Goal: Information Seeking & Learning: Get advice/opinions

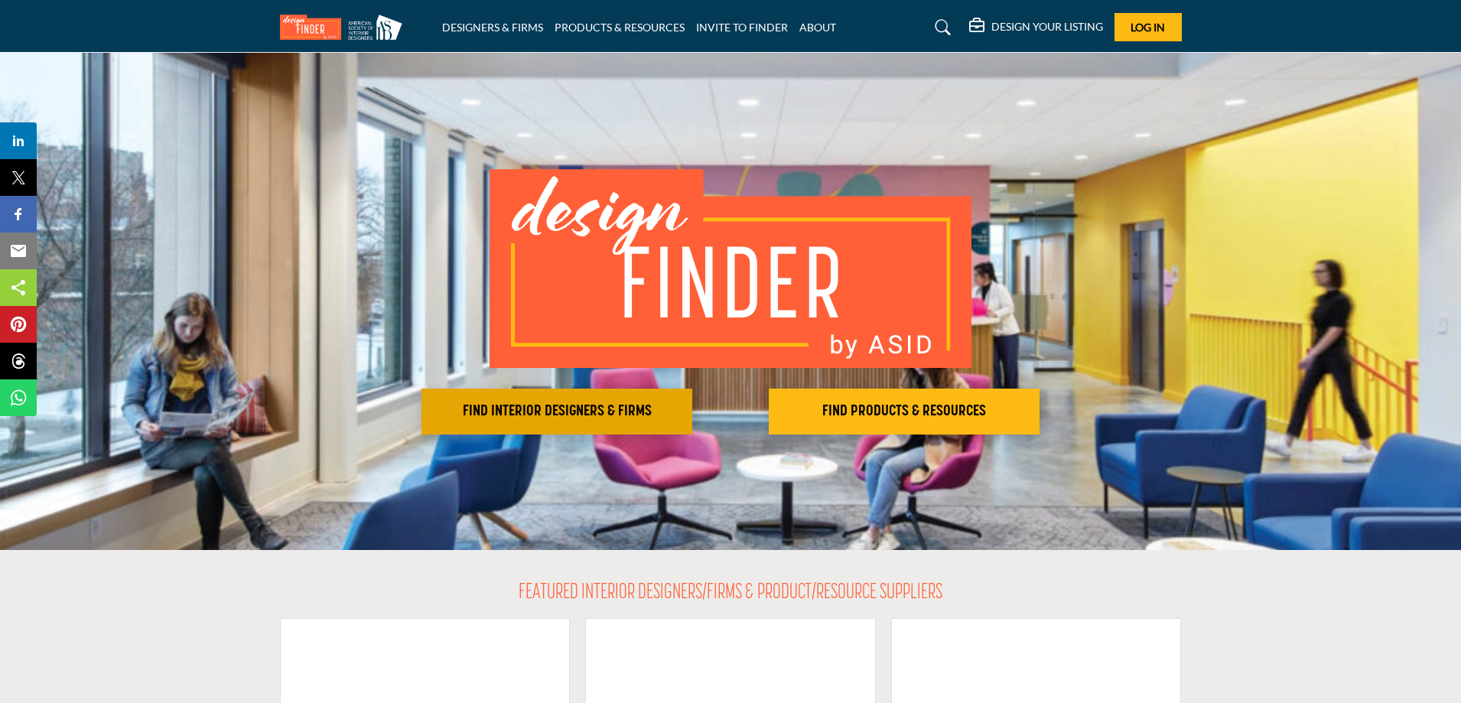
click at [503, 408] on h2 "FIND INTERIOR DESIGNERS & FIRMS" at bounding box center [557, 411] width 262 height 18
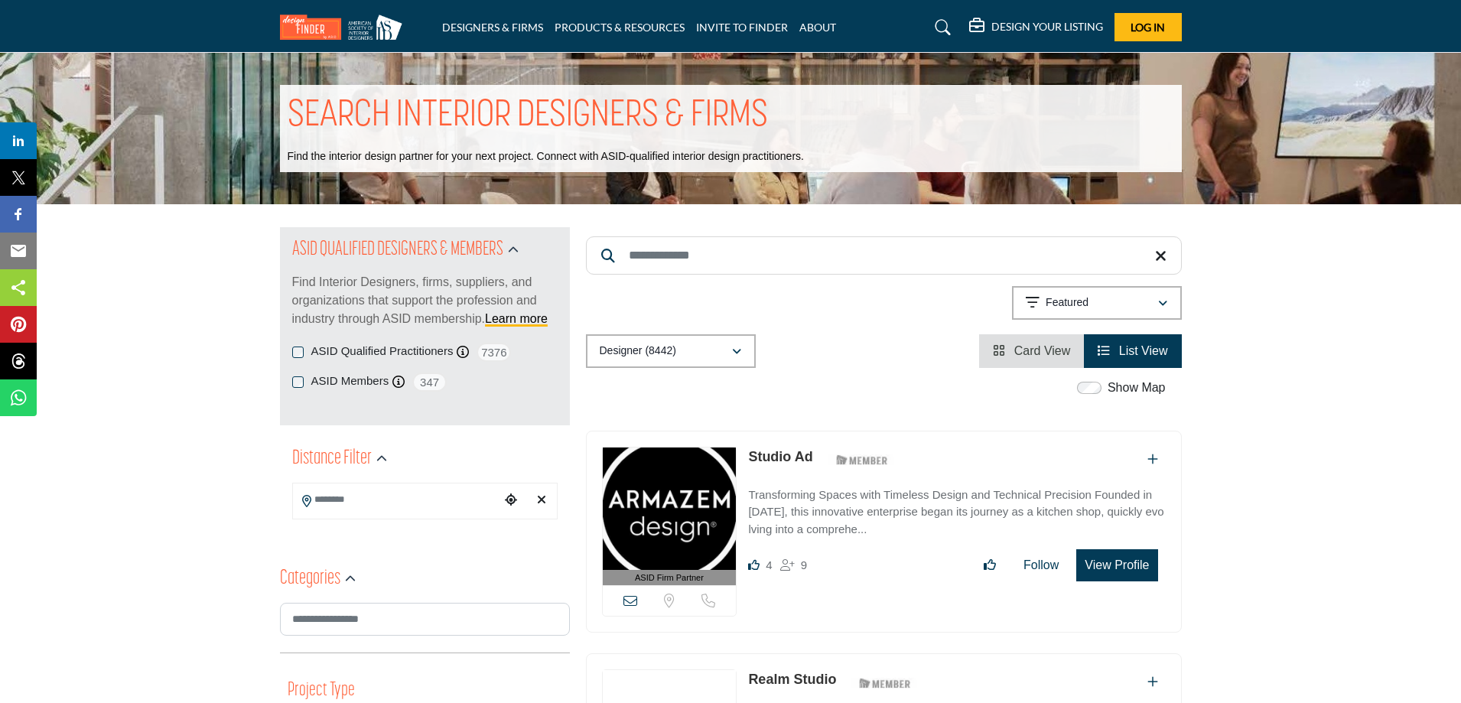
click at [710, 252] on input "Search Keyword" at bounding box center [884, 255] width 596 height 38
click at [733, 356] on icon "button" at bounding box center [736, 351] width 9 height 11
click at [1157, 309] on div "button" at bounding box center [1162, 303] width 11 height 14
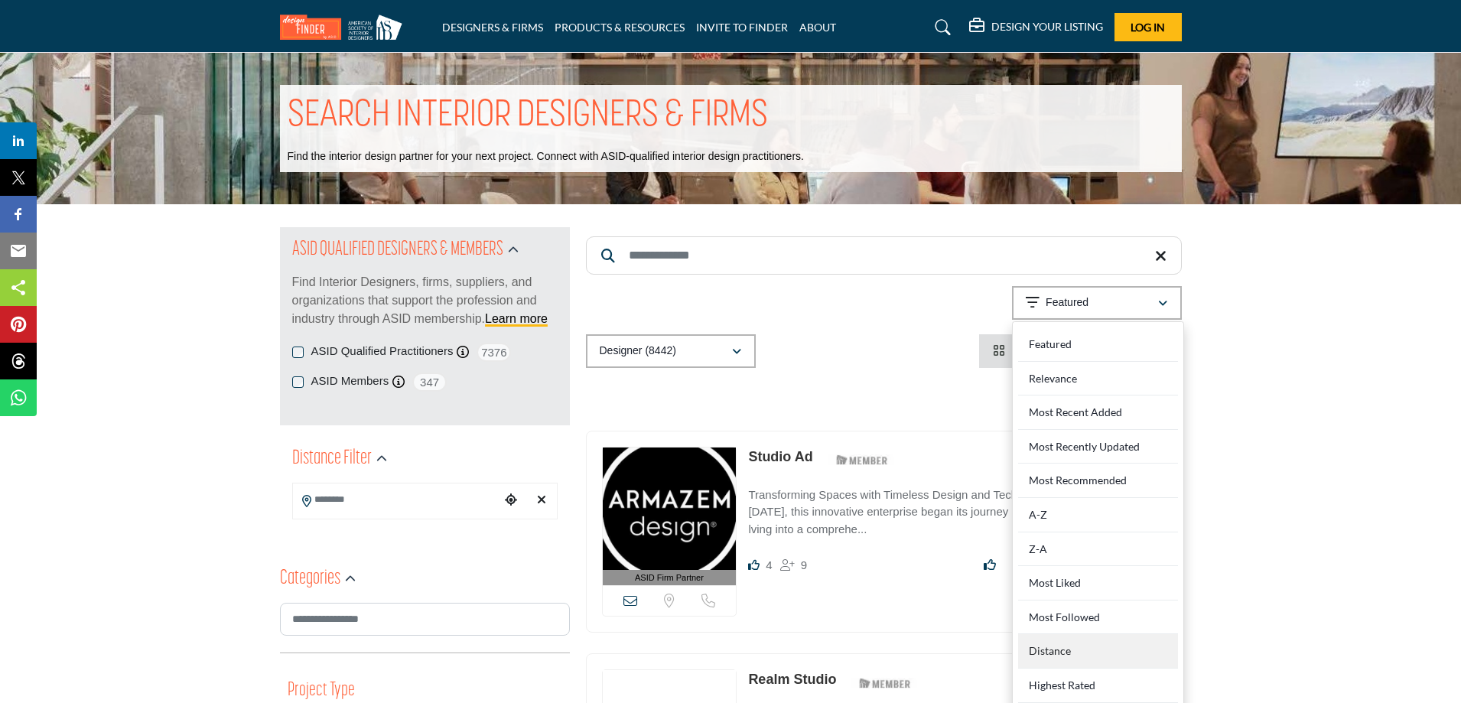
click at [1055, 649] on div "Distance" at bounding box center [1098, 651] width 160 height 34
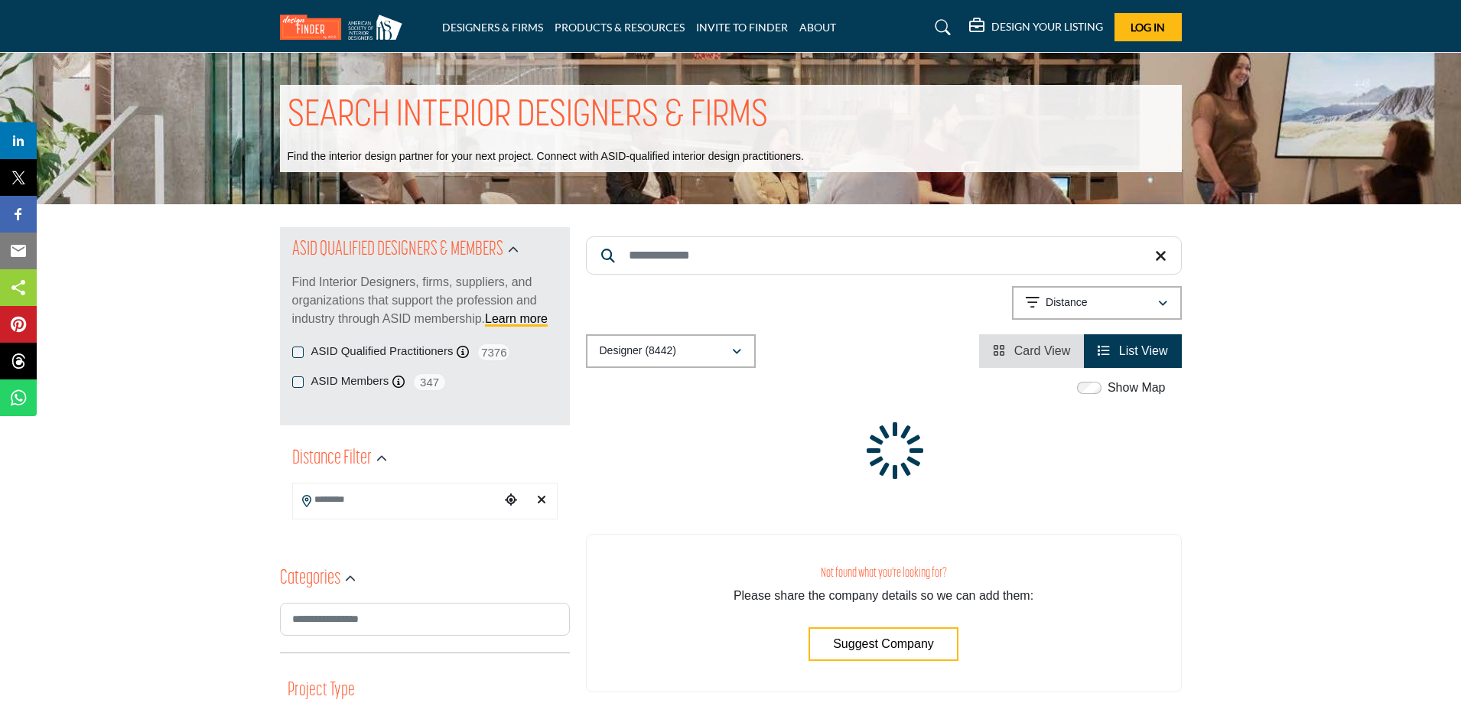
click at [1036, 356] on span "Card View" at bounding box center [1042, 350] width 57 height 13
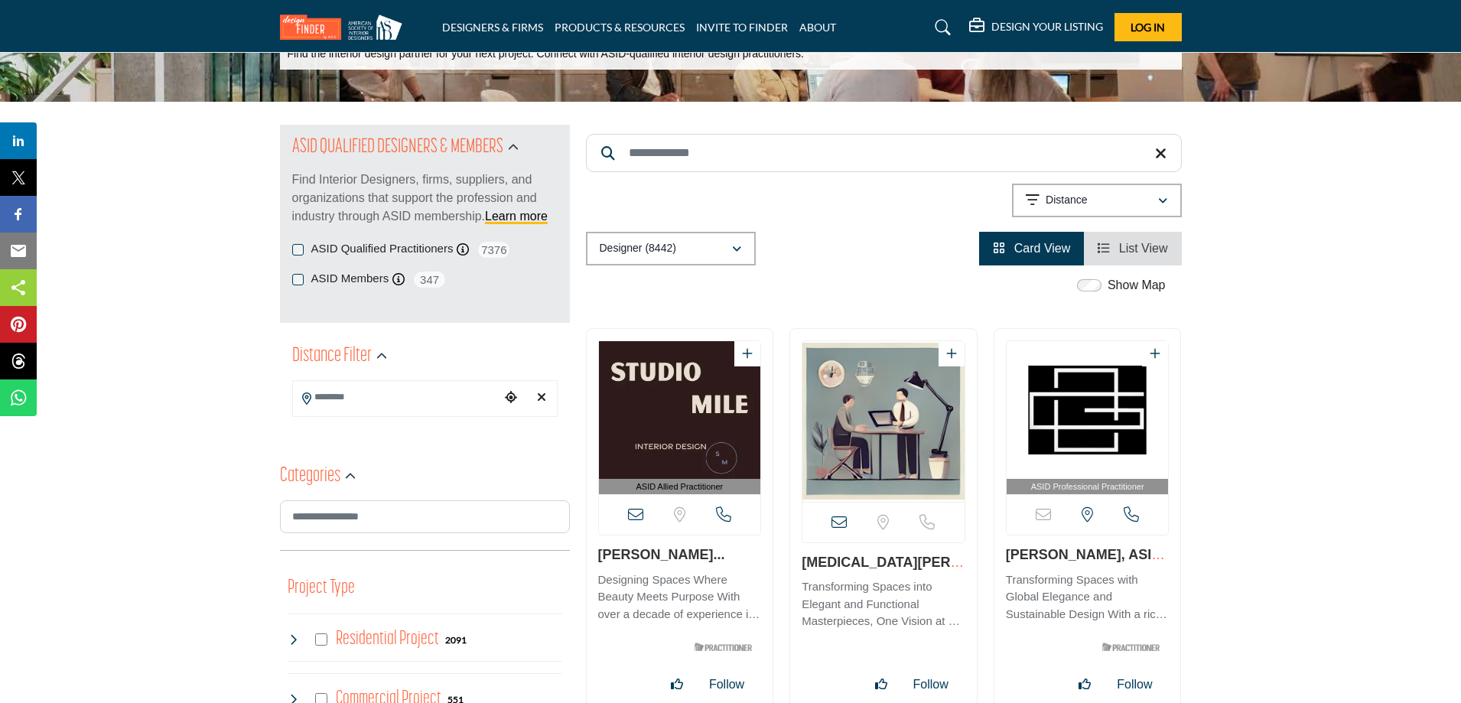
scroll to position [153, 0]
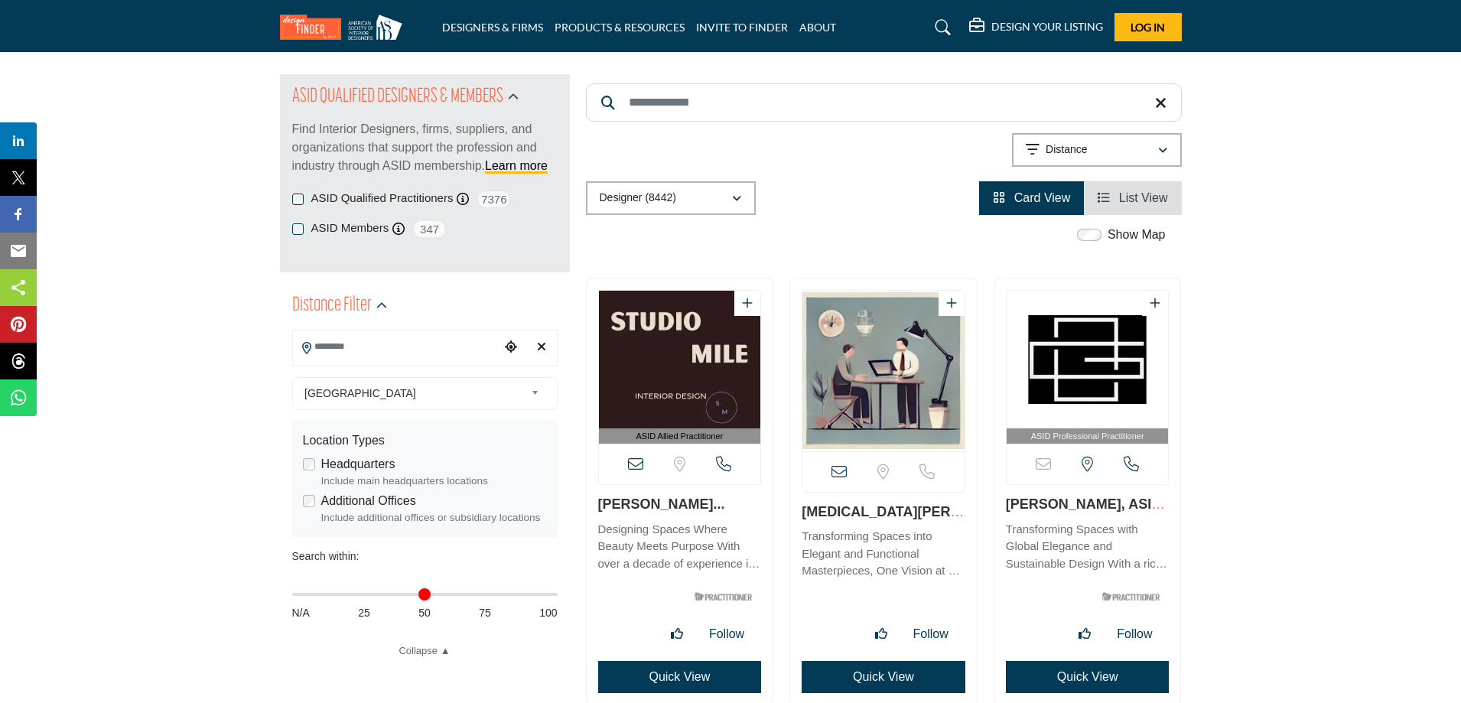
click at [461, 348] on input "Search Location" at bounding box center [396, 347] width 206 height 30
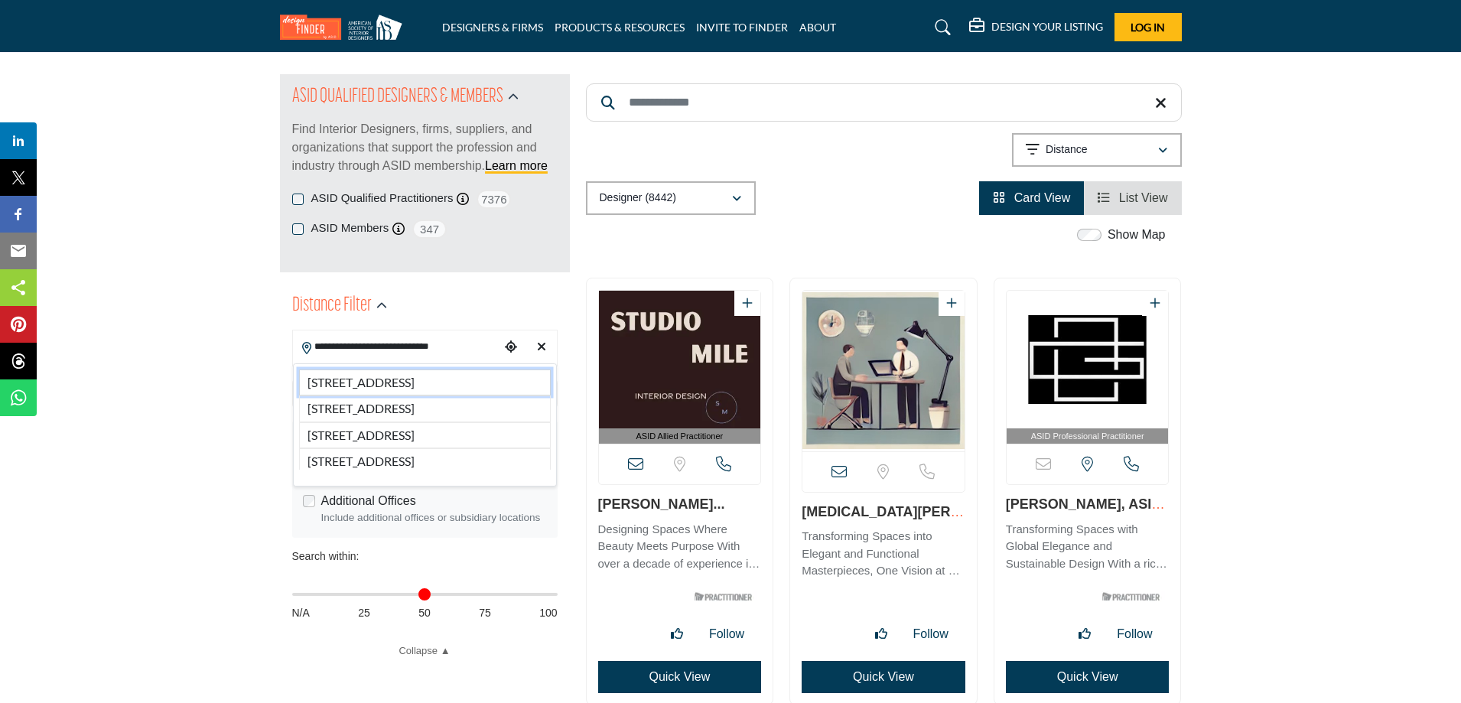
click at [463, 391] on li "1757 Junction Ave, San Jose, CA, 95112, USA" at bounding box center [425, 382] width 252 height 26
type input "**********"
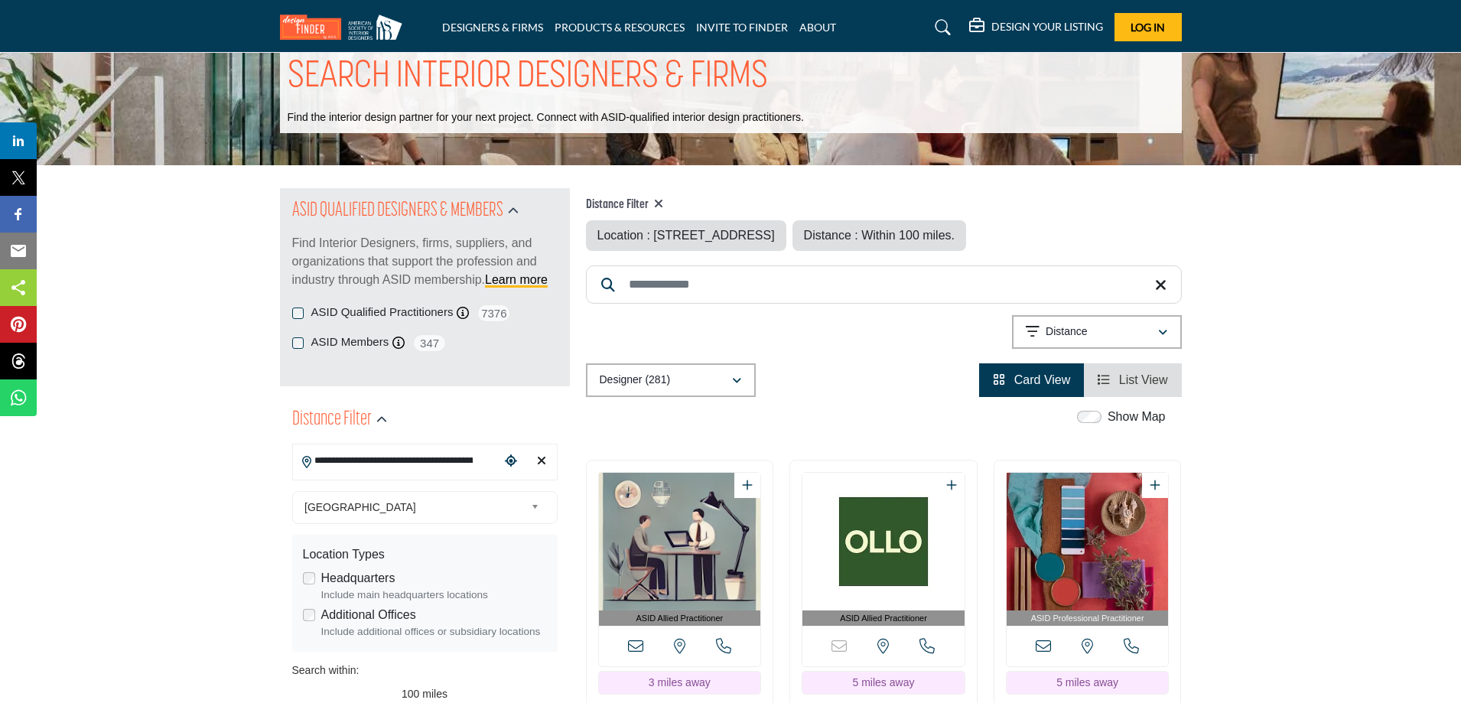
scroll to position [76, 0]
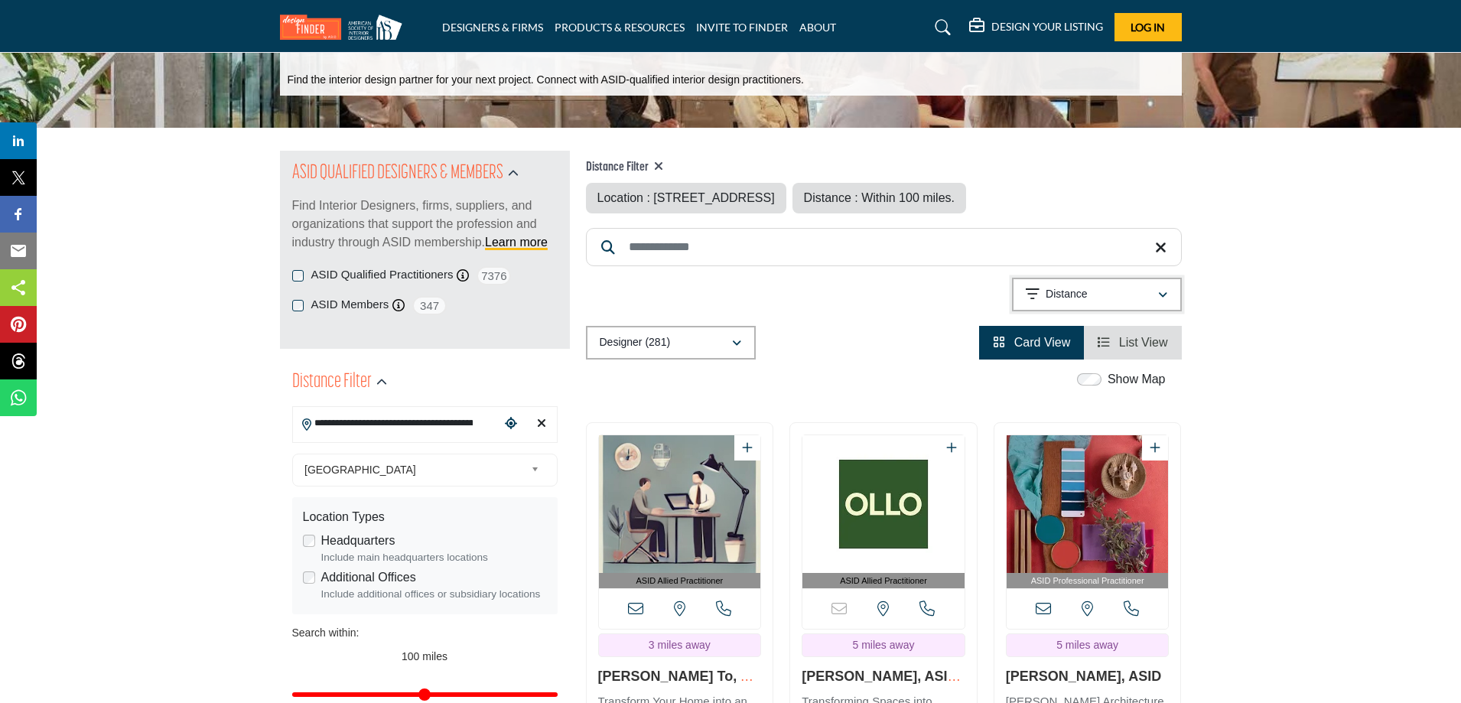
click at [1161, 297] on icon "button" at bounding box center [1162, 295] width 9 height 11
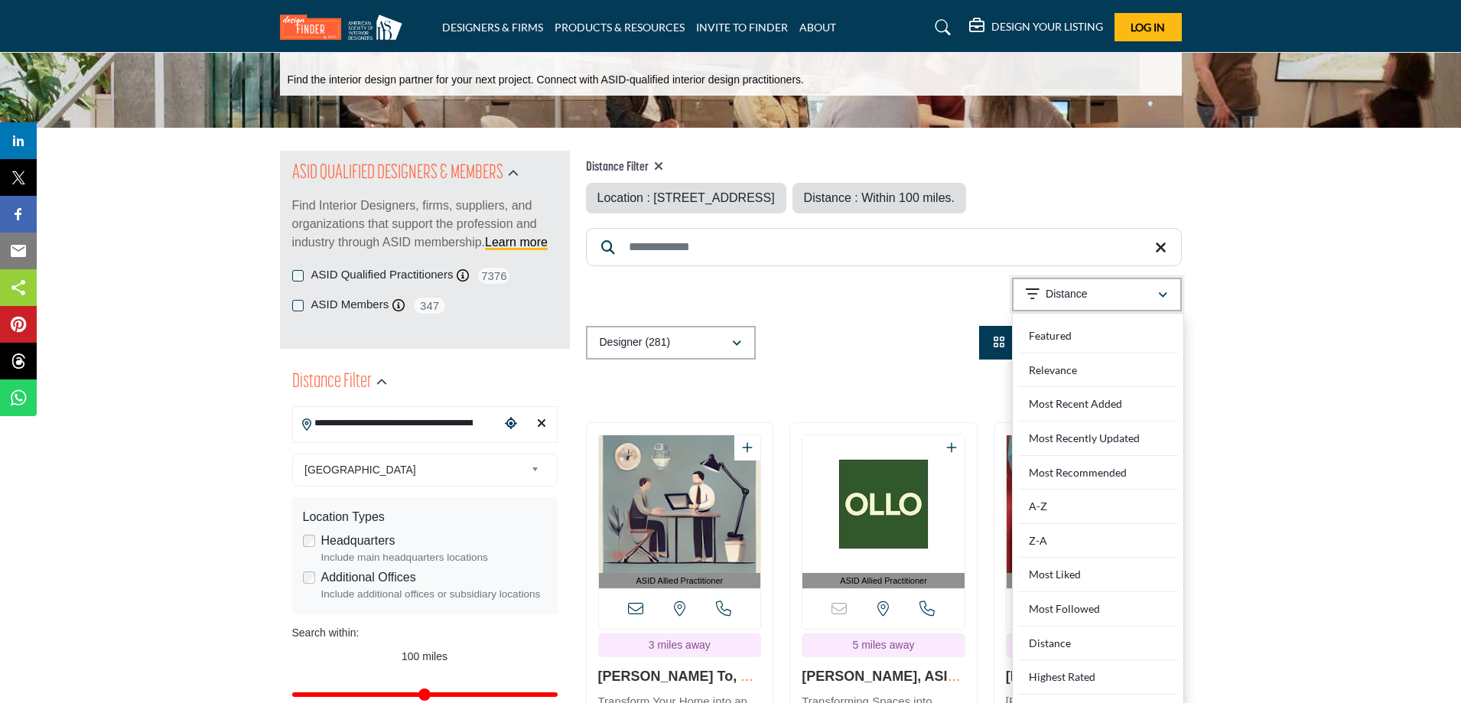
click at [1163, 297] on icon "button" at bounding box center [1162, 295] width 9 height 11
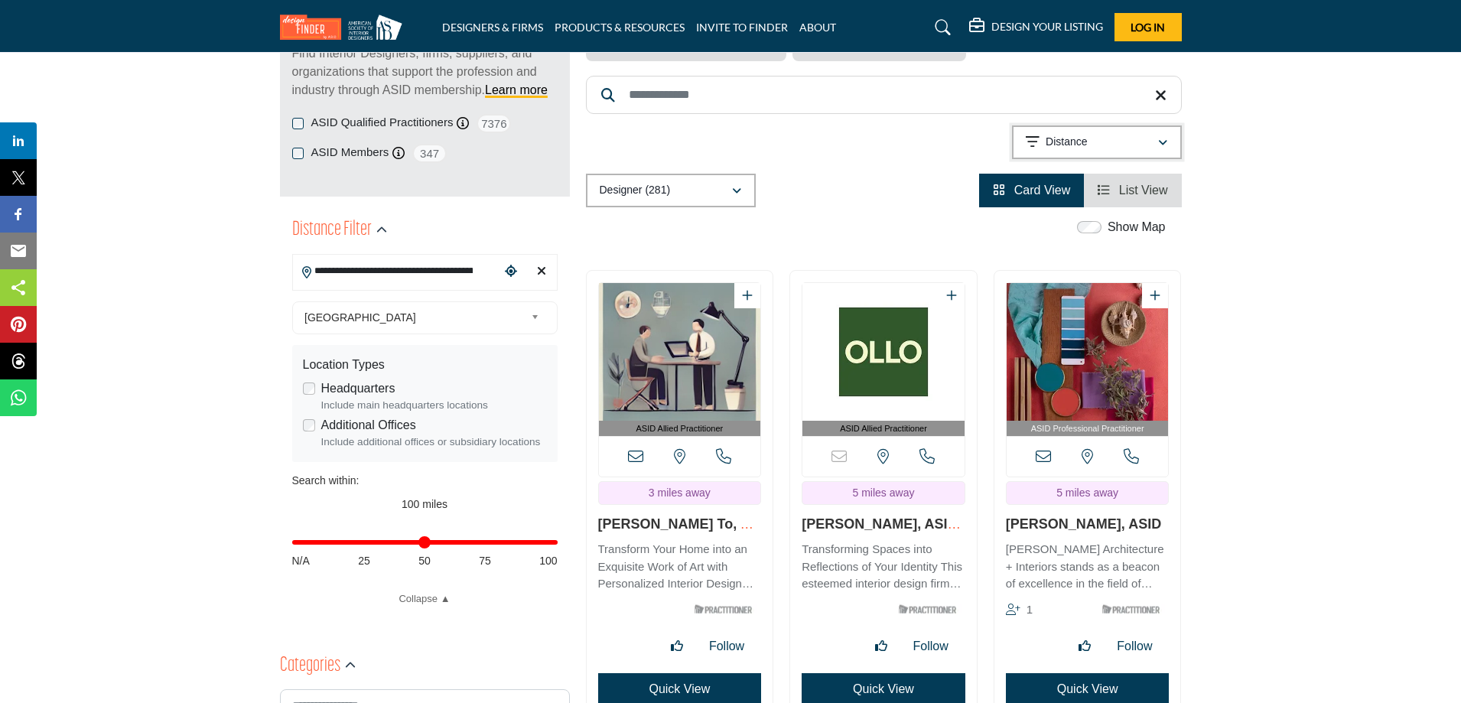
scroll to position [229, 0]
click at [425, 542] on input "Distance in miles" at bounding box center [424, 541] width 265 height 3
click at [413, 541] on input "Distance in miles" at bounding box center [424, 541] width 265 height 3
click at [415, 541] on input "Distance in miles" at bounding box center [424, 541] width 265 height 3
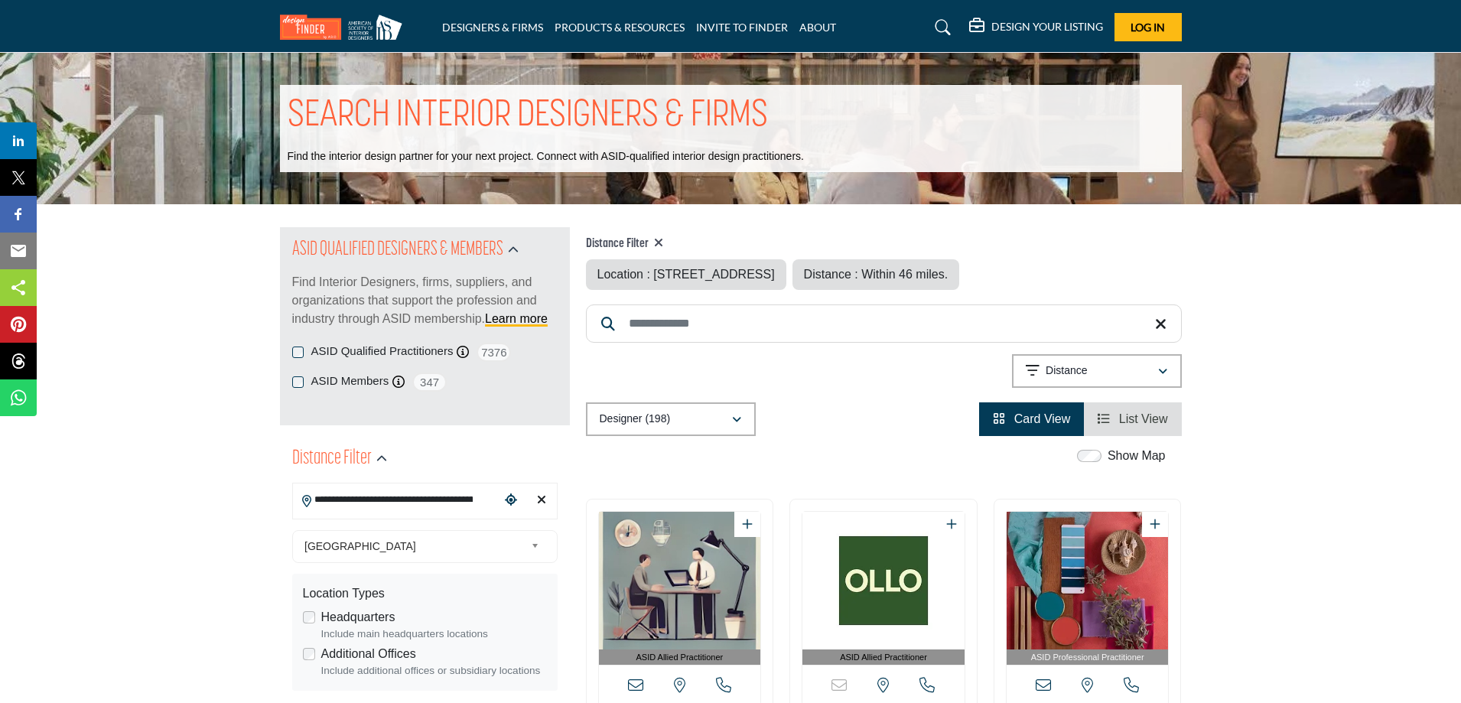
click at [438, 546] on span "[GEOGRAPHIC_DATA]" at bounding box center [414, 546] width 220 height 18
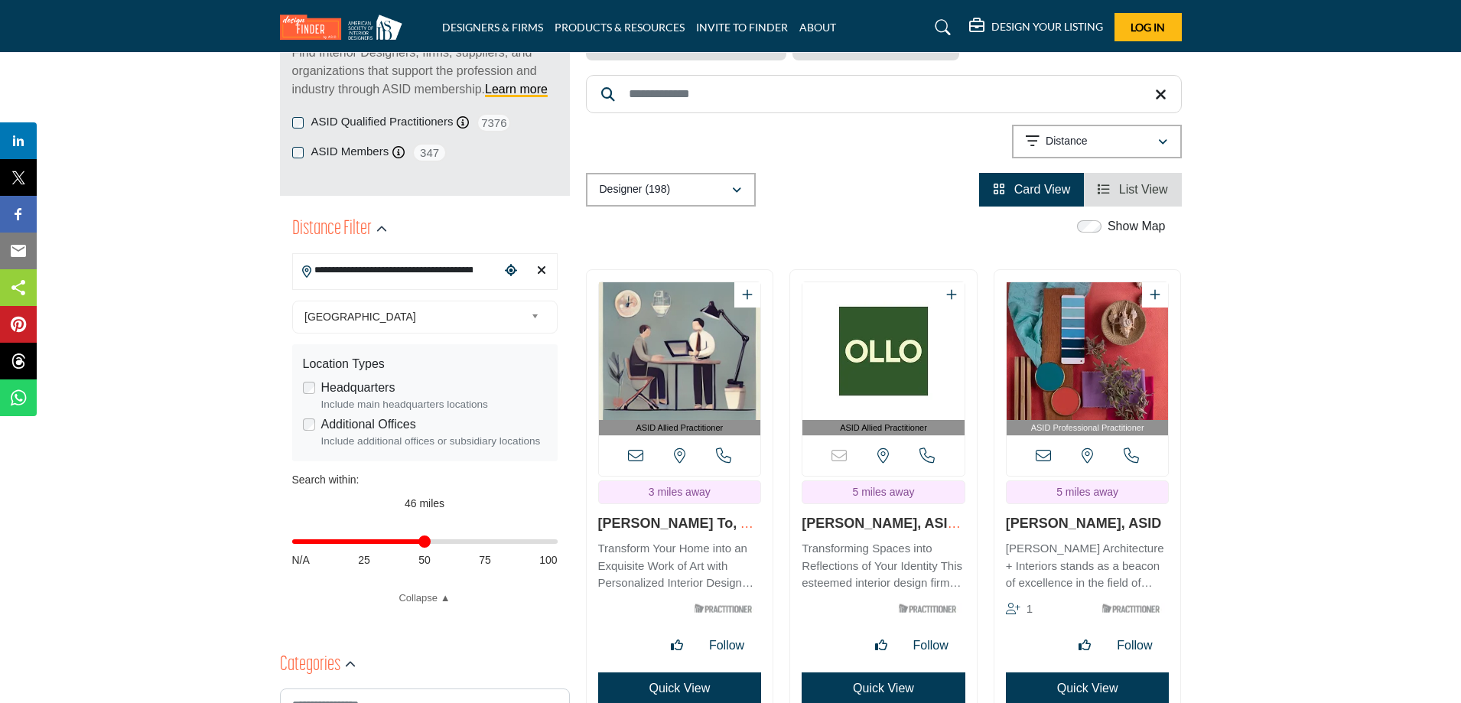
type input "**"
click at [424, 541] on input "Distance in miles" at bounding box center [424, 541] width 265 height 3
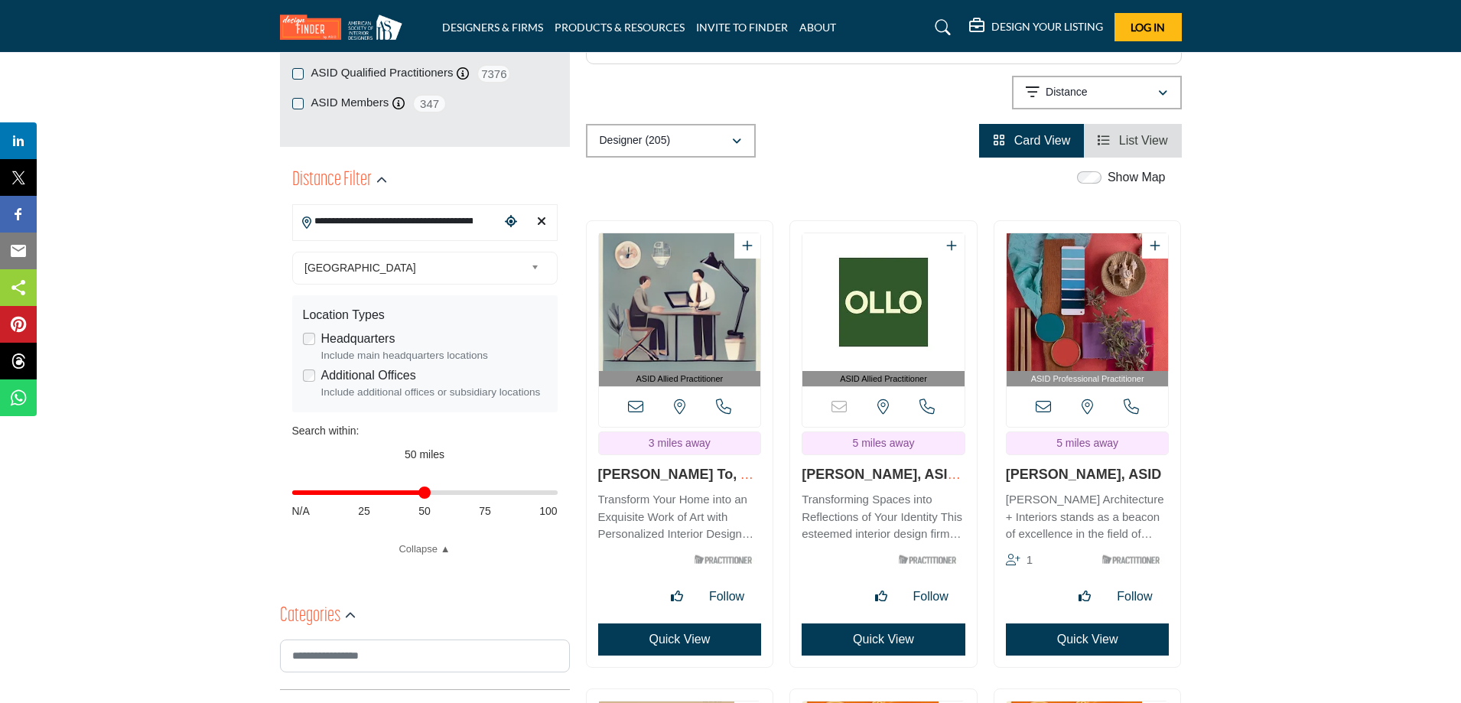
scroll to position [306, 0]
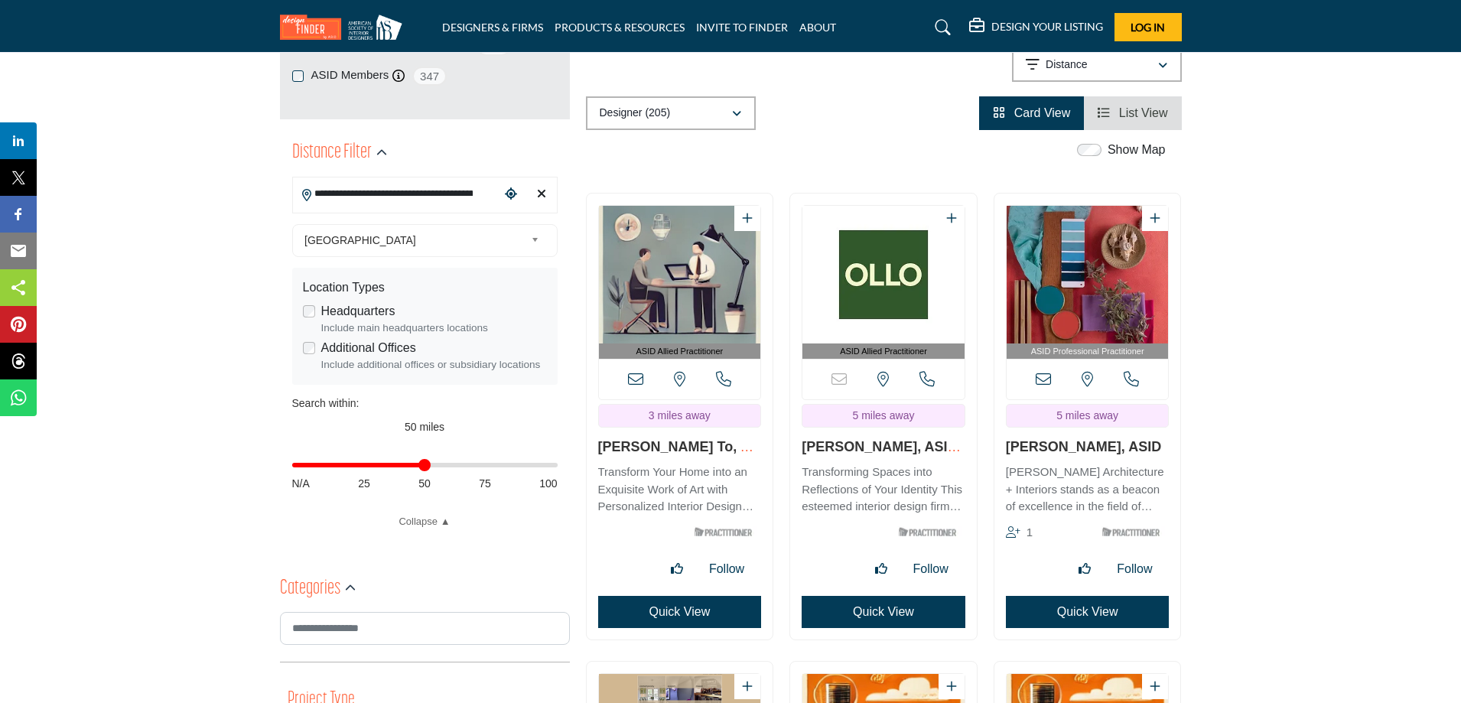
click at [639, 302] on img "Open Listing in new tab" at bounding box center [680, 275] width 162 height 138
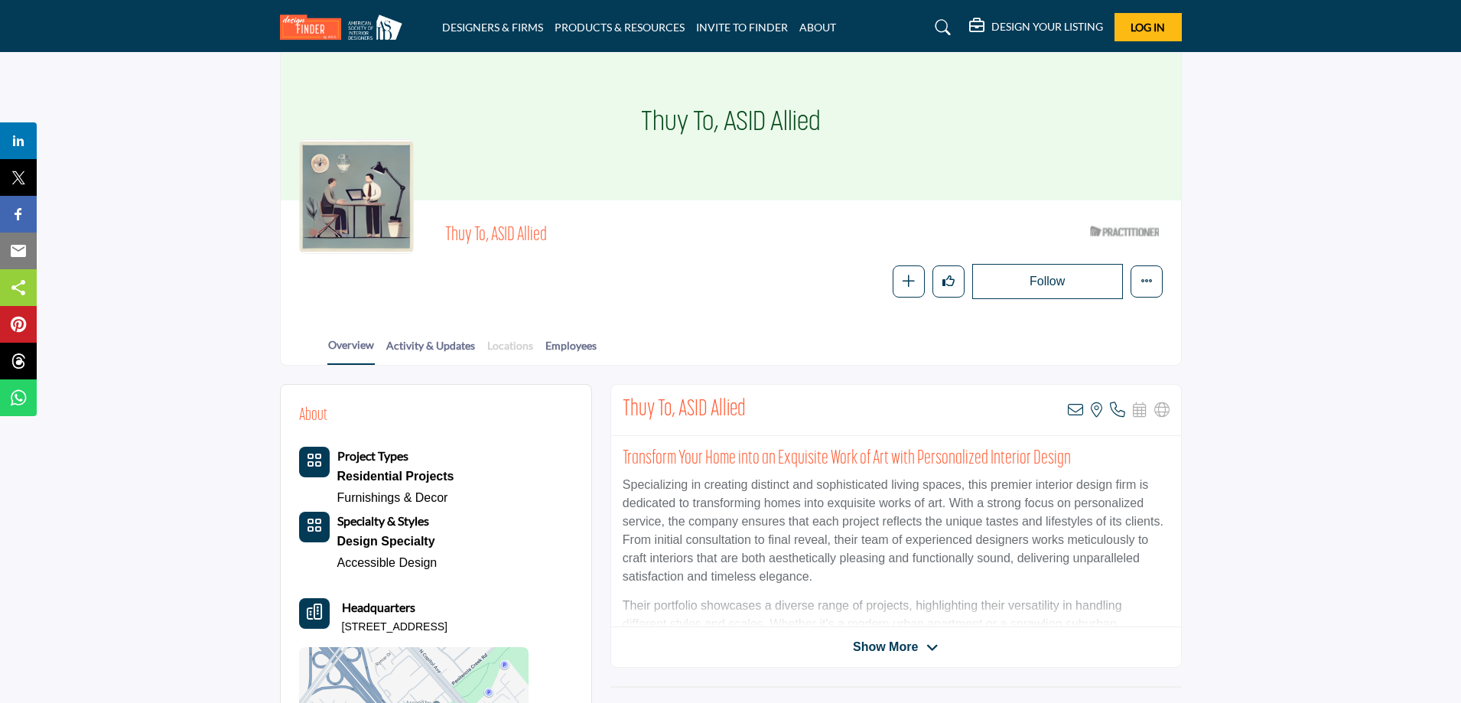
scroll to position [76, 0]
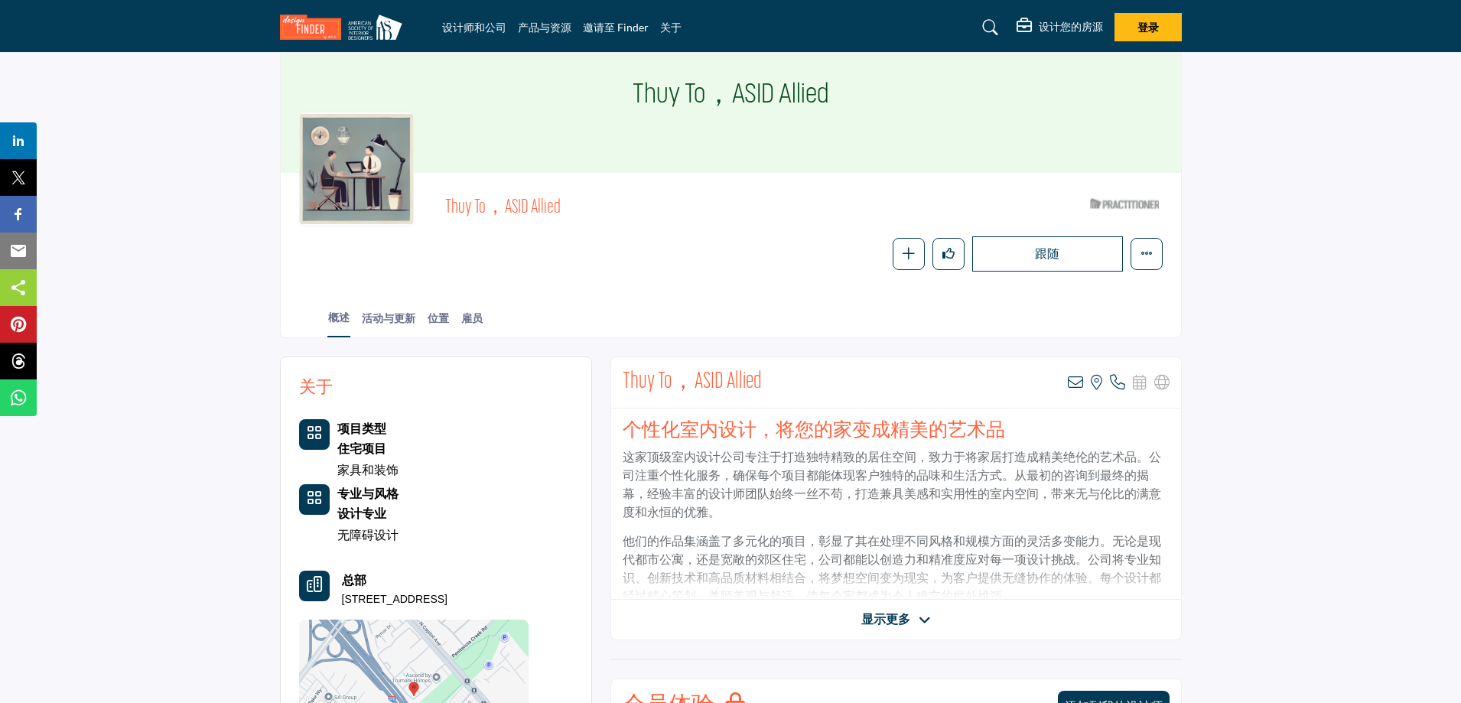
click at [864, 616] on font "显示更多" at bounding box center [885, 619] width 49 height 13
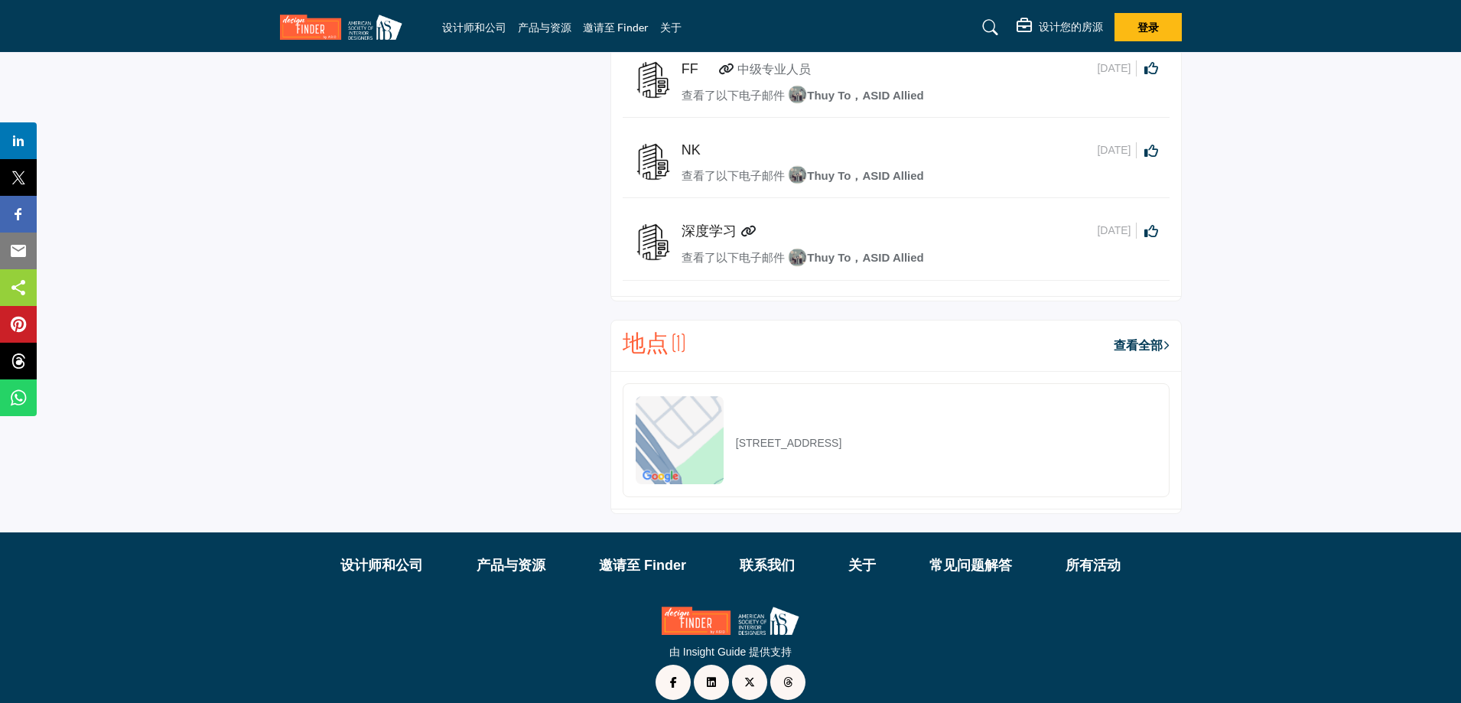
scroll to position [1030, 0]
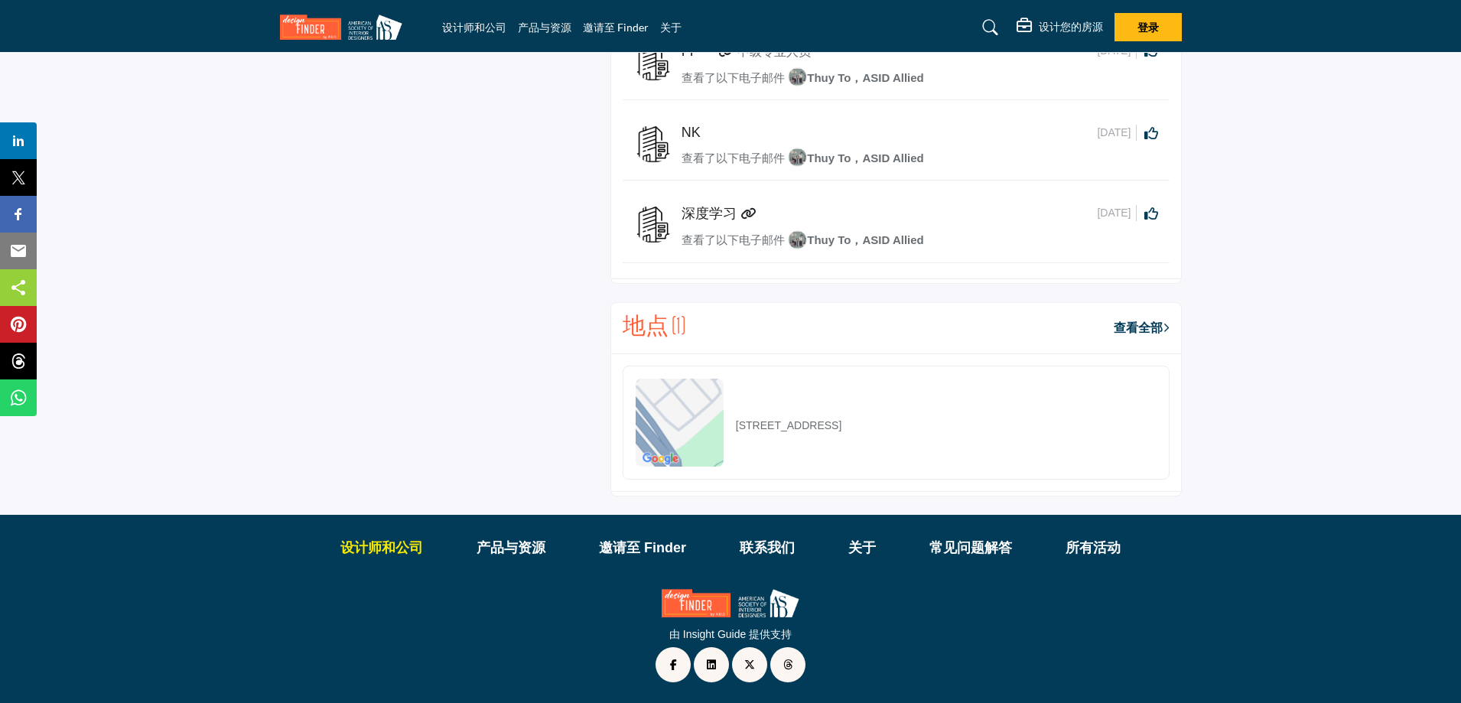
click at [374, 548] on font "设计师和公司" at bounding box center [381, 547] width 83 height 15
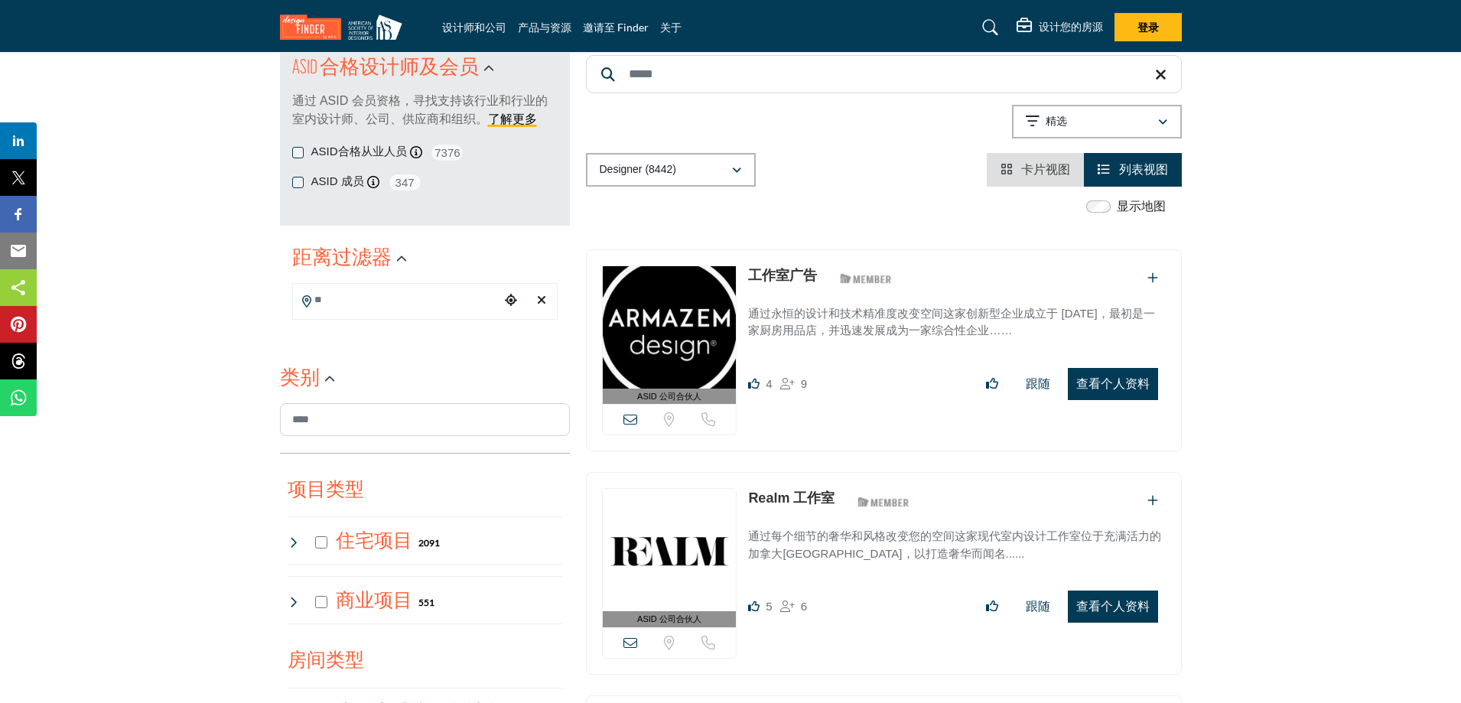
scroll to position [153, 0]
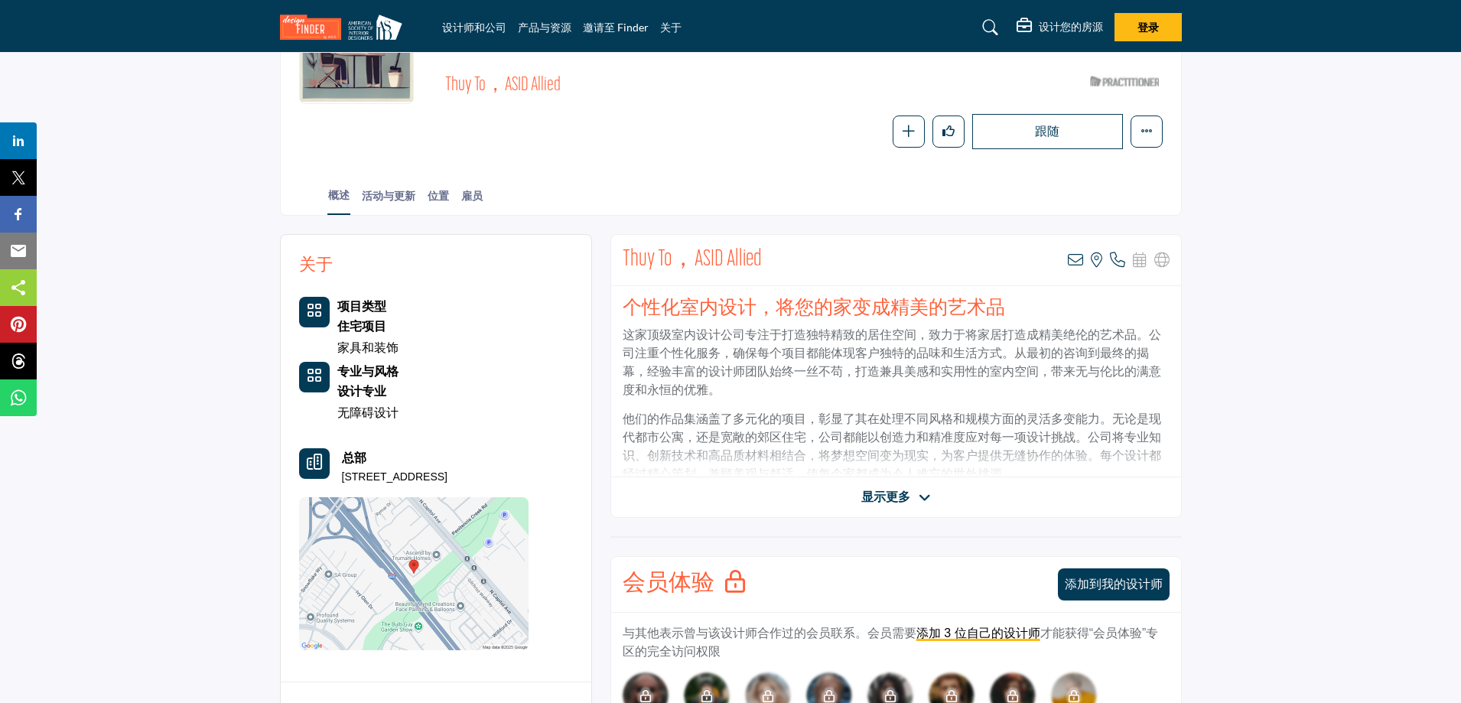
scroll to position [189, 0]
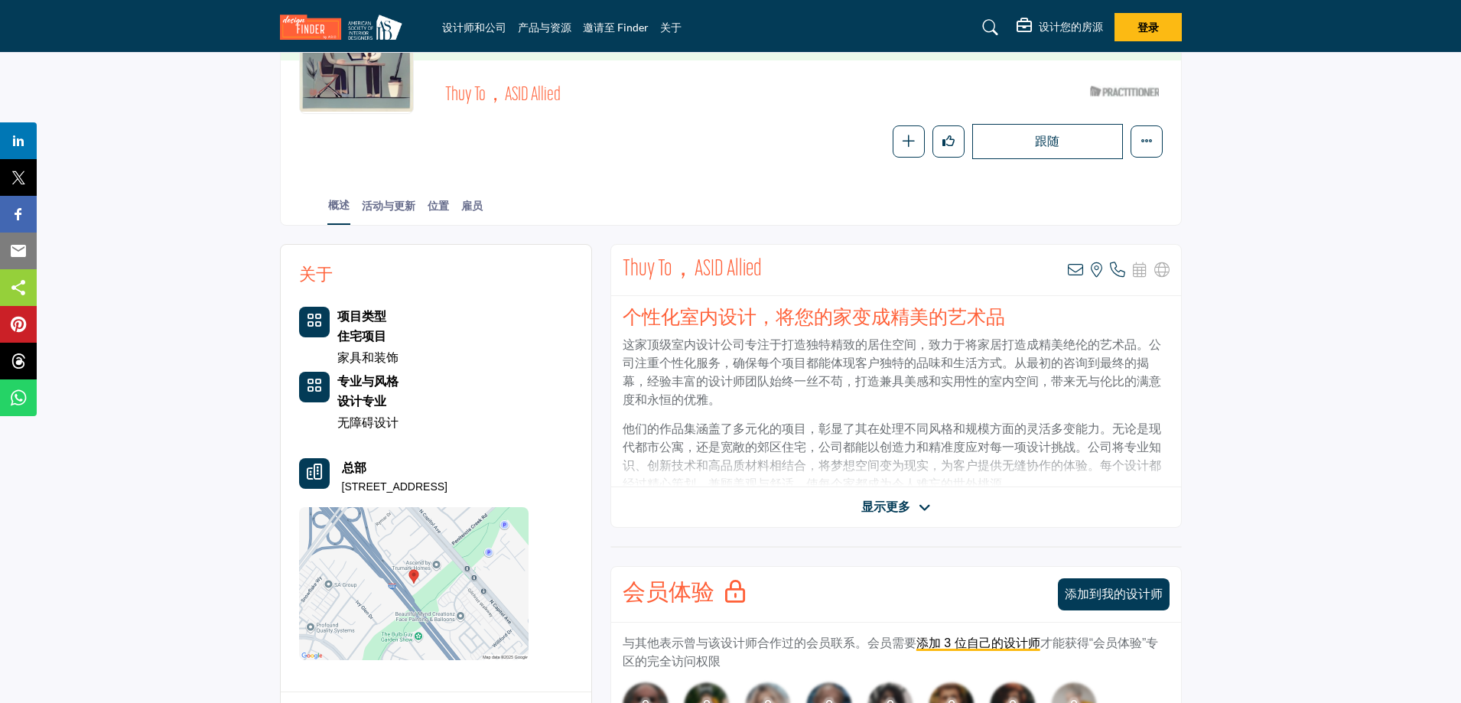
click at [923, 508] on icon at bounding box center [924, 508] width 12 height 14
click at [1072, 269] on icon at bounding box center [1075, 269] width 15 height 15
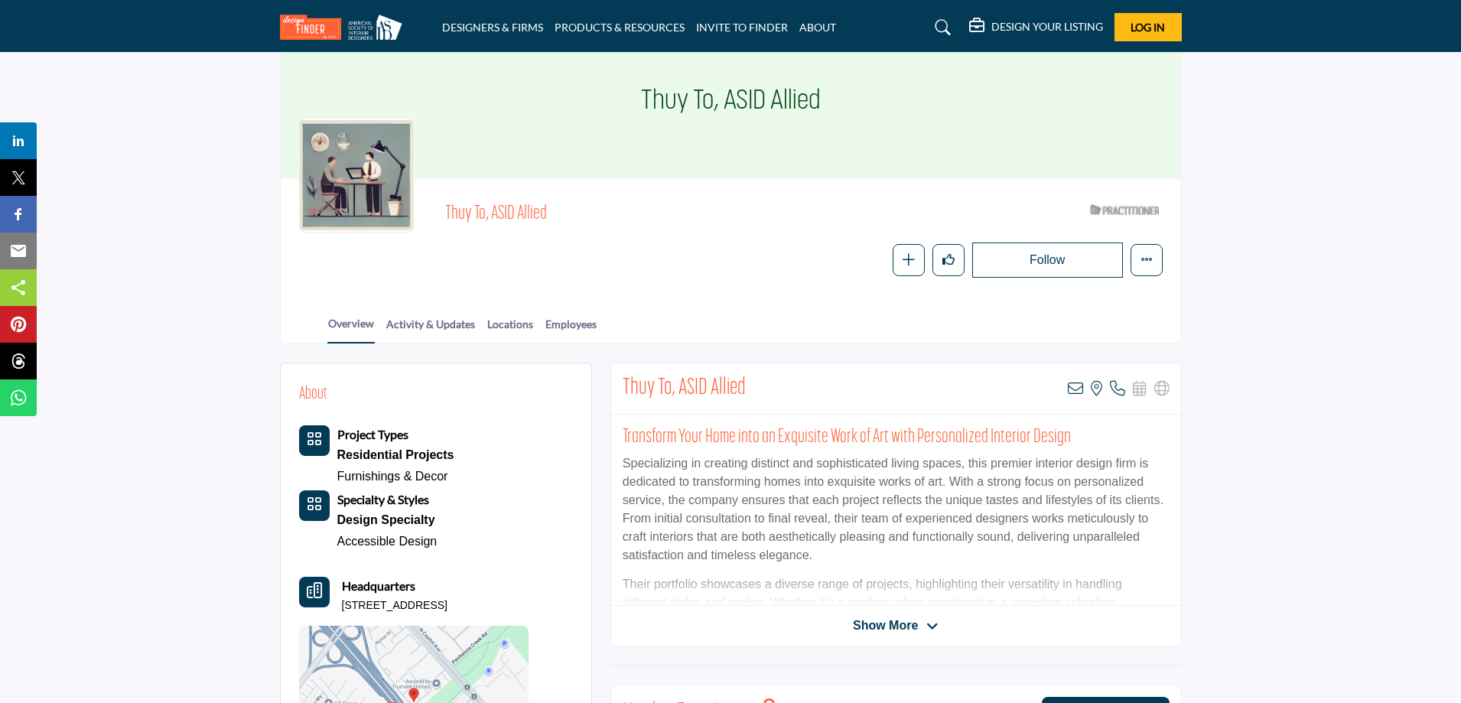
scroll to position [36, 0]
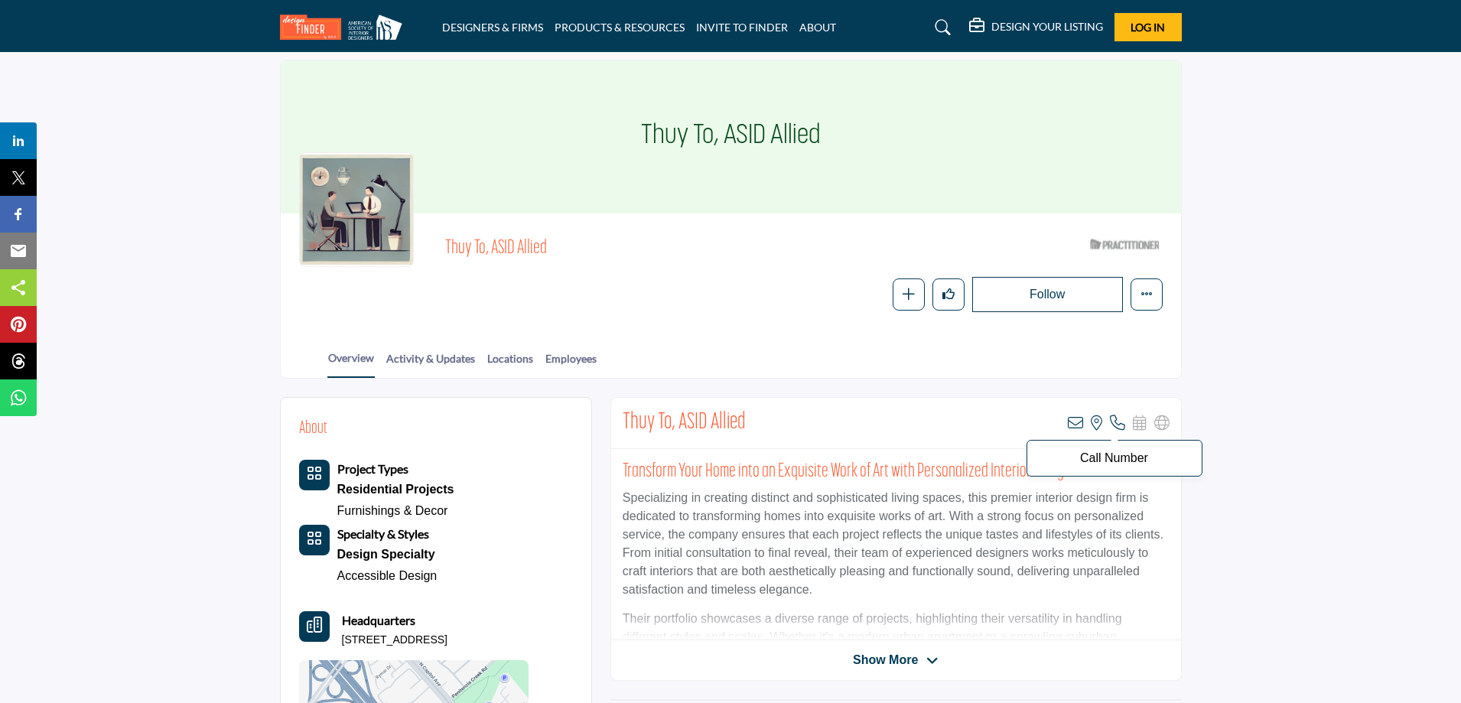
click at [1116, 424] on icon at bounding box center [1117, 422] width 15 height 15
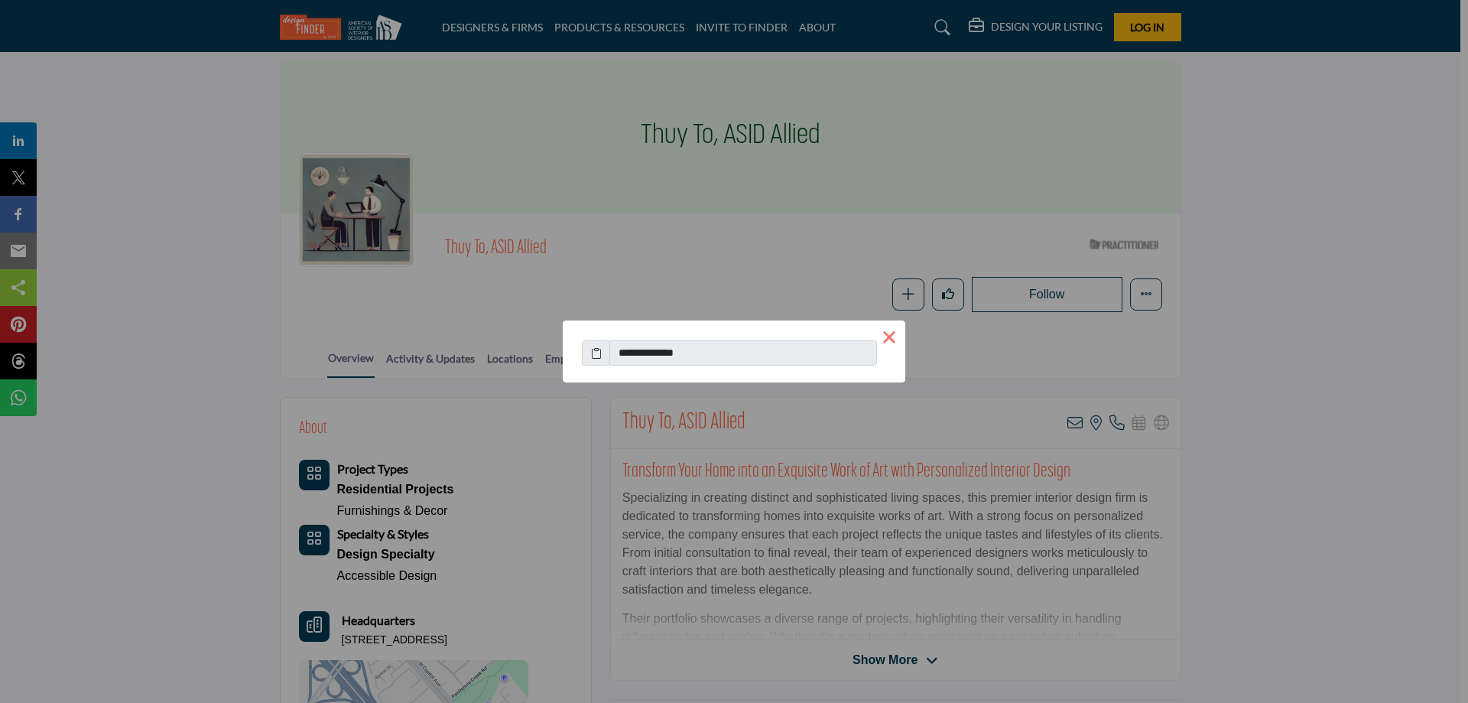
click at [882, 333] on button "×" at bounding box center [889, 336] width 32 height 32
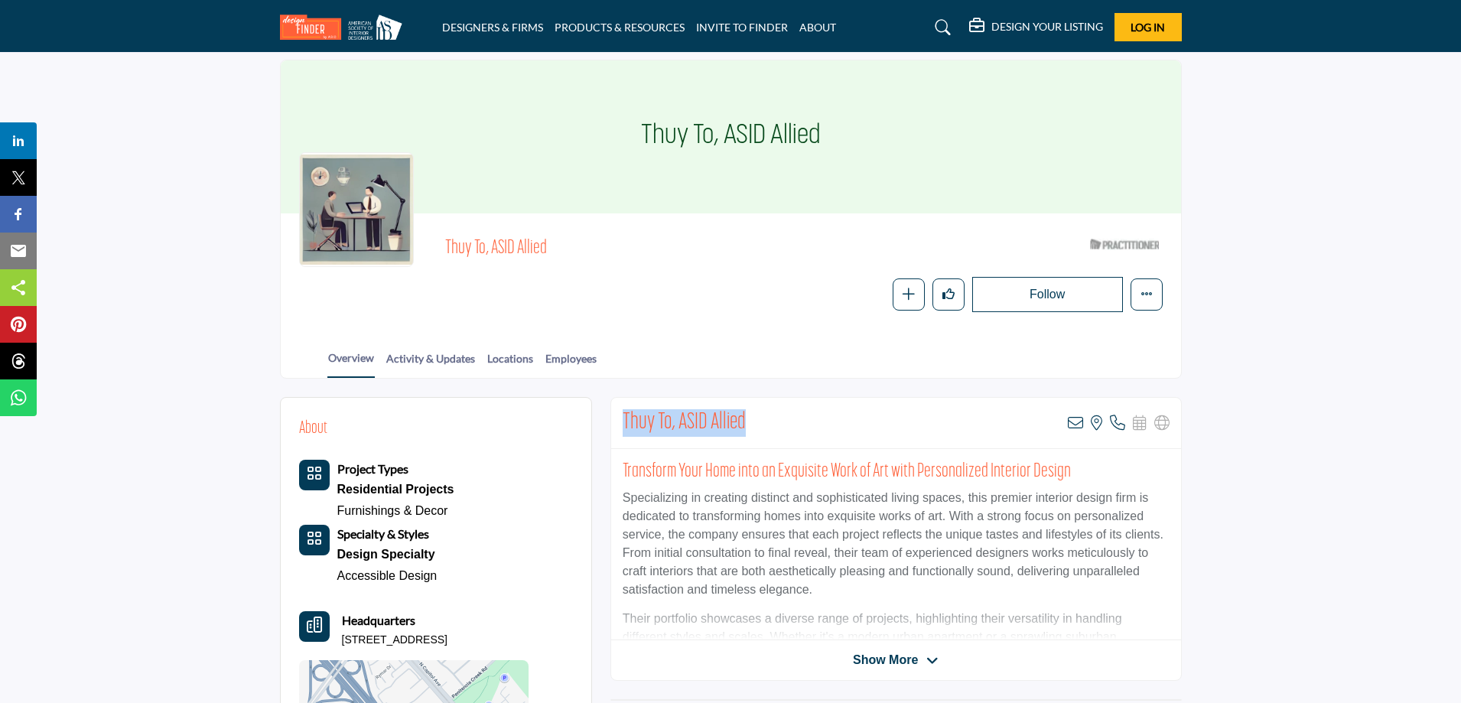
drag, startPoint x: 753, startPoint y: 418, endPoint x: 623, endPoint y: 418, distance: 130.0
click at [623, 418] on div "Thuy To, ASID Allied View email address of this listing View the location of th…" at bounding box center [896, 423] width 570 height 51
copy h2 "Thuy To, ASID Allied"
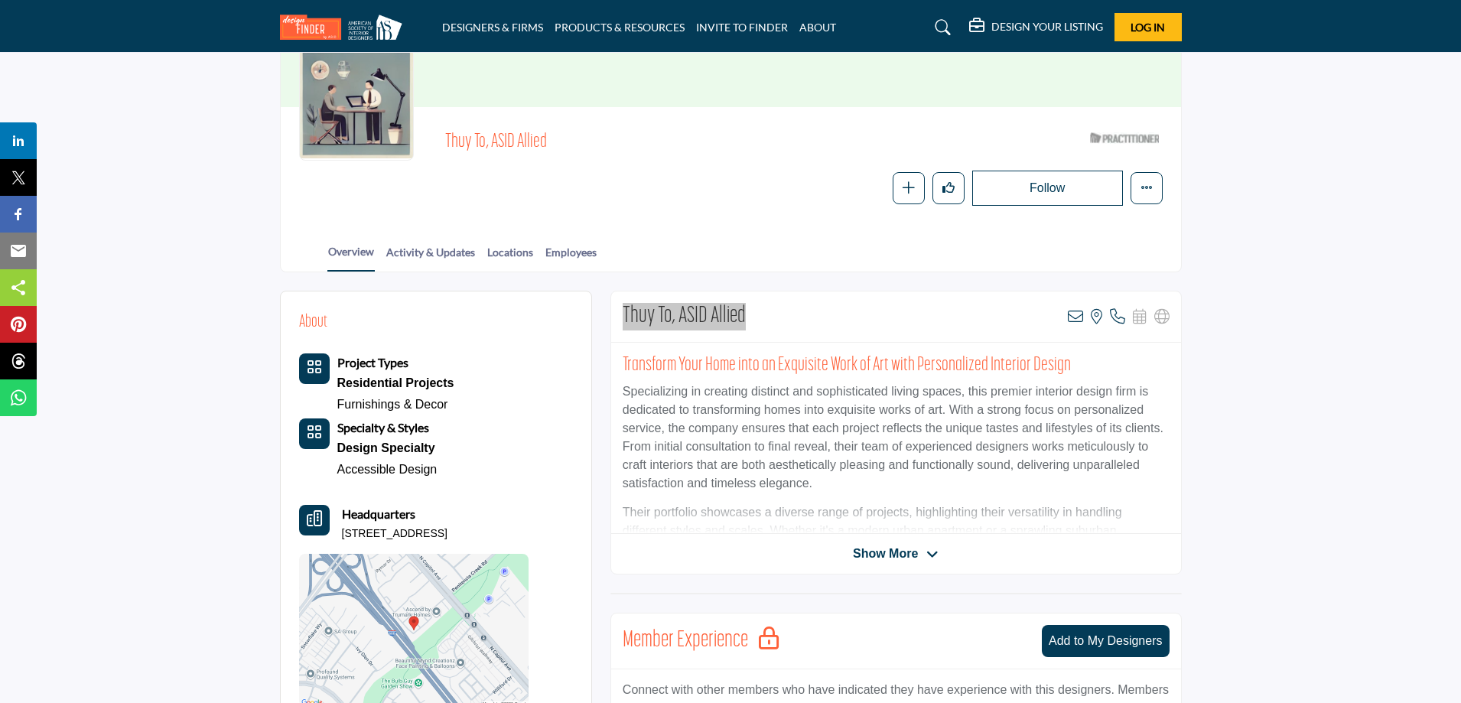
scroll to position [189, 0]
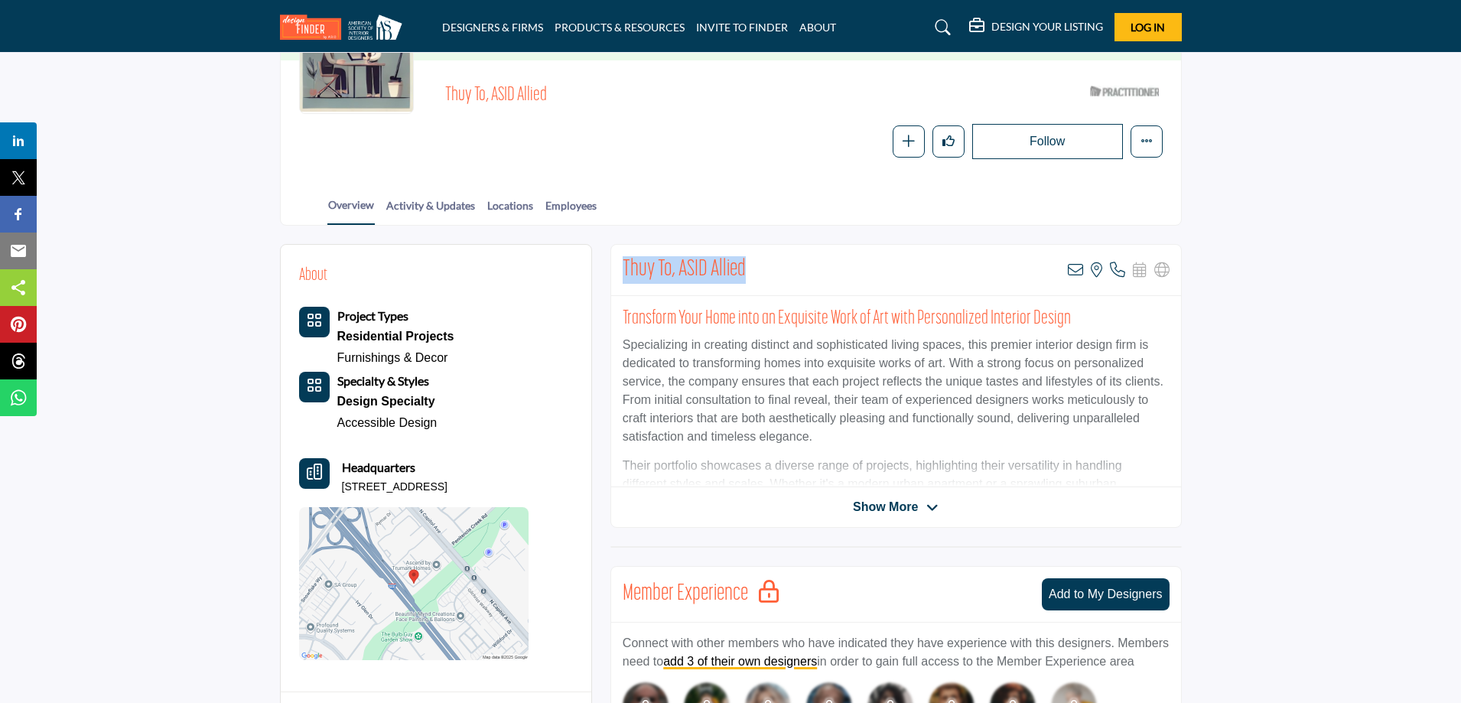
drag, startPoint x: 340, startPoint y: 488, endPoint x: 521, endPoint y: 492, distance: 181.3
click at [521, 492] on div "Headquarters 2511 Riparian Ct, 95133-1315, USA" at bounding box center [413, 476] width 229 height 37
copy p "2511 Riparian Ct, 95133-1315, USA"
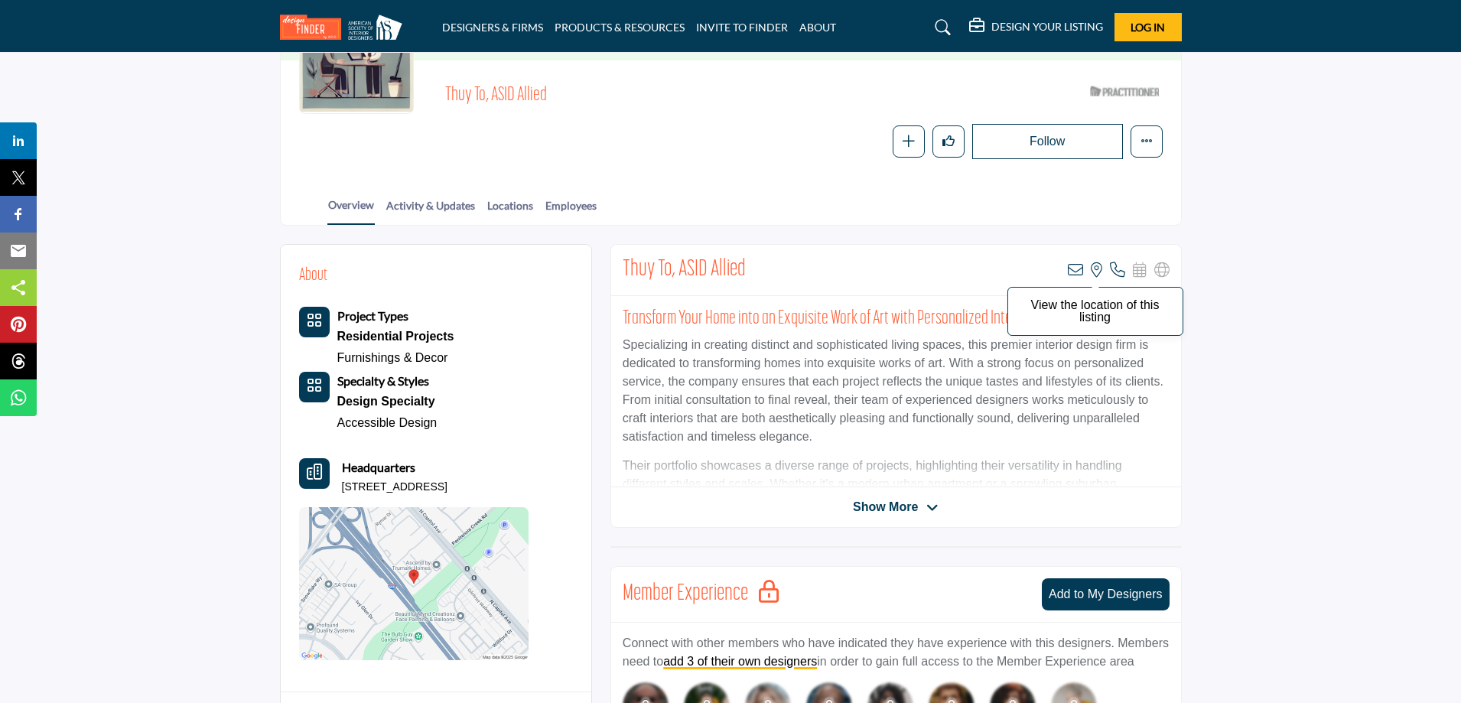
click at [1096, 272] on icon at bounding box center [1096, 269] width 11 height 15
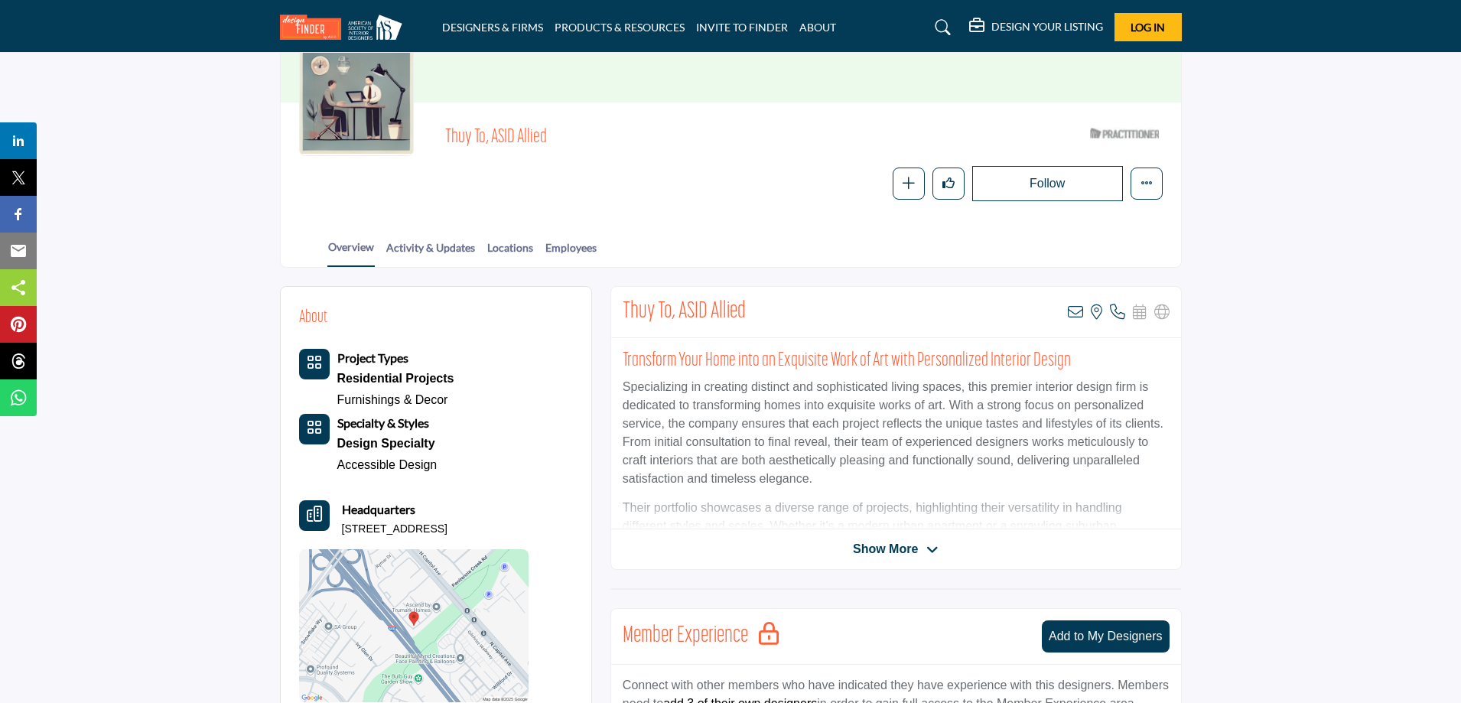
scroll to position [112, 0]
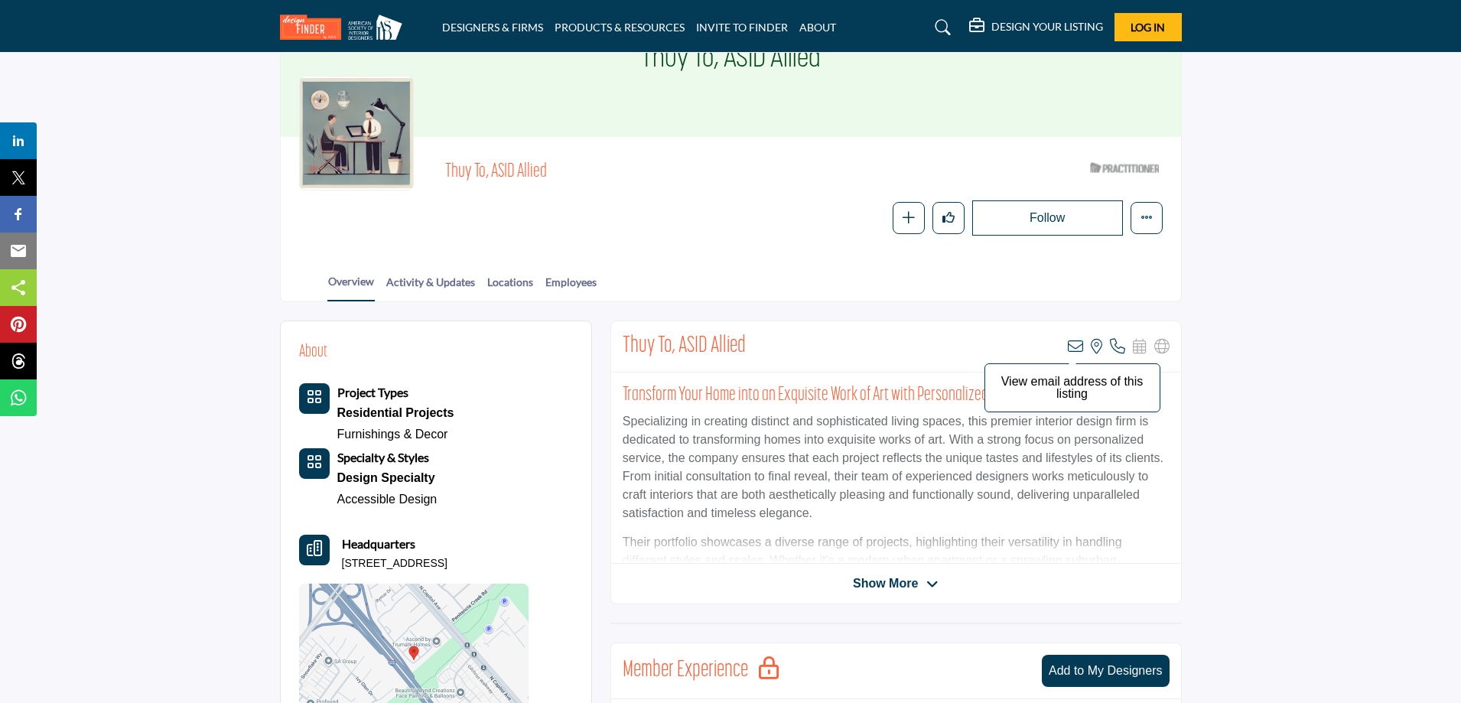
click at [1071, 343] on icon at bounding box center [1075, 346] width 15 height 15
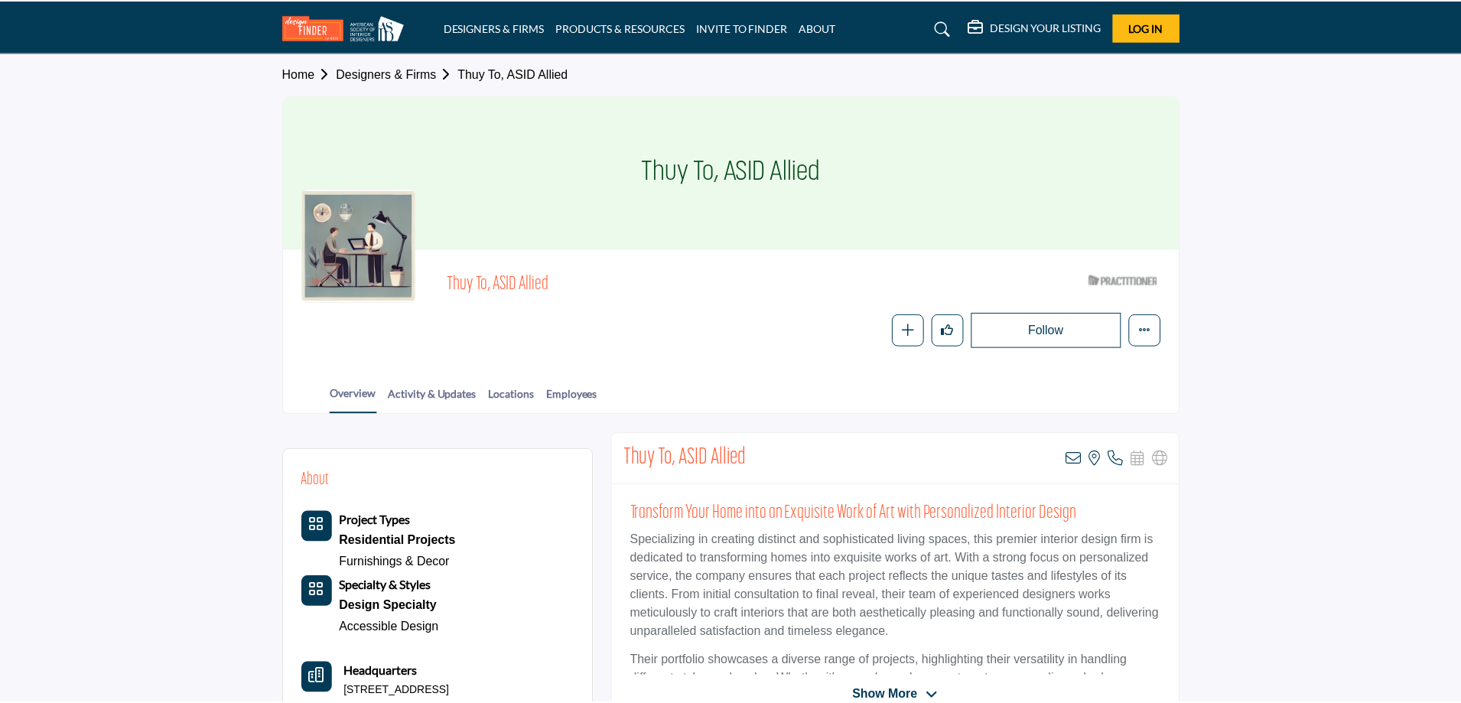
scroll to position [50, 0]
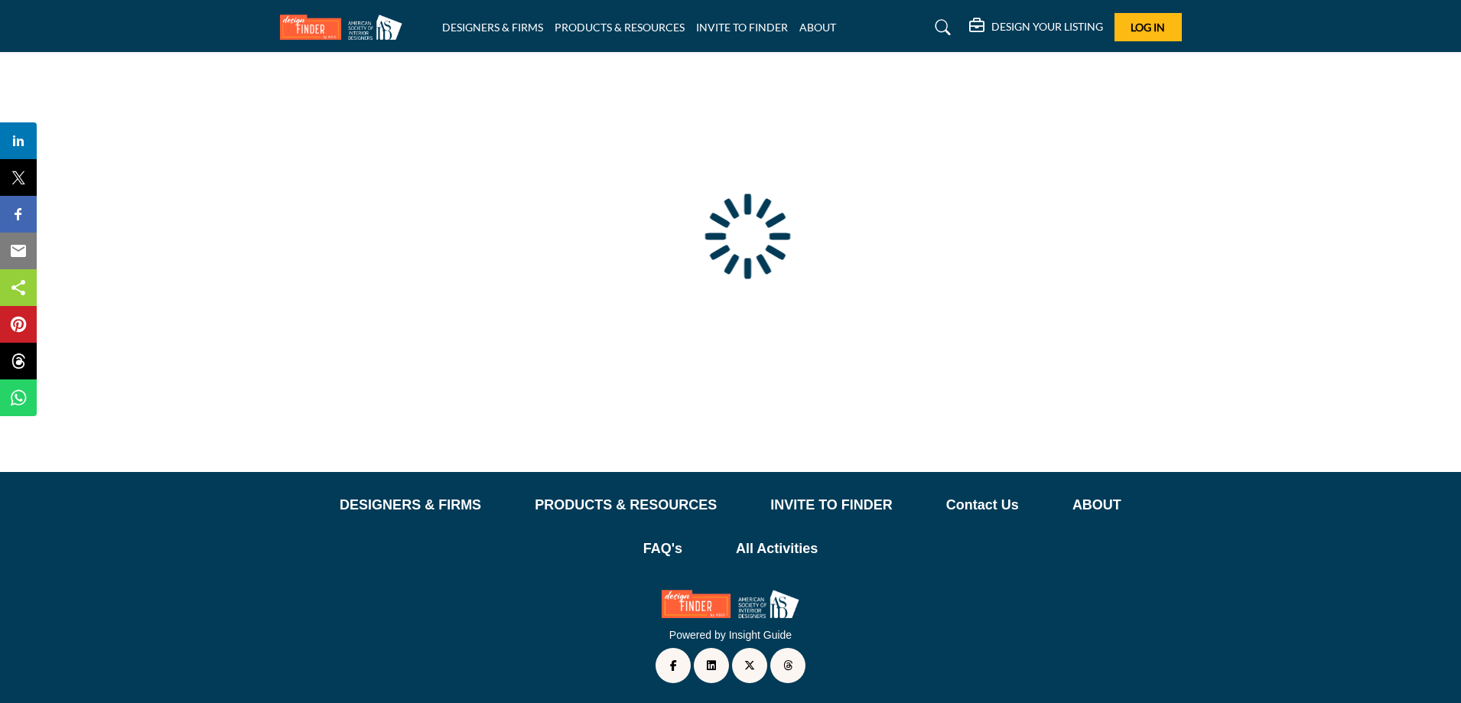
scroll to position [55, 0]
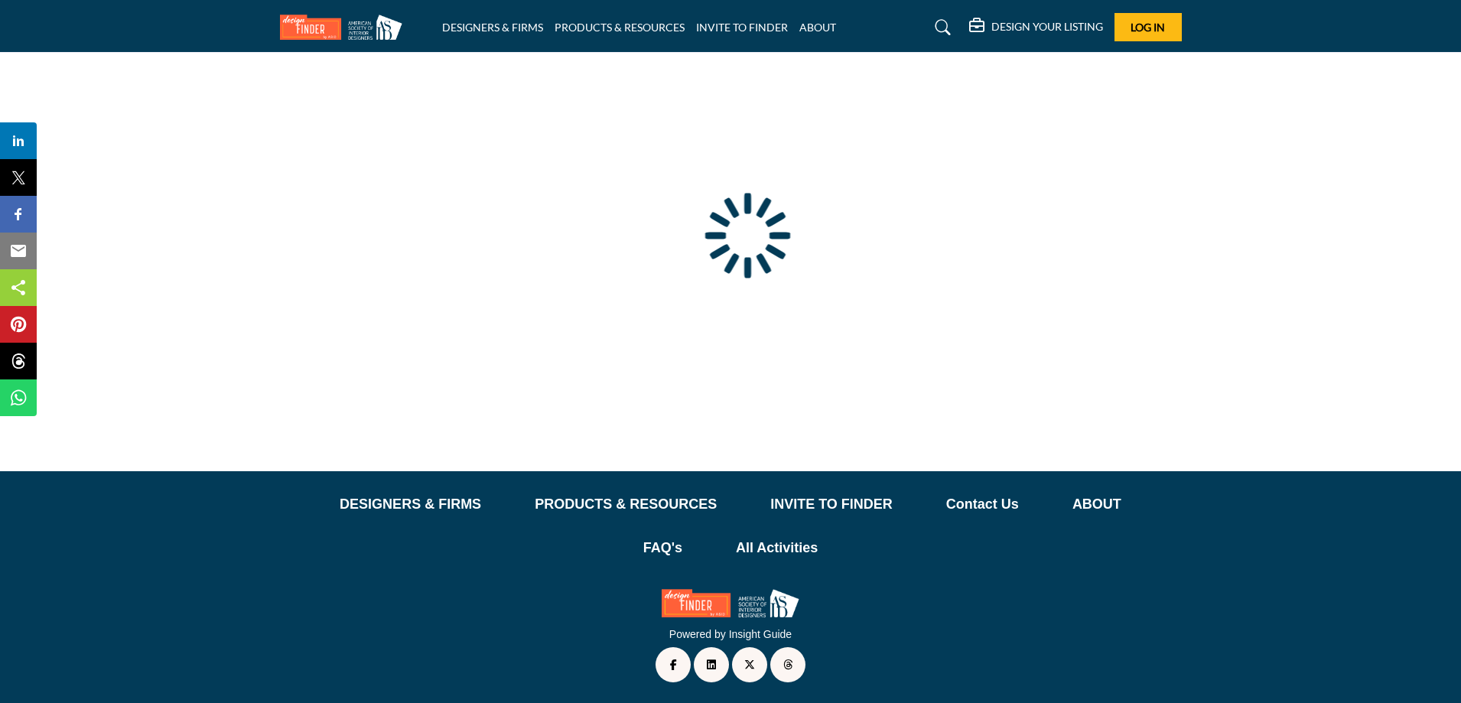
type input "**********"
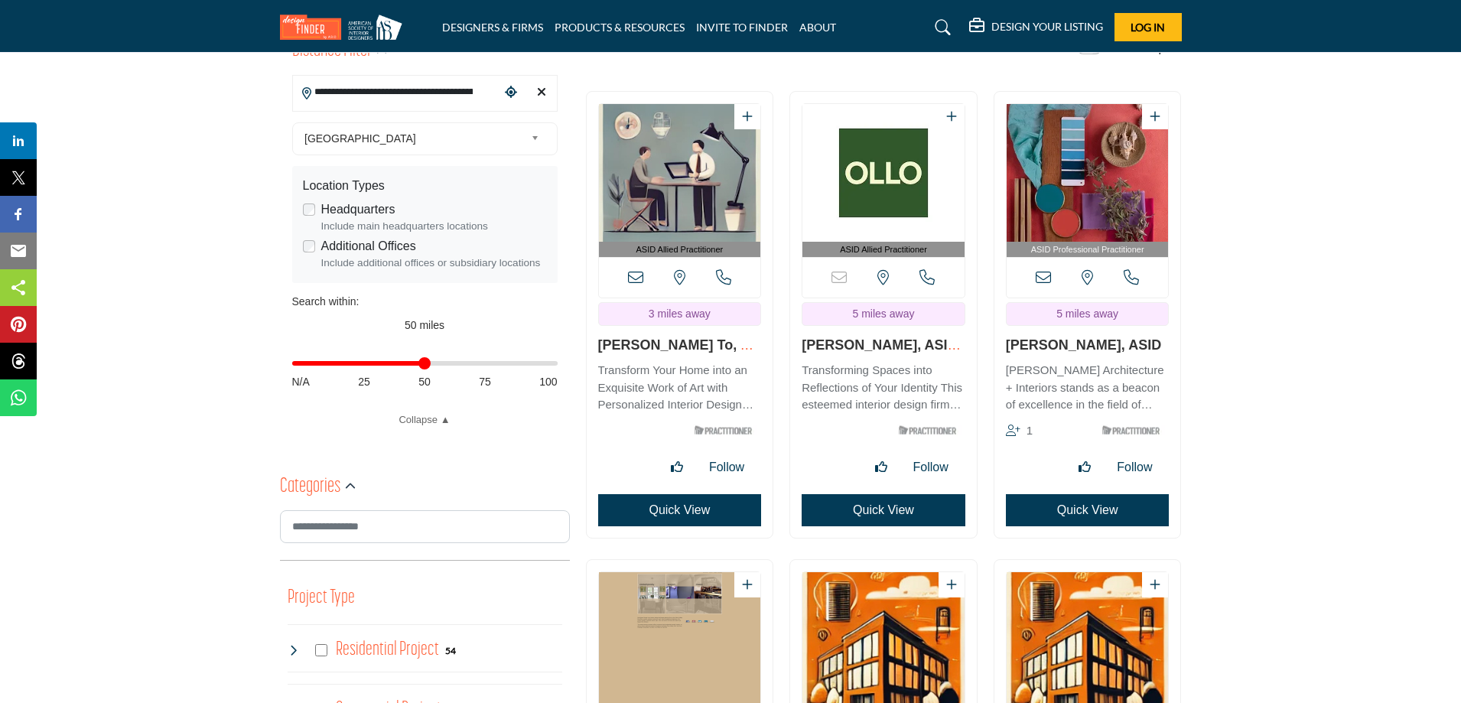
scroll to position [306, 0]
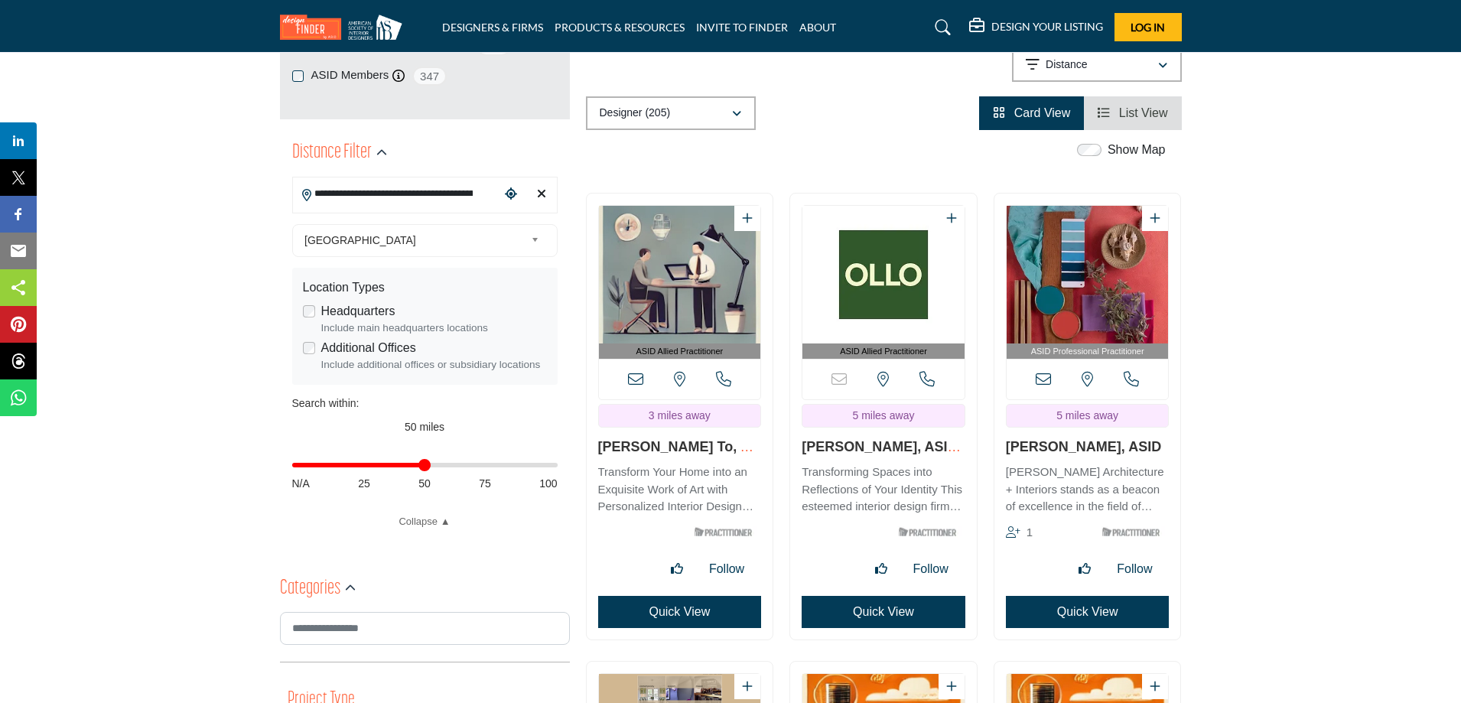
click at [860, 337] on img "Open Listing in new tab" at bounding box center [883, 275] width 162 height 138
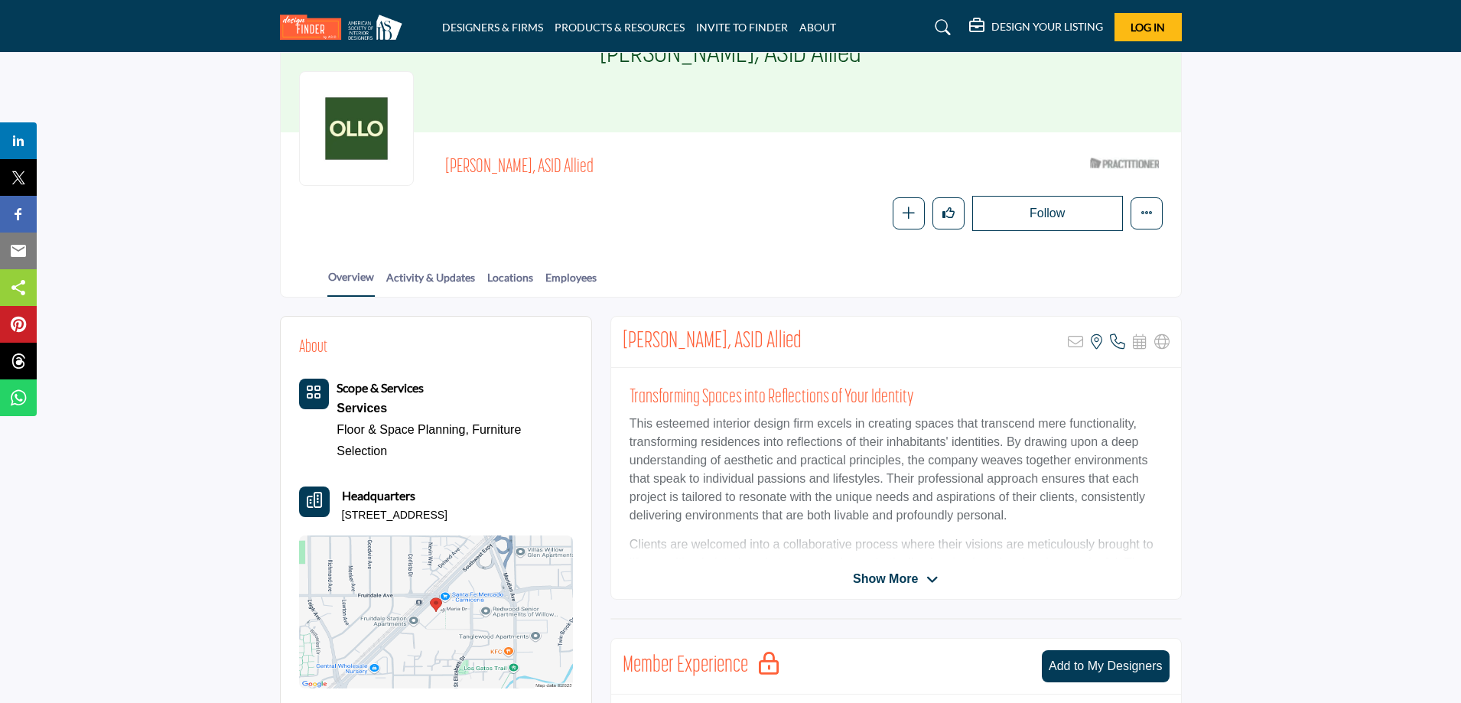
scroll to position [76, 0]
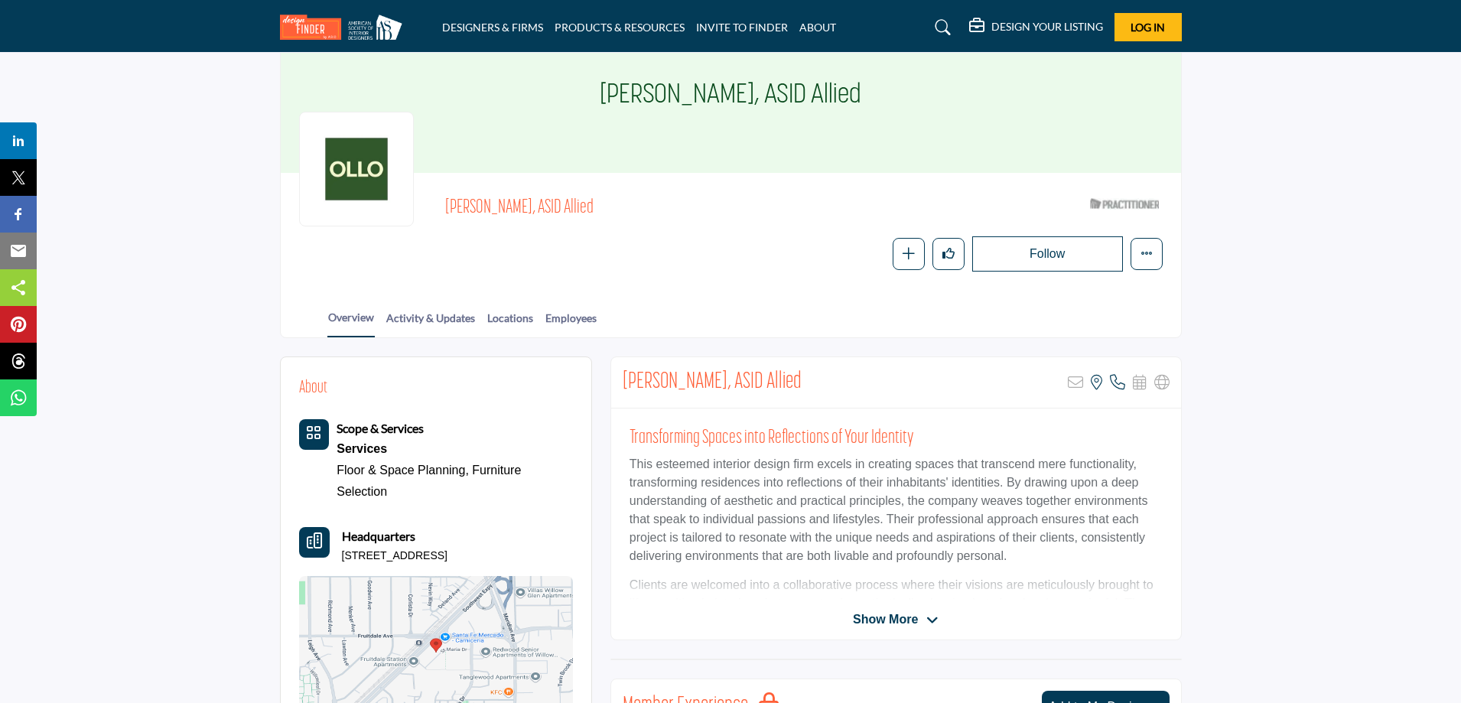
drag, startPoint x: 587, startPoint y: 203, endPoint x: 445, endPoint y: 209, distance: 142.3
click at [445, 209] on span "Wonyoung Kim, ASID Allied" at bounding box center [617, 208] width 345 height 25
copy span "Wonyoung Kim, ASID Allied"
drag, startPoint x: 368, startPoint y: 570, endPoint x: 338, endPoint y: 553, distance: 34.2
click at [338, 553] on div "Headquarters 1520 Southwest Expy Apt 448, 95126-3988, USA" at bounding box center [436, 545] width 274 height 37
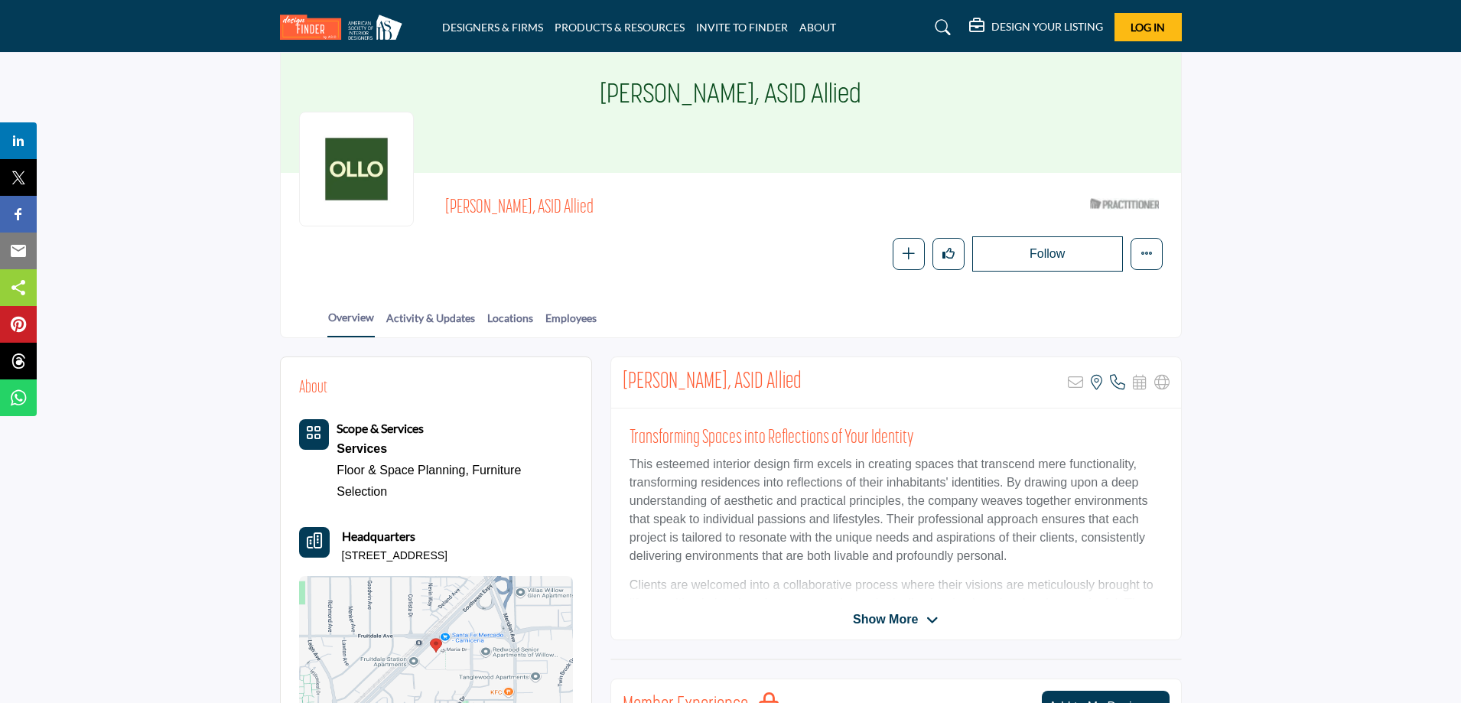
copy p "1520 Southwest Expy Apt 448, 95126-3988, USA"
drag, startPoint x: 392, startPoint y: 493, endPoint x: 332, endPoint y: 471, distance: 64.4
click at [332, 471] on div "Scope & Services Services Floor & Space Planning, Furniture Selection" at bounding box center [436, 460] width 274 height 83
copy div "Floor & Space Planning, Furniture Selection"
click at [1114, 382] on icon at bounding box center [1117, 382] width 15 height 15
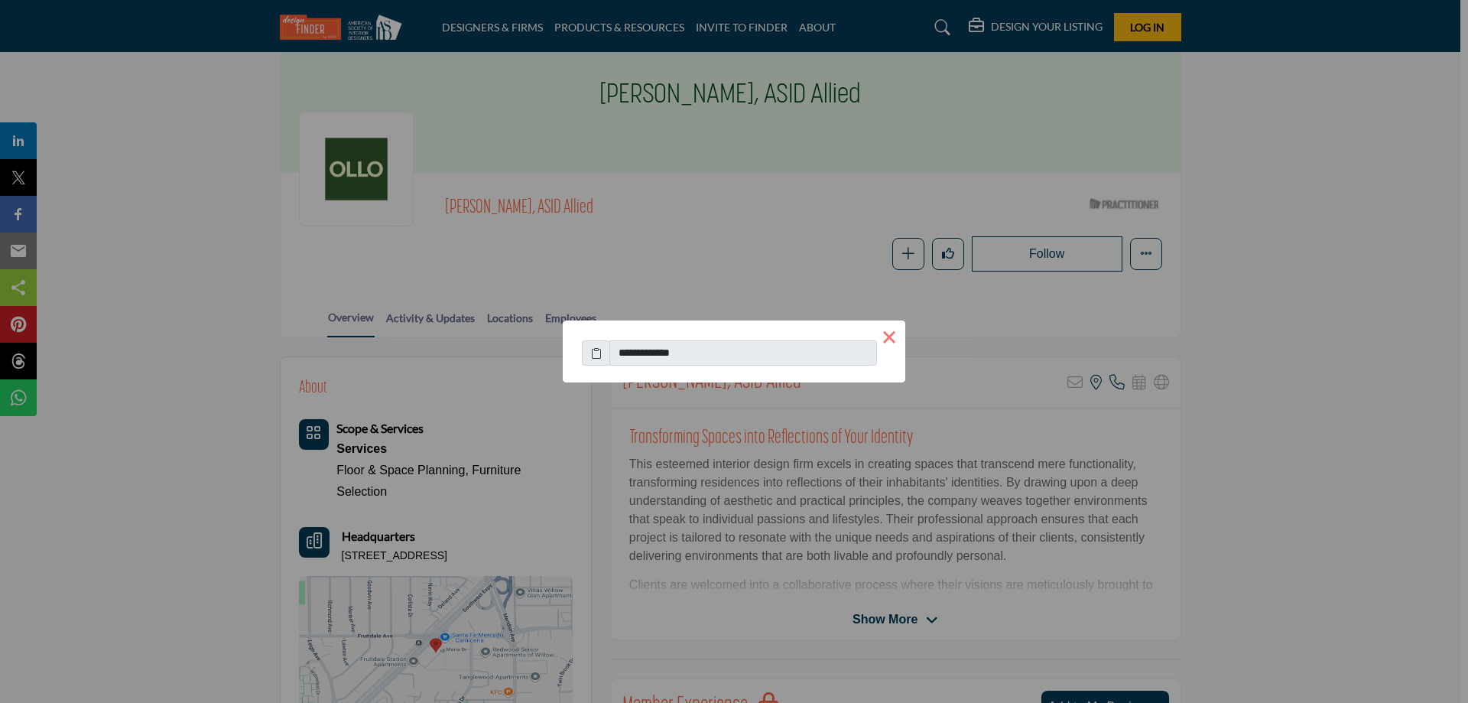
click at [892, 337] on button "×" at bounding box center [889, 336] width 32 height 32
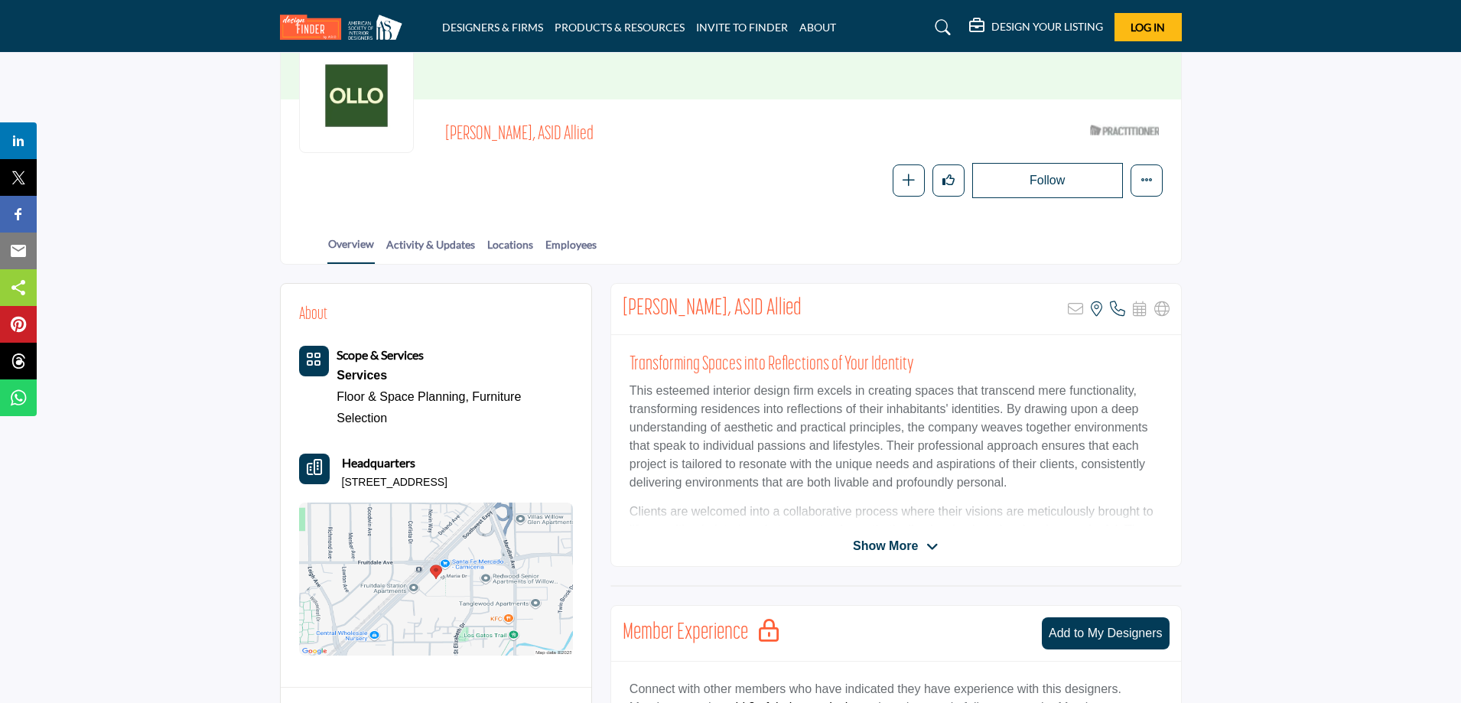
scroll to position [0, 0]
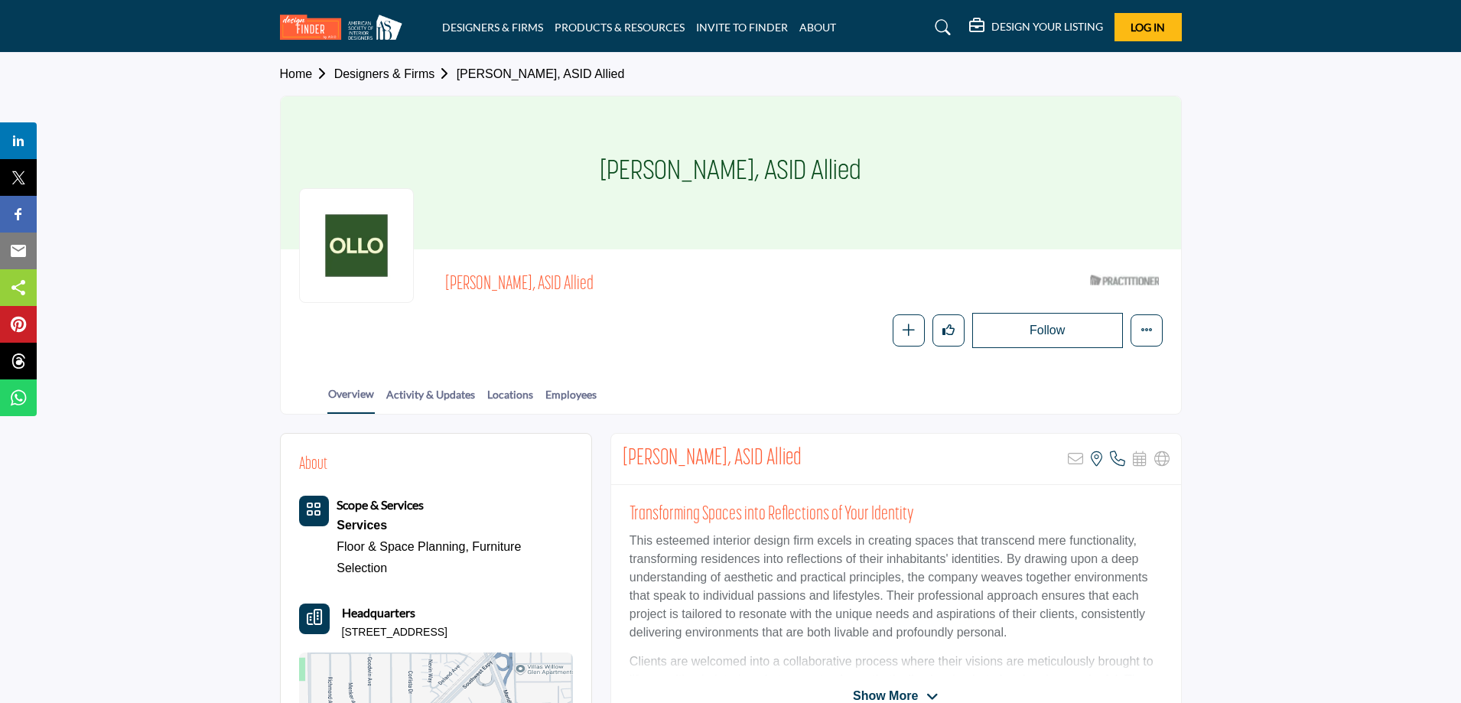
click at [125, 124] on section "Home Designers & Firms Wonyoung Kim, ASID Allied Wonyoung Kim, ASID Allied Wony…" at bounding box center [730, 234] width 1461 height 362
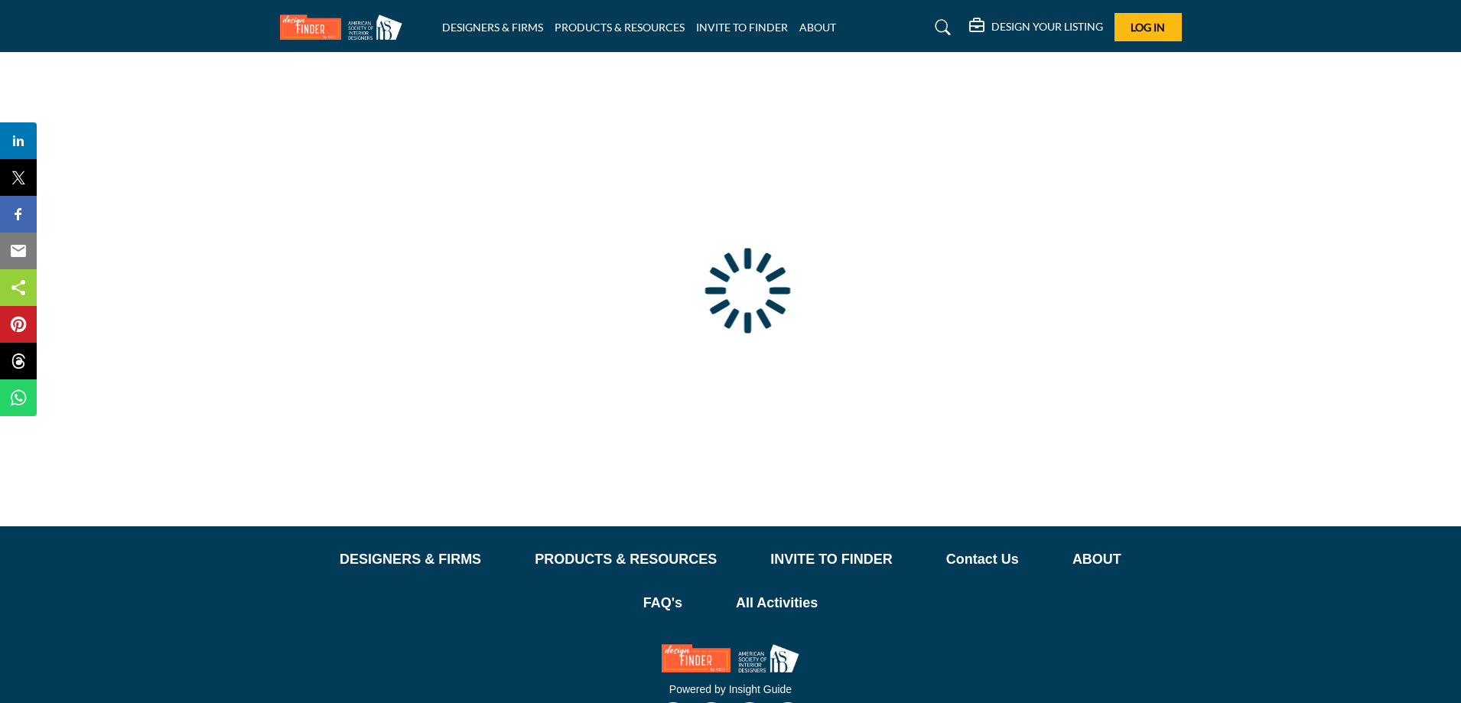
scroll to position [55, 0]
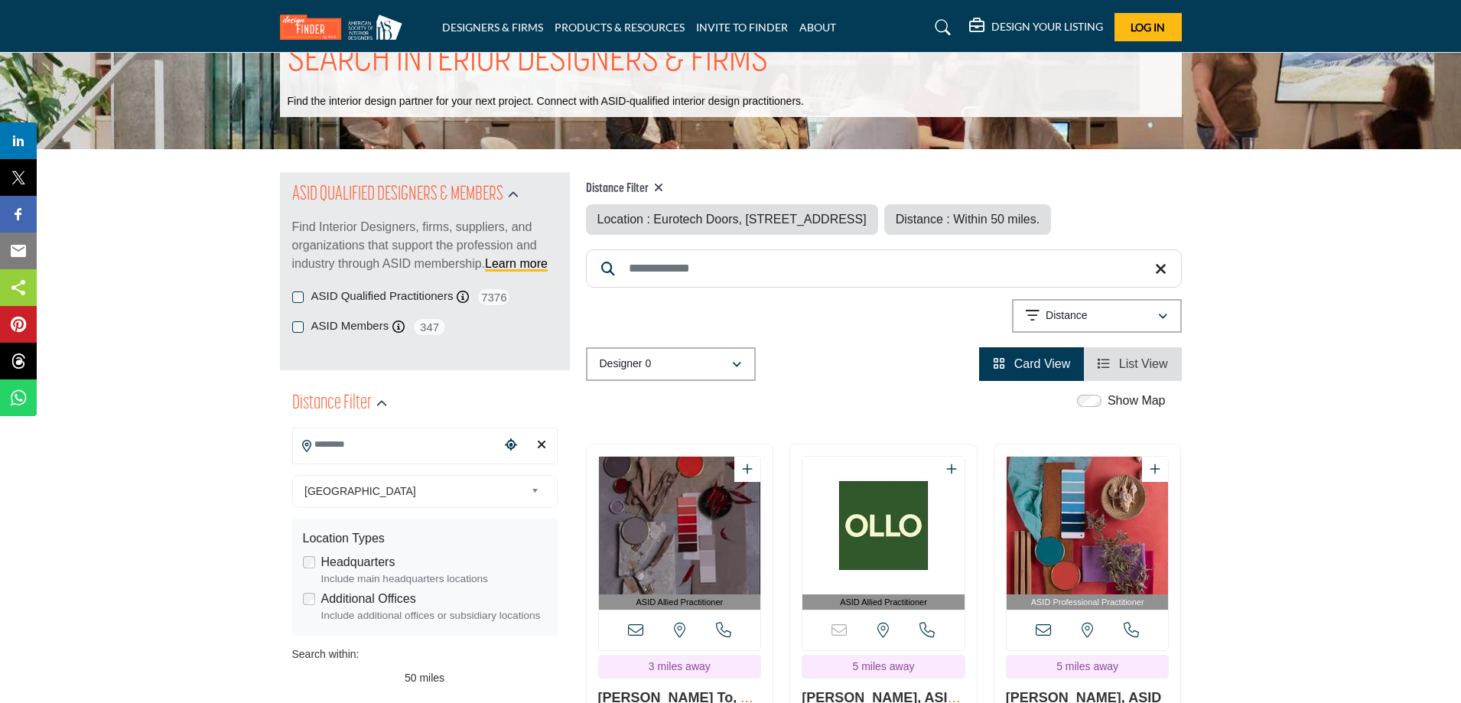
type input "**********"
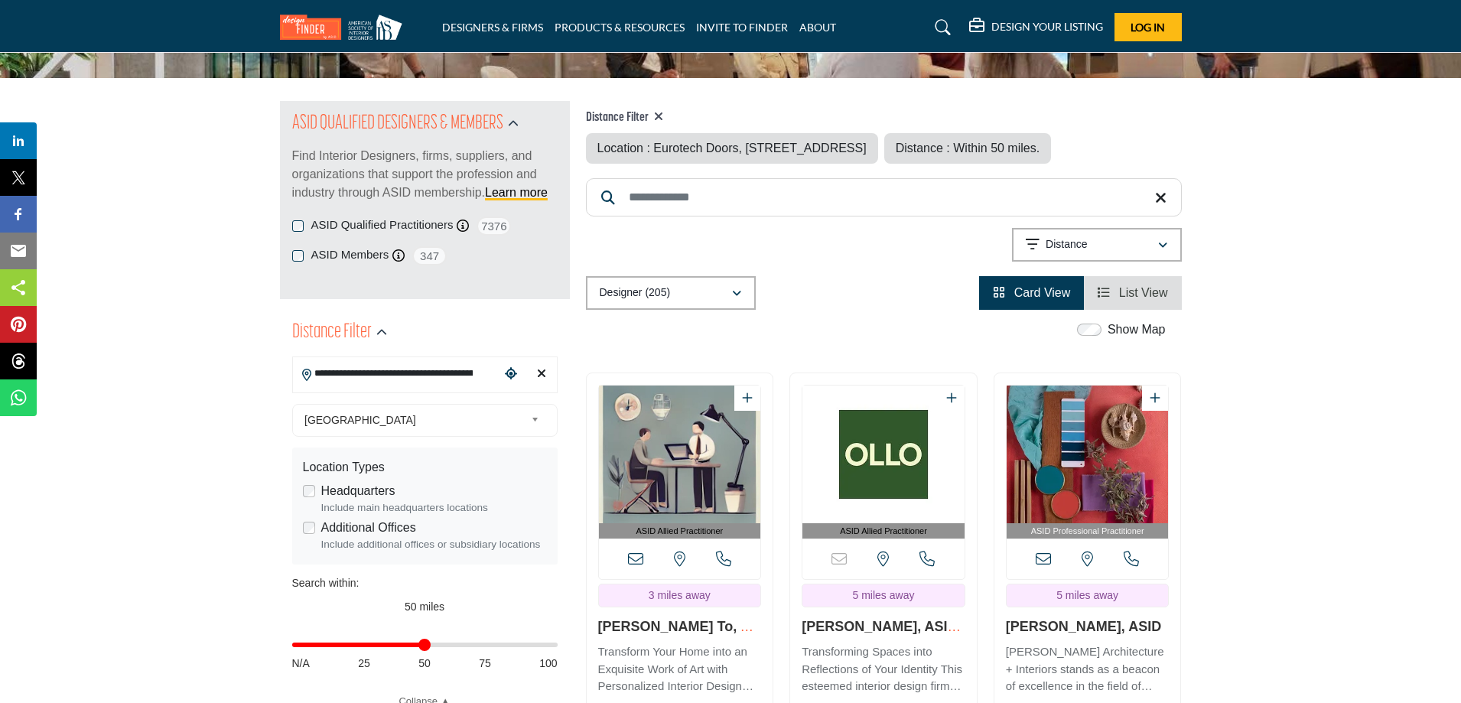
scroll to position [153, 0]
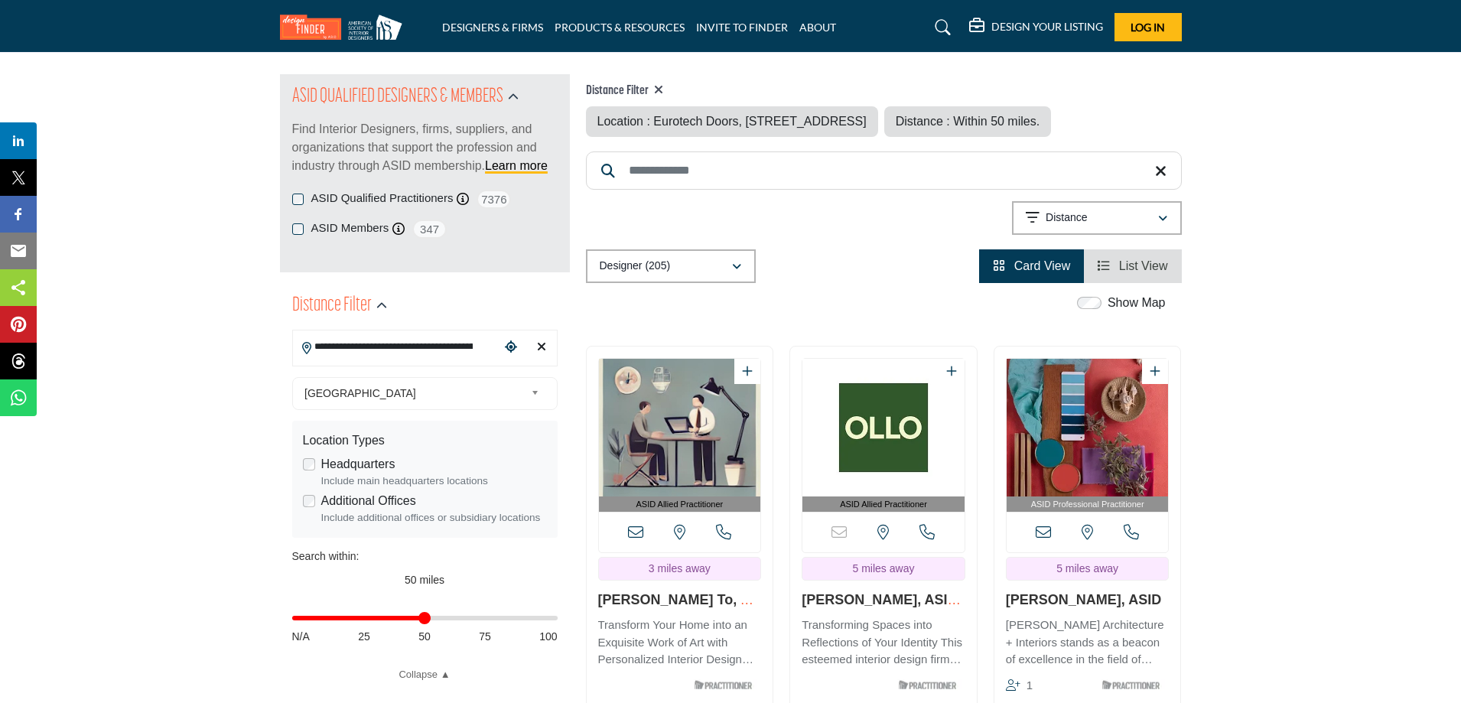
click at [679, 476] on img "Open Listing in new tab" at bounding box center [680, 428] width 162 height 138
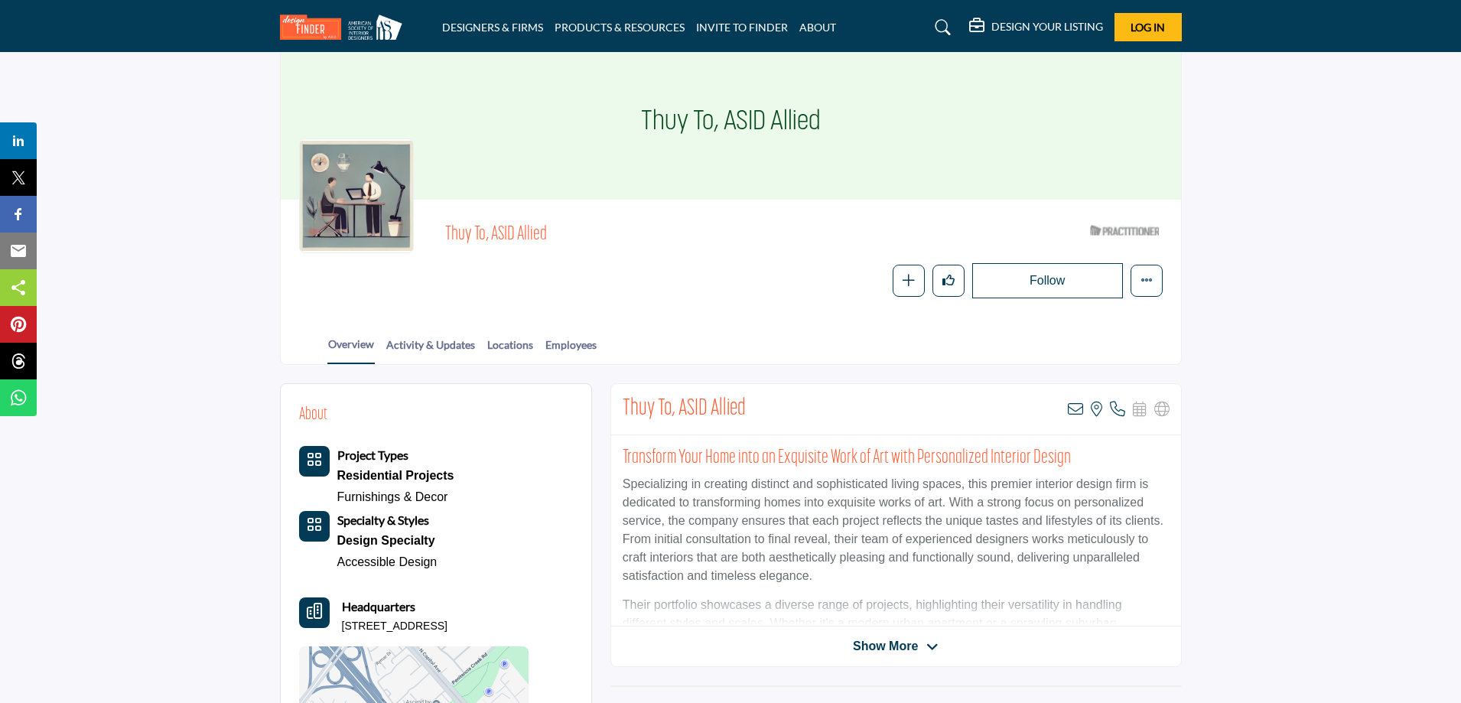
scroll to position [76, 0]
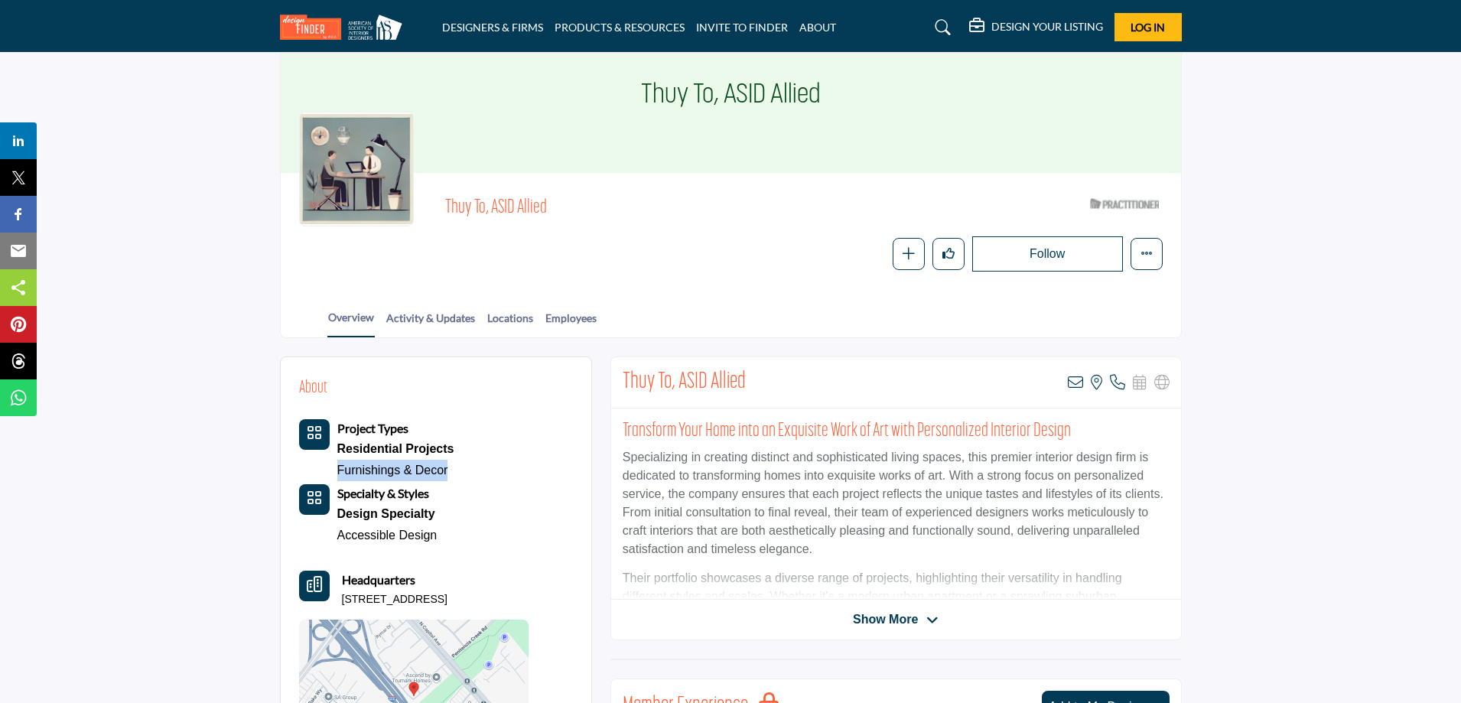
drag, startPoint x: 450, startPoint y: 470, endPoint x: 331, endPoint y: 476, distance: 118.7
click at [331, 476] on div "Project Types Residential Projects Furnishings & Decor" at bounding box center [376, 450] width 155 height 62
copy link "Furnishings & Decor"
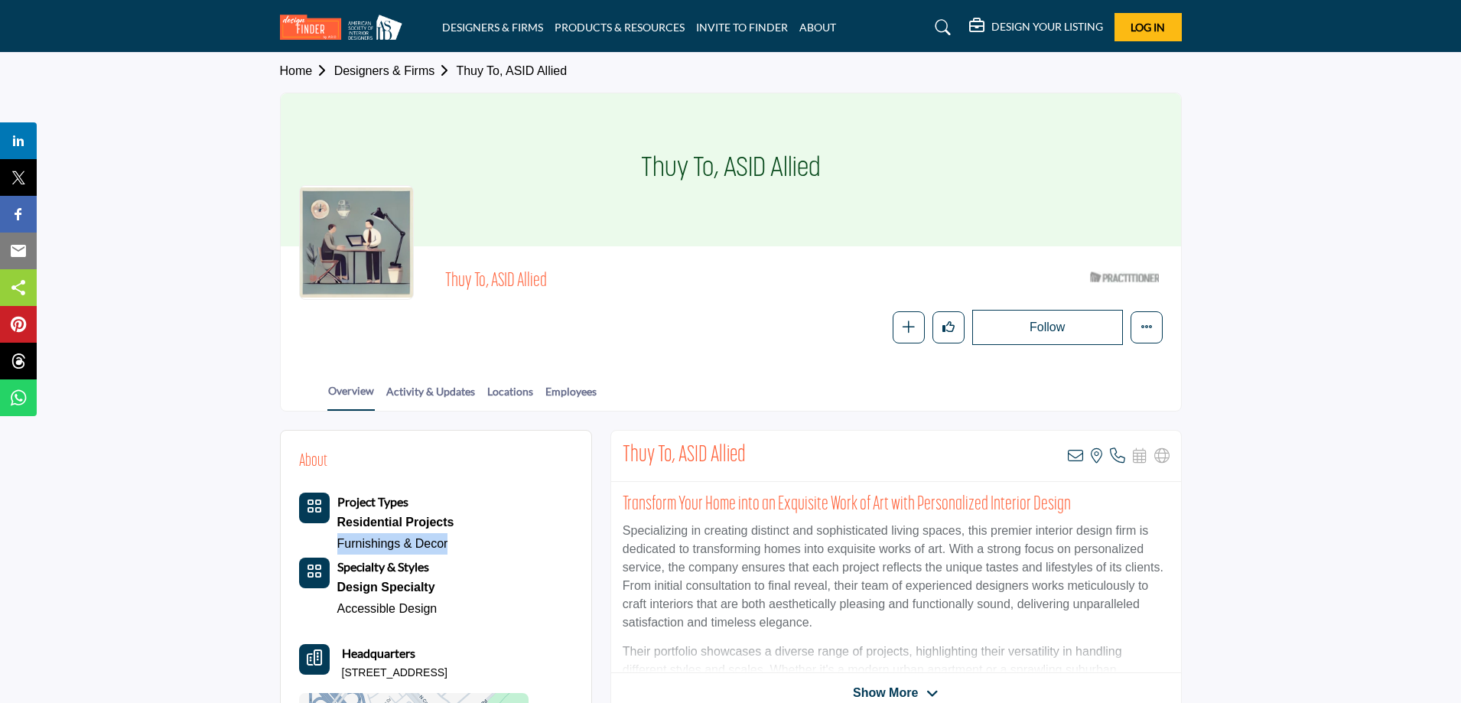
scroll to position [0, 0]
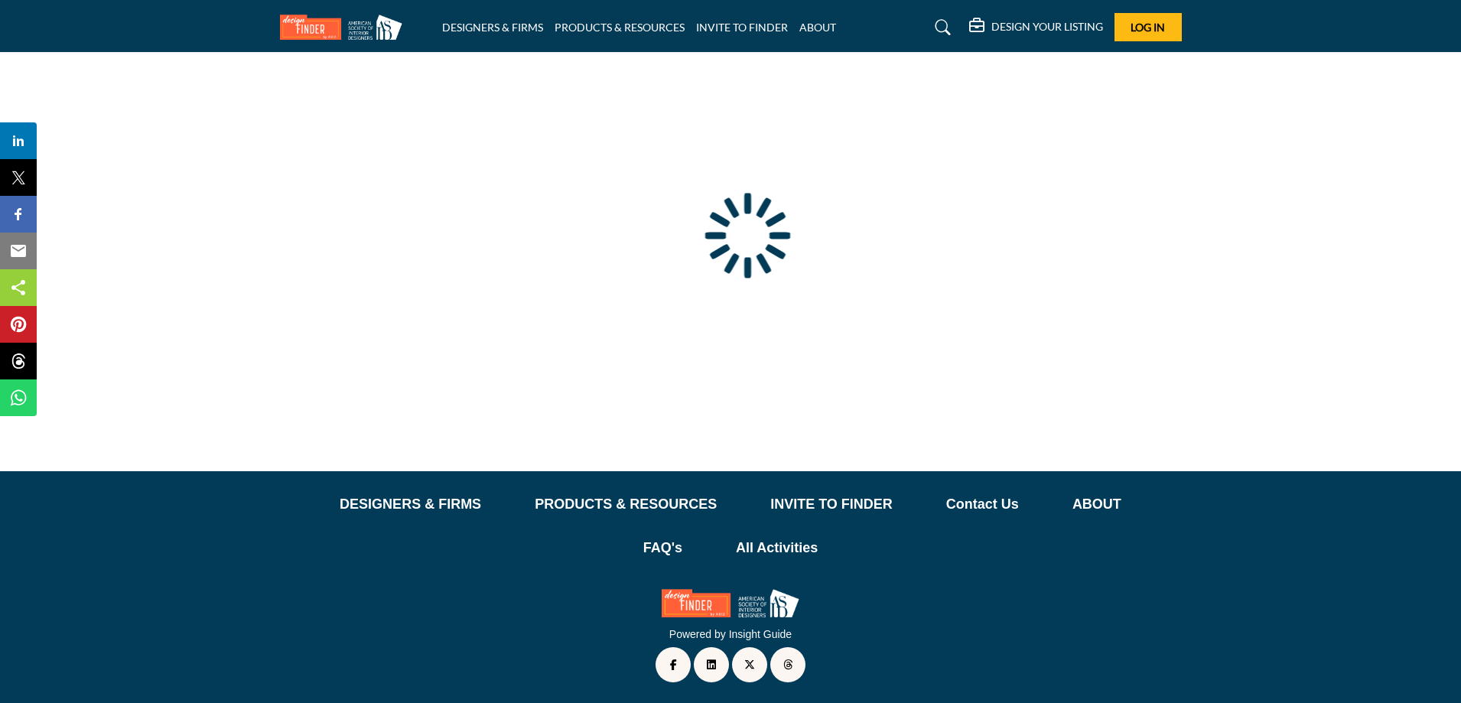
scroll to position [55, 0]
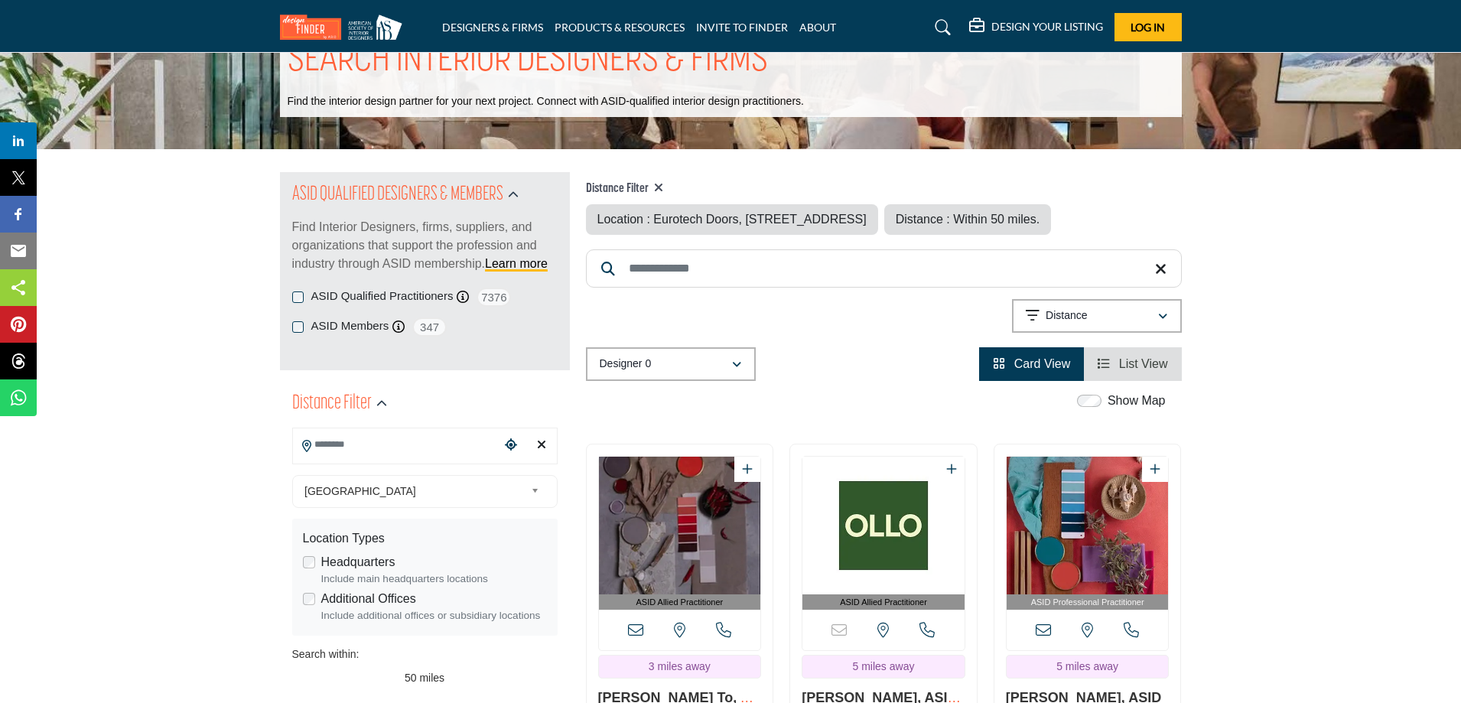
type input "**********"
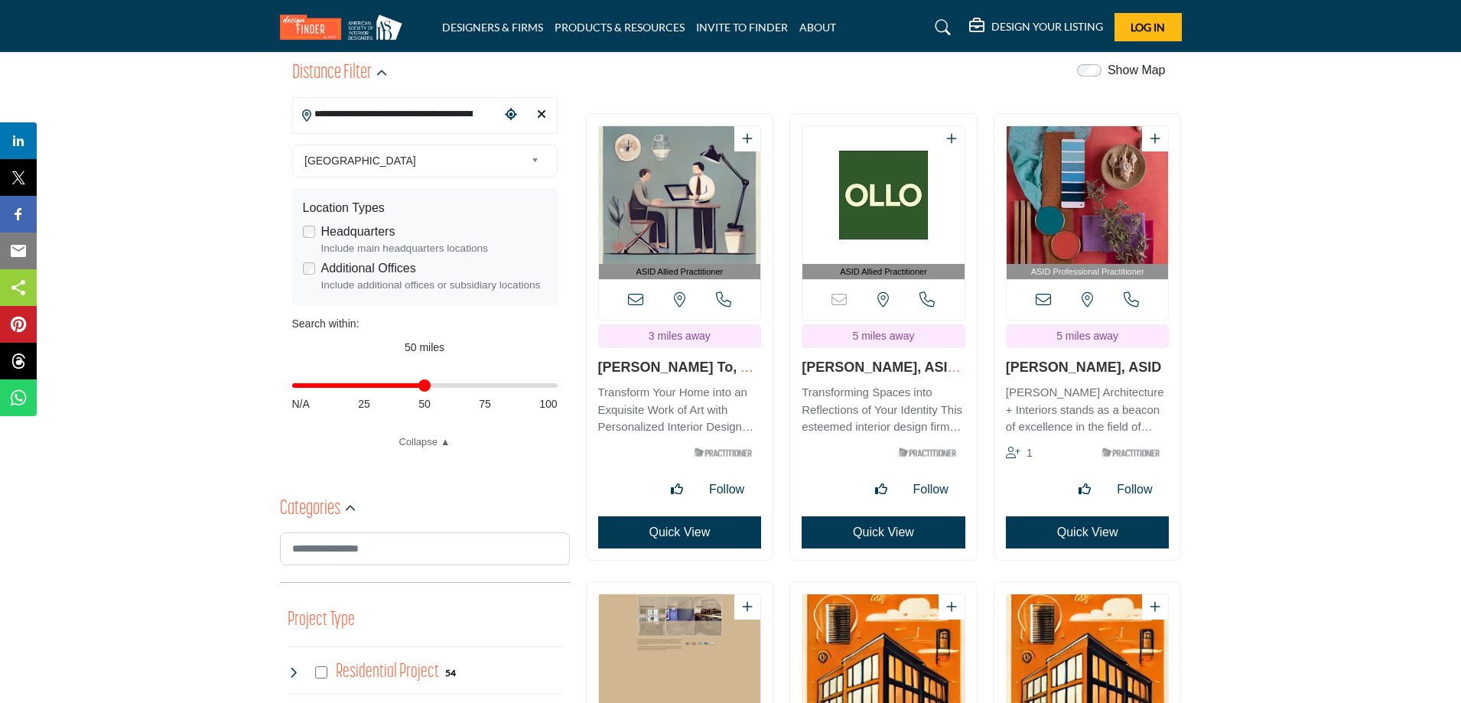
scroll to position [382, 0]
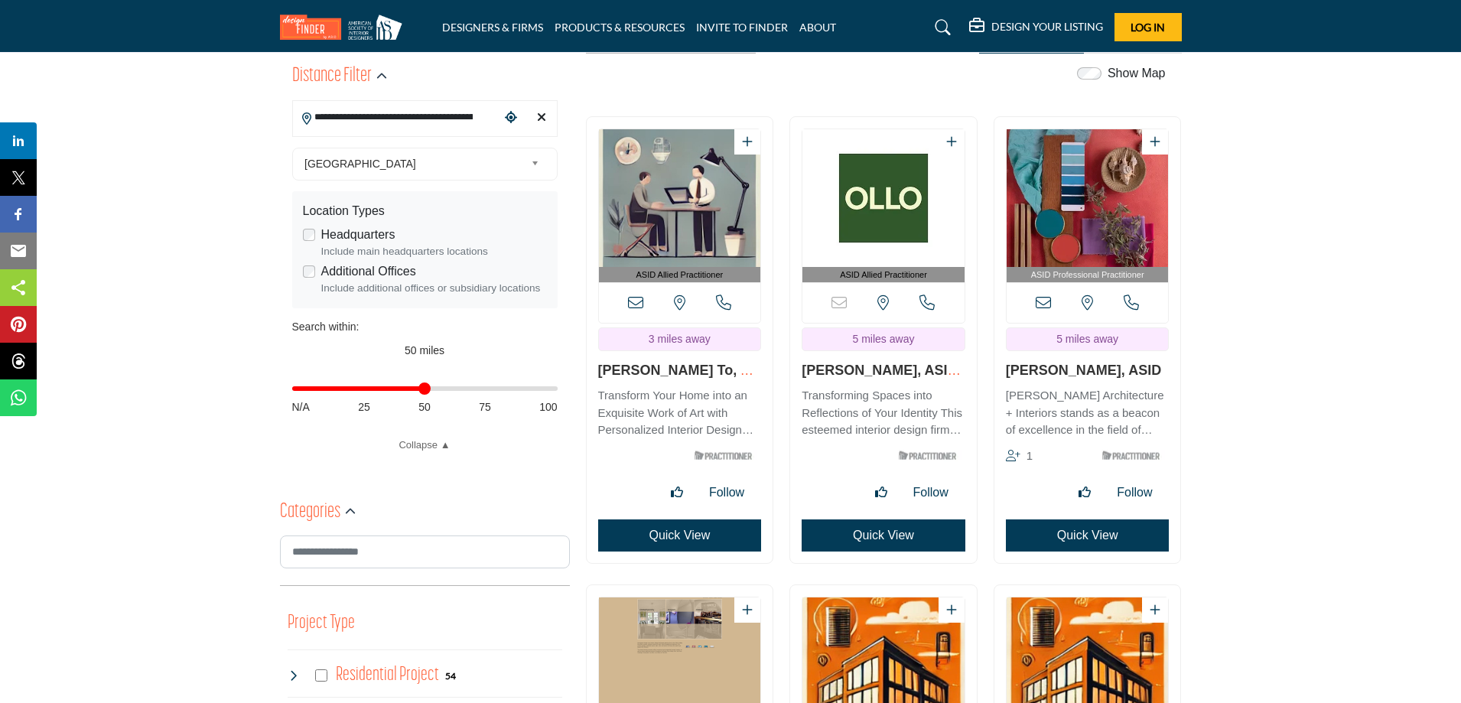
click at [1055, 267] on img "Open Listing in new tab" at bounding box center [1087, 198] width 162 height 138
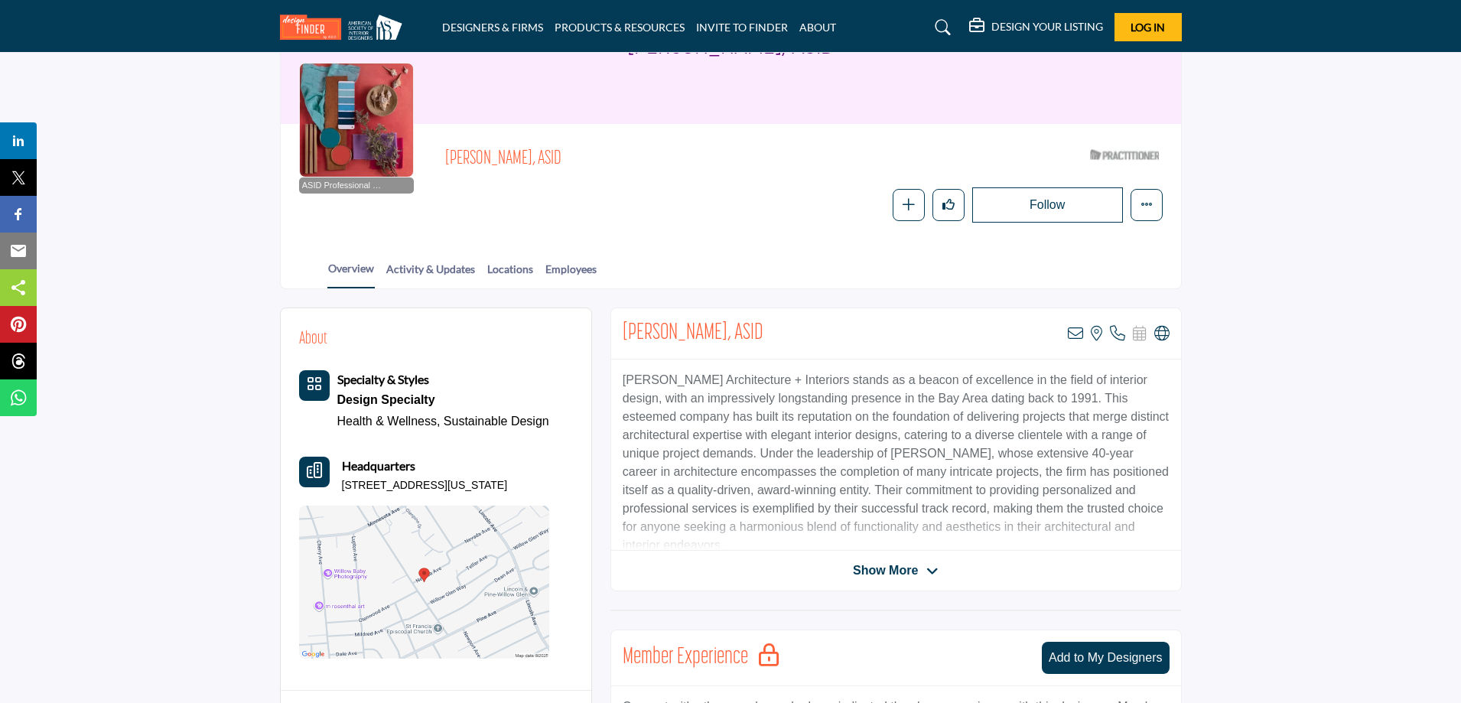
scroll to position [153, 0]
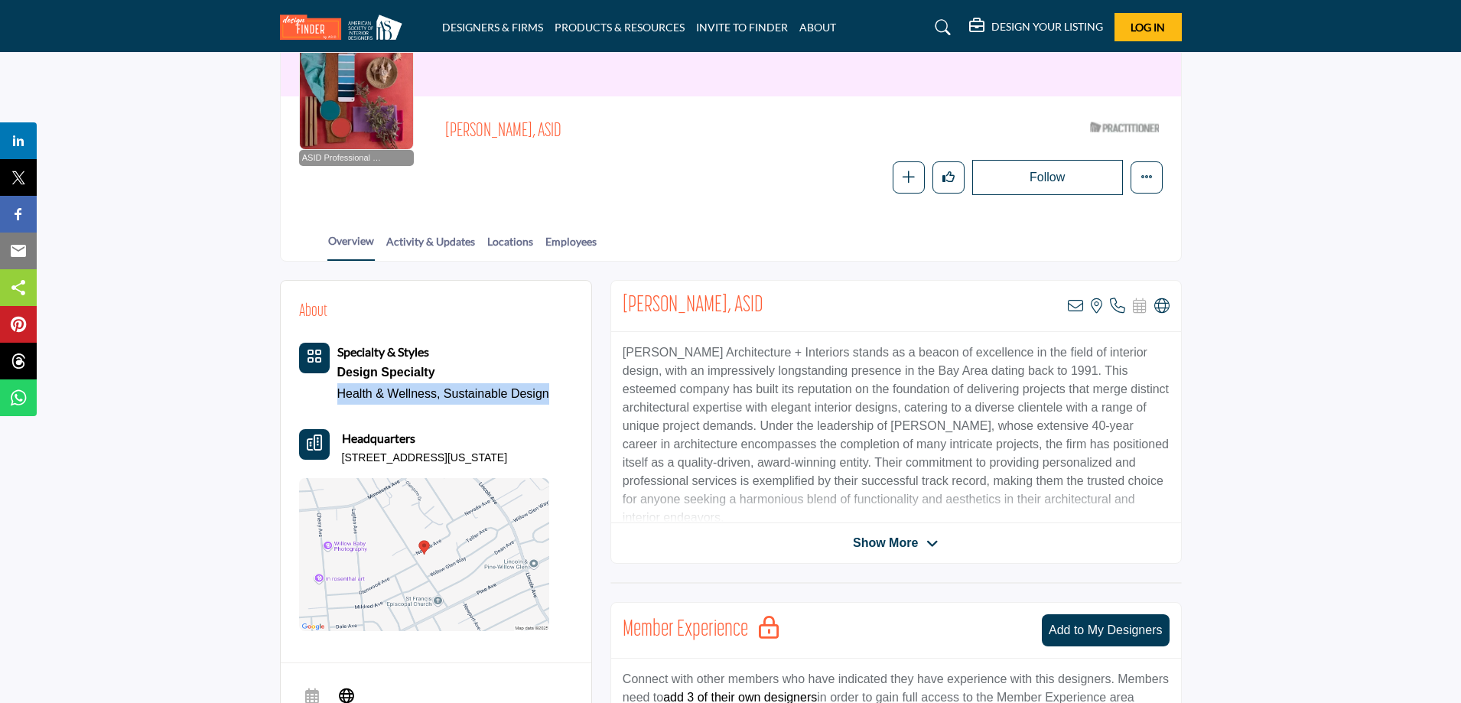
drag, startPoint x: 554, startPoint y: 395, endPoint x: 334, endPoint y: 400, distance: 220.3
click at [334, 400] on div "About Specialty & Styles Design Specialty Health & Wellness, Sustainable Design" at bounding box center [436, 465] width 274 height 332
copy div "Health & Wellness, Sustainable Design"
drag, startPoint x: 343, startPoint y: 457, endPoint x: 523, endPoint y: 467, distance: 180.7
click at [523, 467] on div "Specialty & Styles Design Specialty Health & Wellness, Sustainable Design Headq…" at bounding box center [424, 487] width 250 height 288
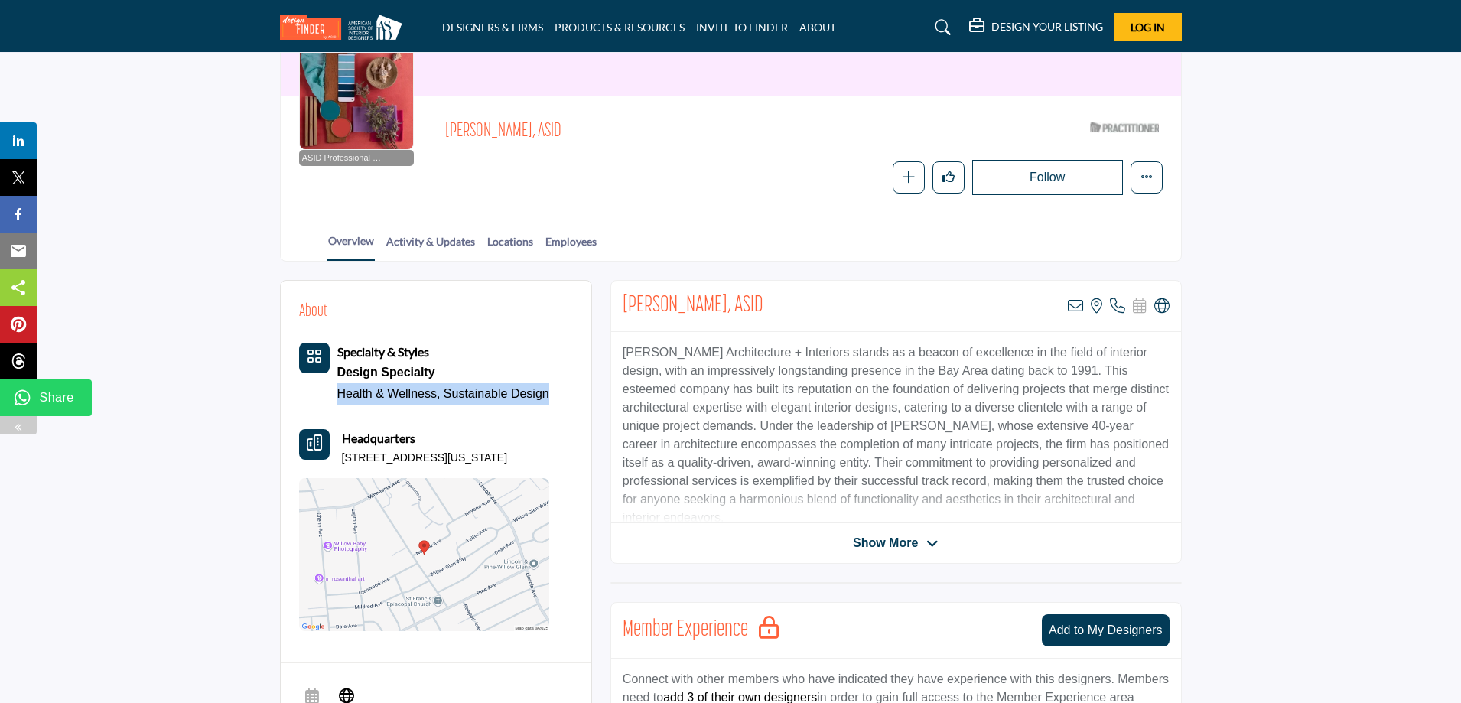
copy p "1190 Nevada Ave, 95125-3327, USA"
drag, startPoint x: 447, startPoint y: 130, endPoint x: 460, endPoint y: 158, distance: 30.4
click at [555, 140] on span "Wendy Teague, ASID" at bounding box center [617, 131] width 345 height 25
copy span "Wendy Teague, ASID"
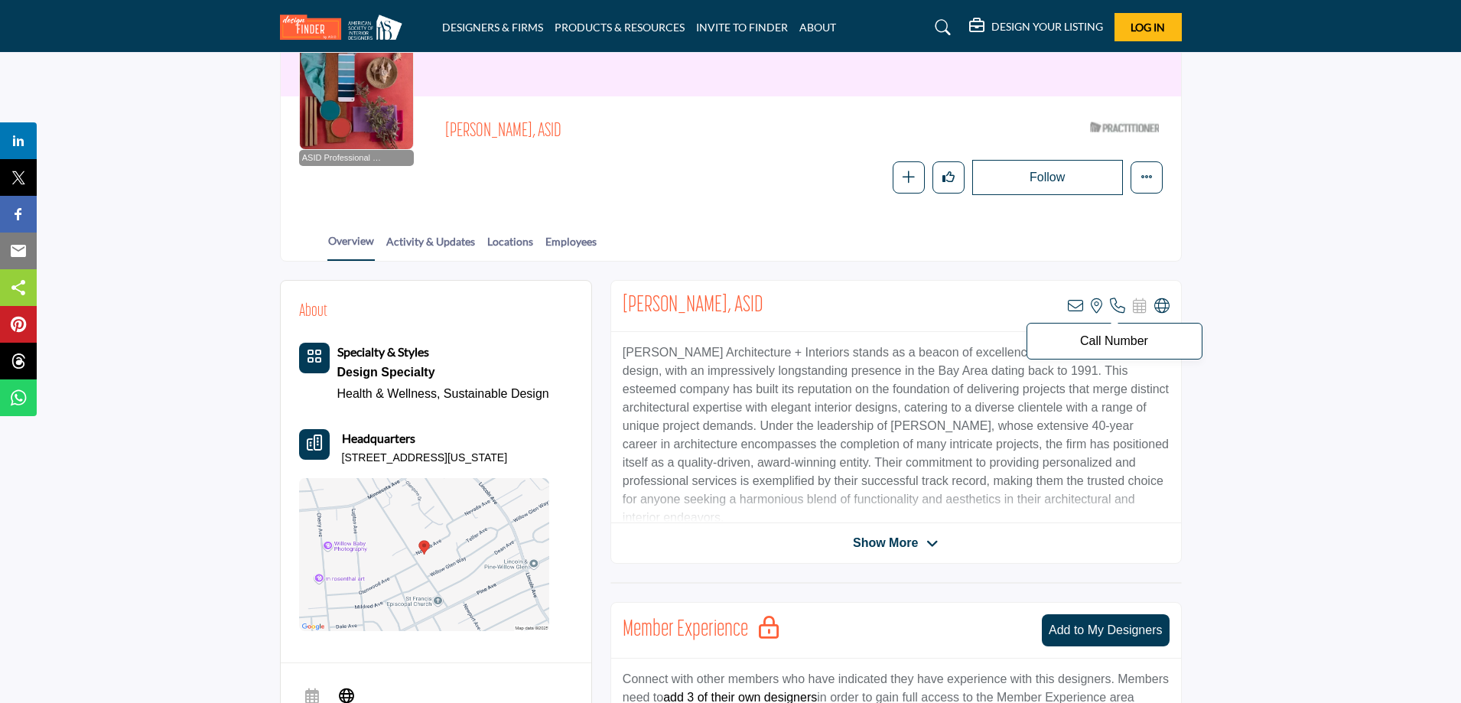
click at [1114, 305] on icon at bounding box center [1117, 305] width 15 height 15
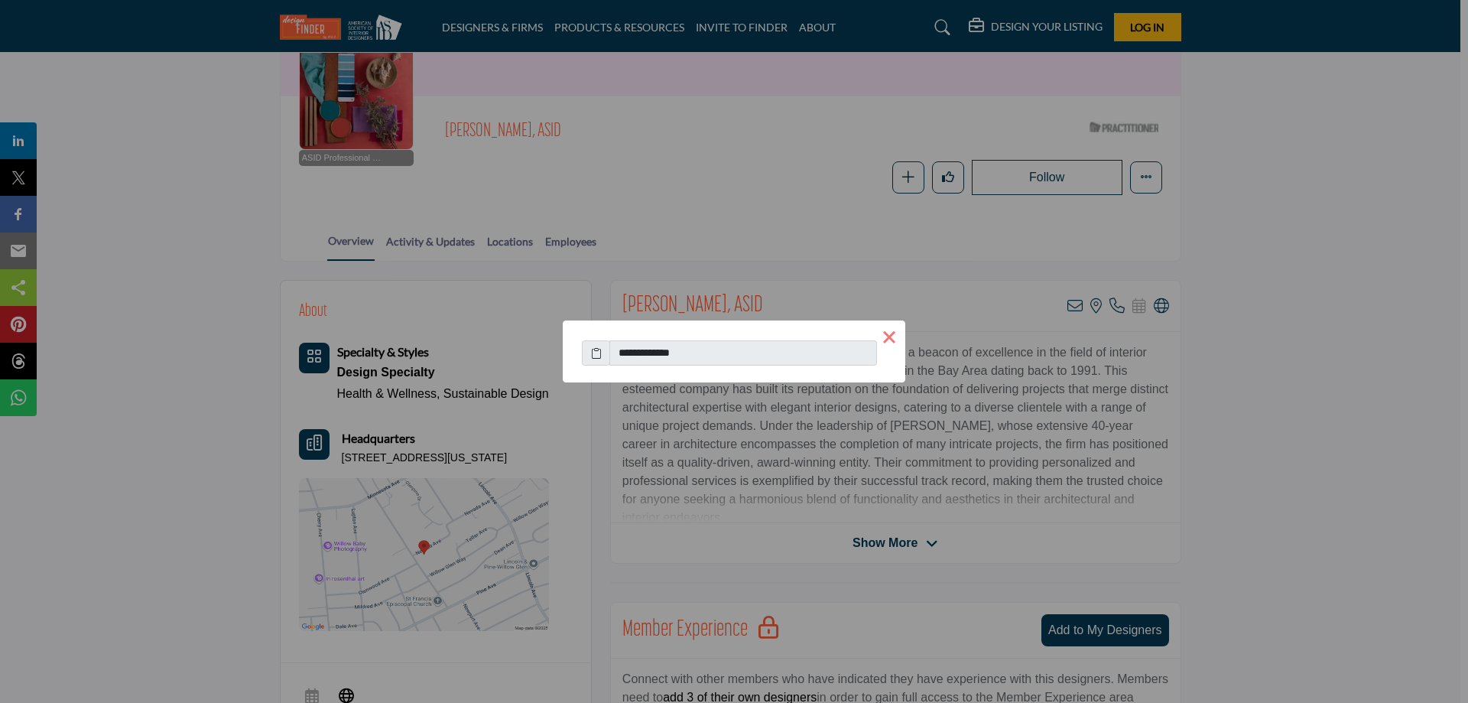
click at [886, 334] on button "×" at bounding box center [889, 336] width 32 height 32
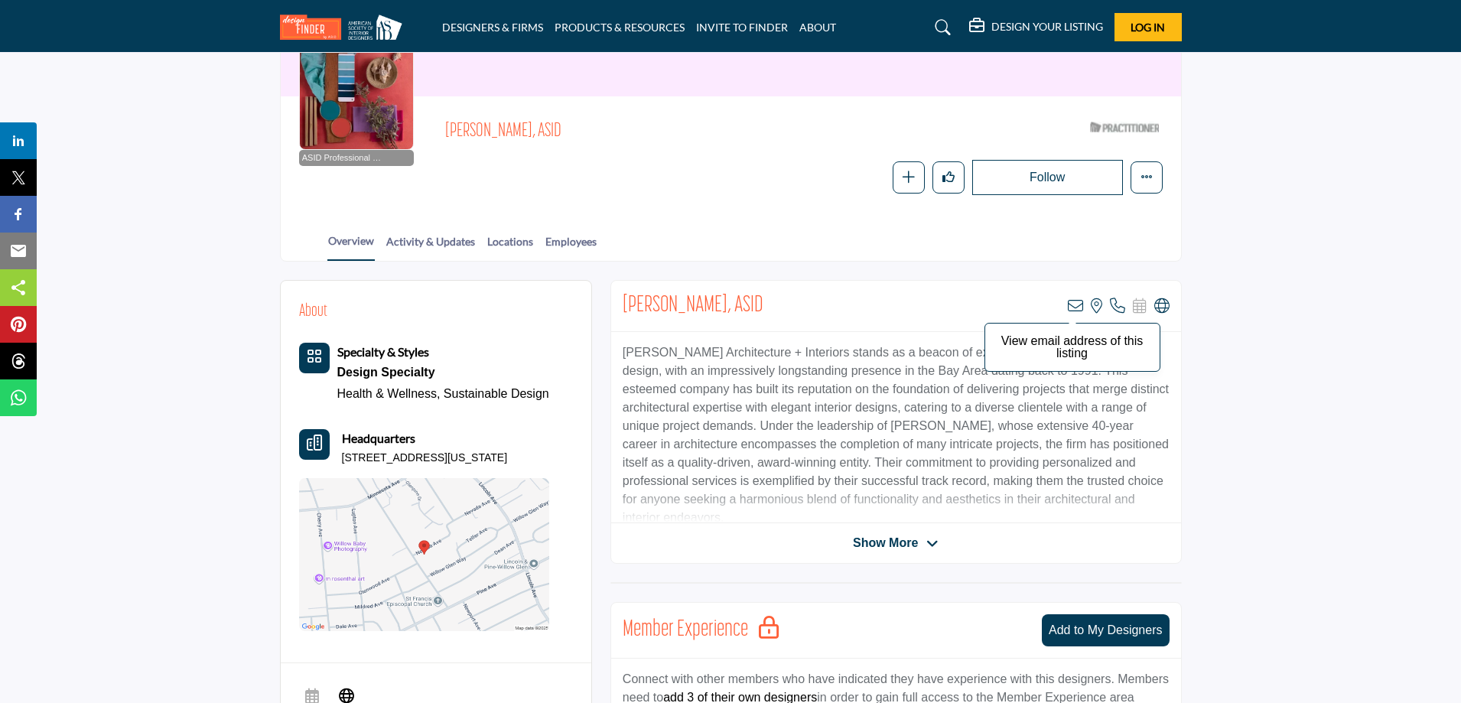
click at [1079, 304] on icon at bounding box center [1075, 305] width 15 height 15
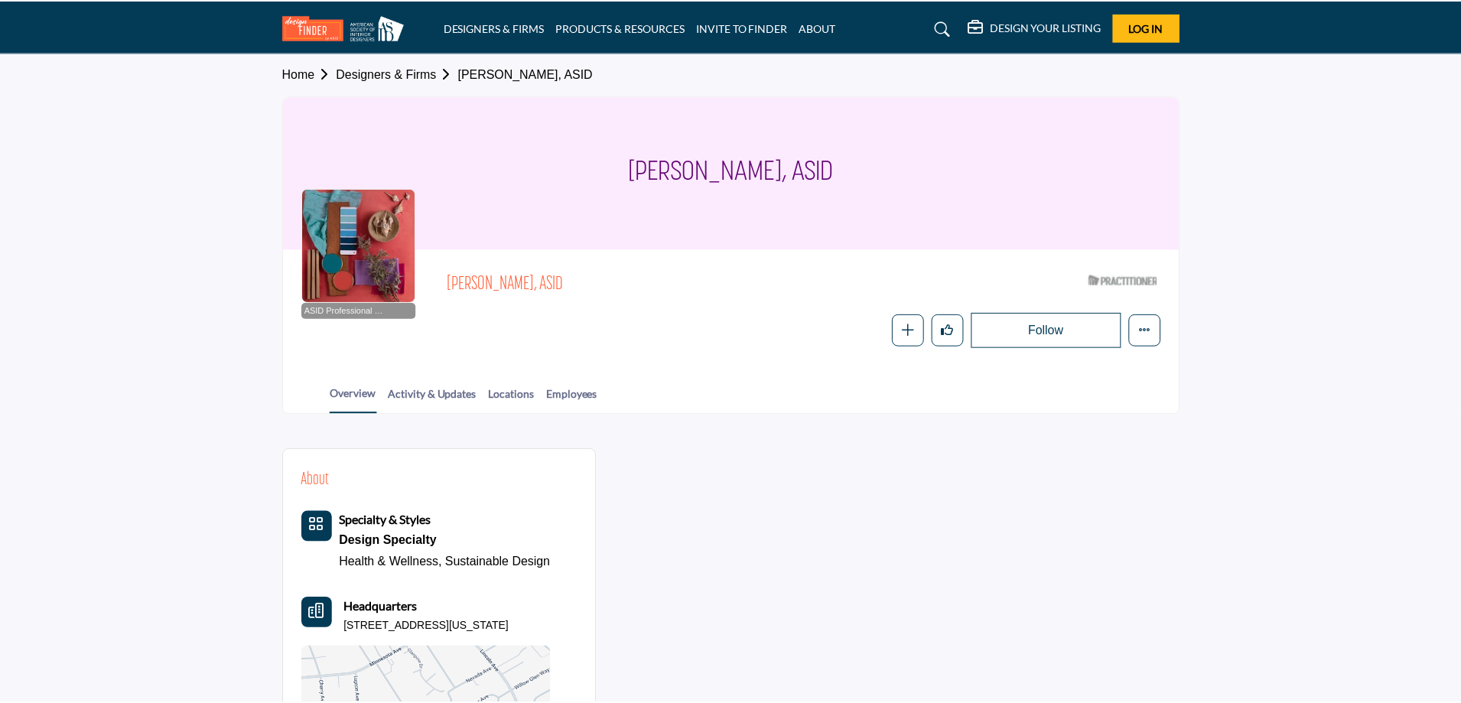
scroll to position [90, 0]
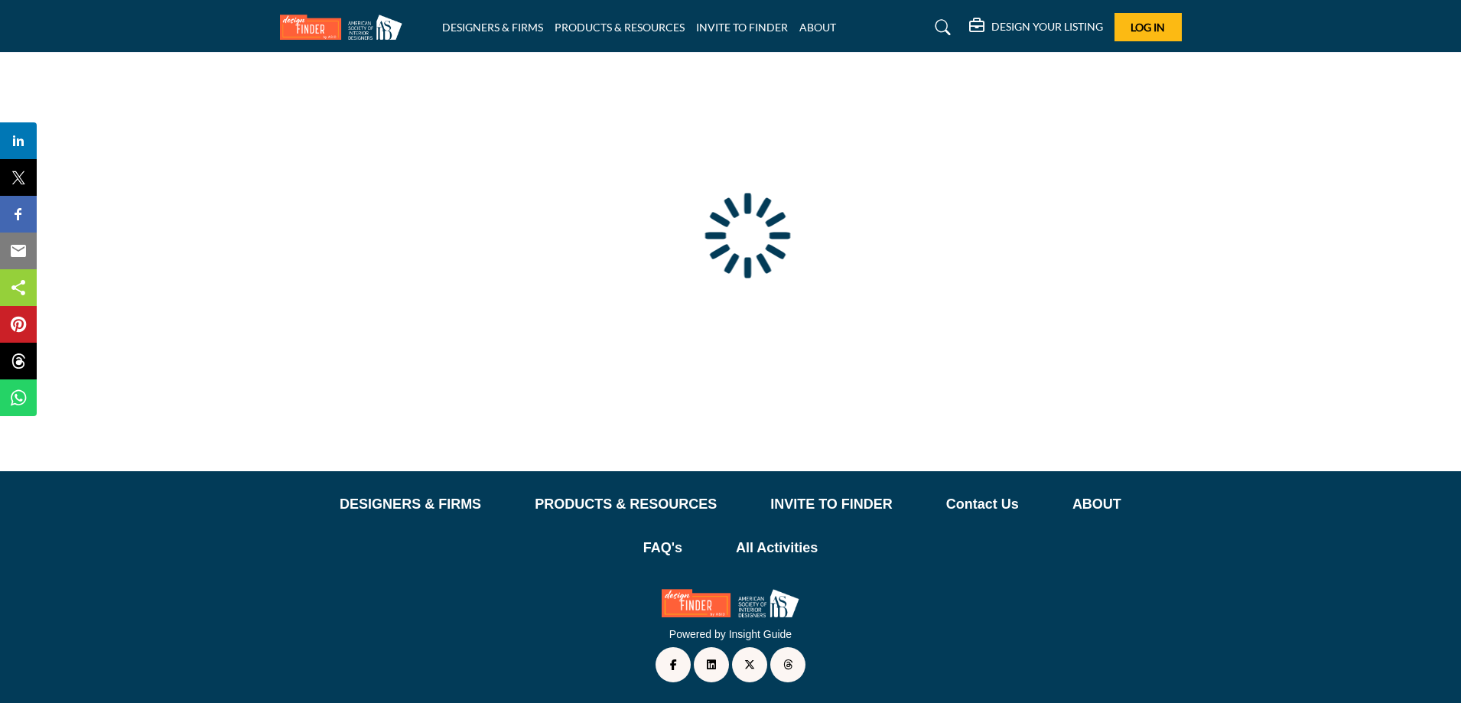
type input "**********"
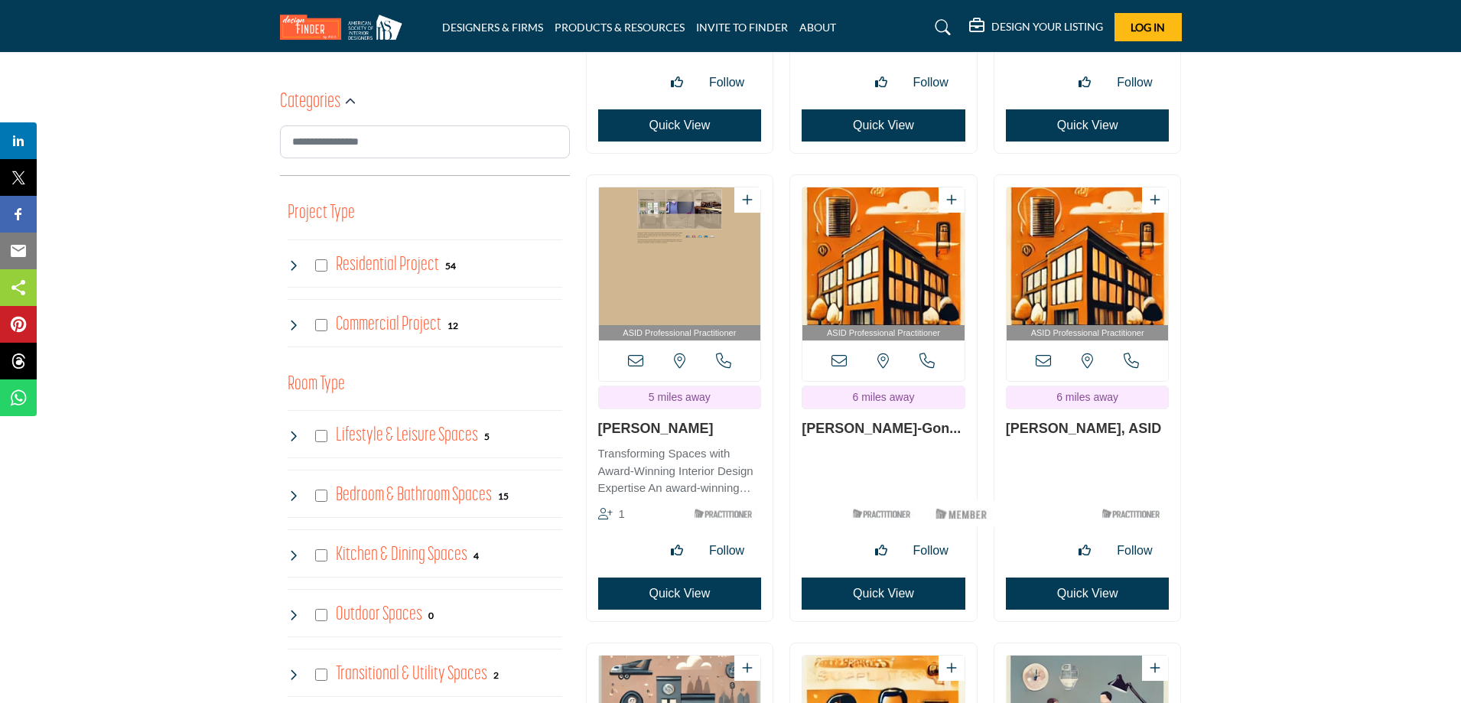
scroll to position [765, 0]
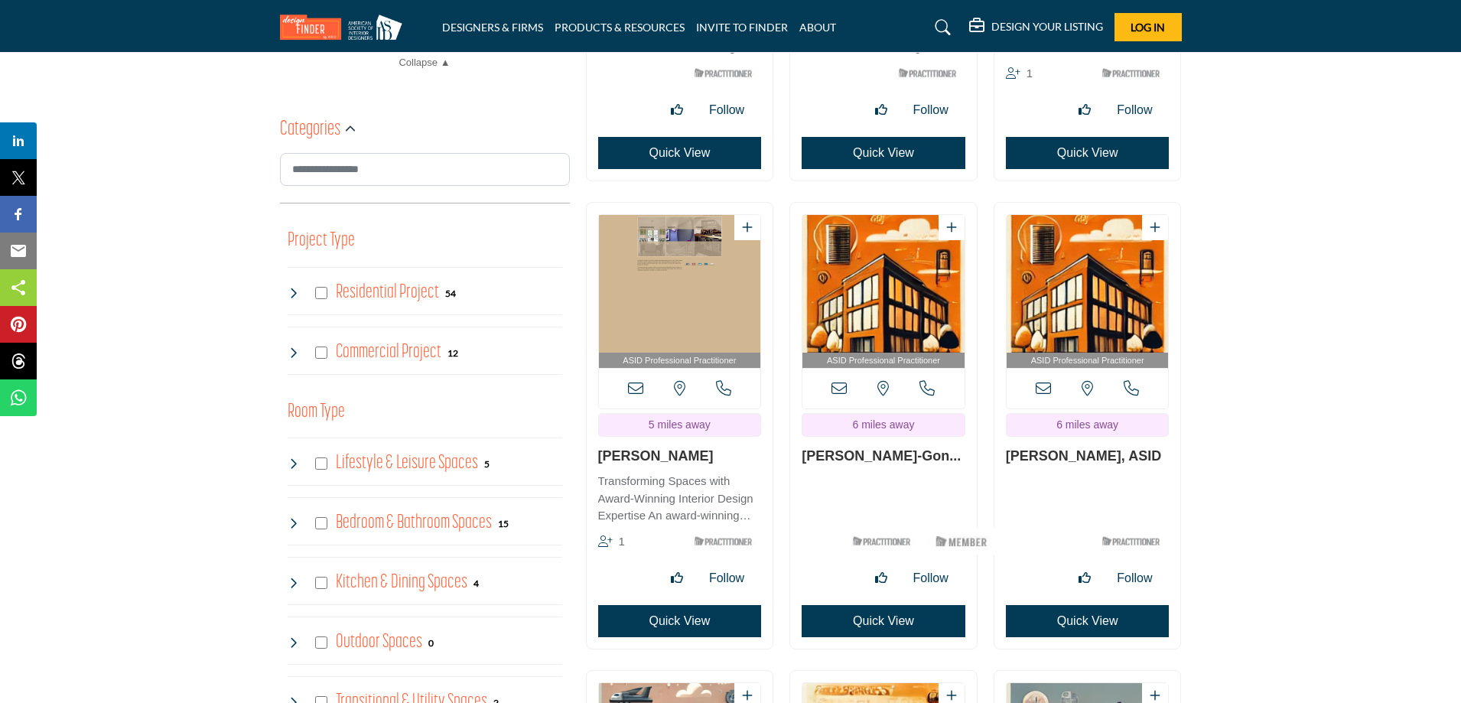
click at [652, 353] on img "Open Listing in new tab" at bounding box center [680, 284] width 162 height 138
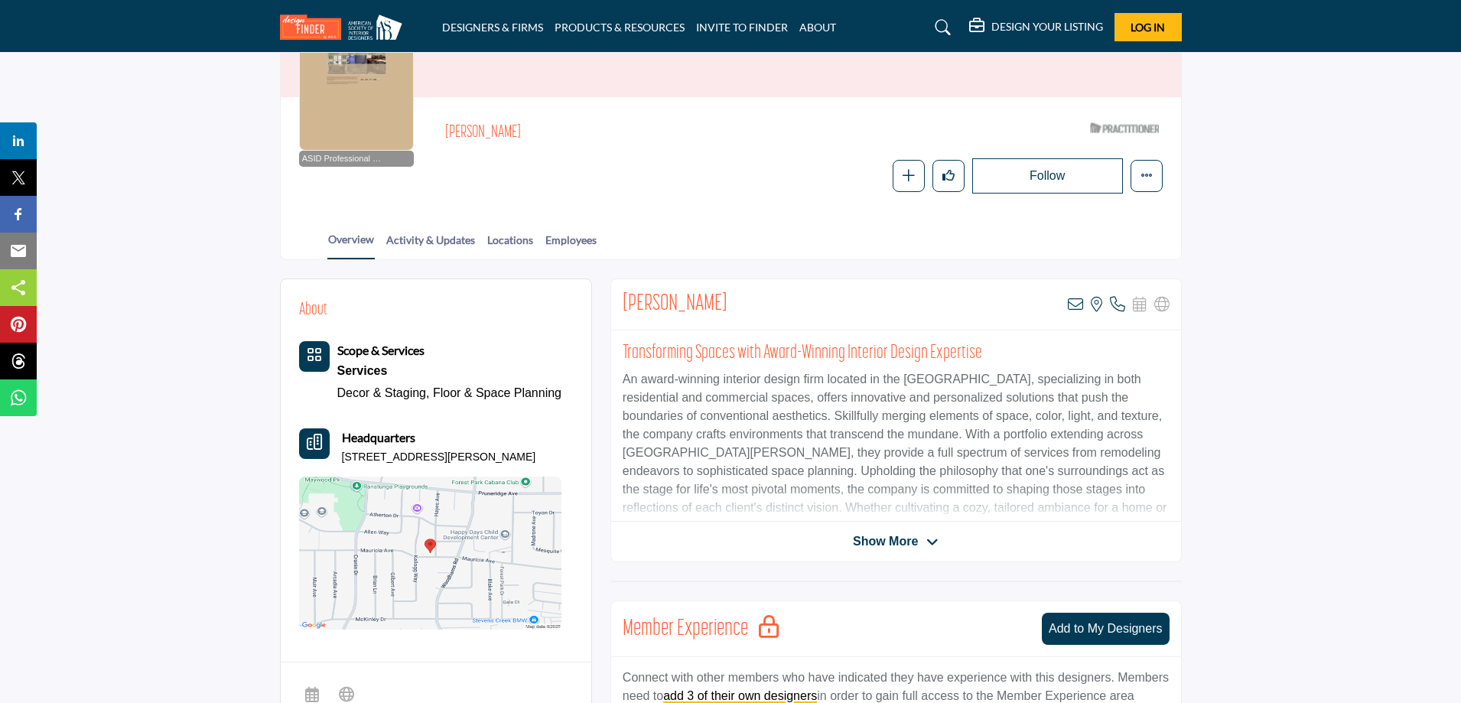
scroll to position [153, 0]
drag, startPoint x: 567, startPoint y: 394, endPoint x: 323, endPoint y: 396, distance: 244.0
click at [323, 396] on div "About Scope & Services Services Decor & Staging, Floor & Space Planning Headqua…" at bounding box center [436, 463] width 274 height 332
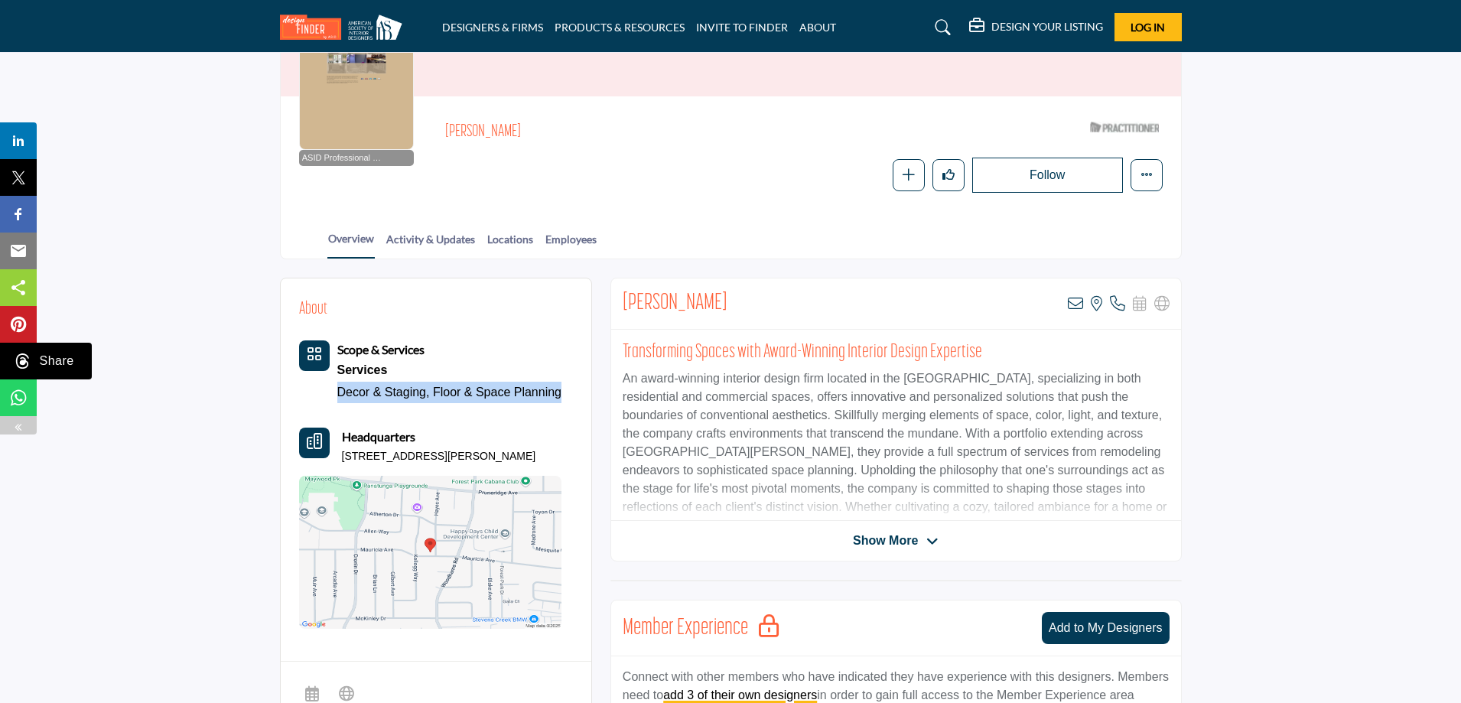
copy div "Decor & Staging, Floor & Space Planning"
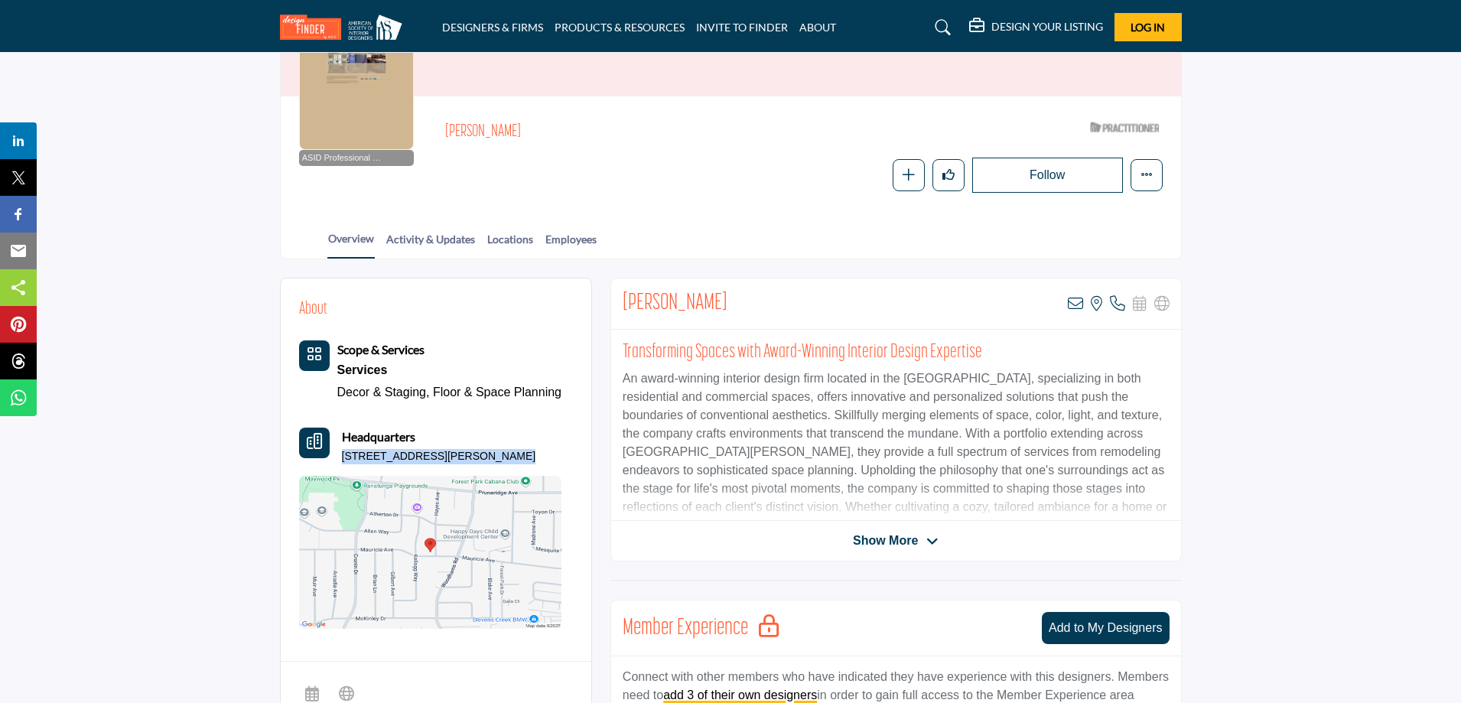
drag, startPoint x: 337, startPoint y: 457, endPoint x: 497, endPoint y: 472, distance: 160.6
click at [497, 472] on div "Scope & Services Services Decor & Staging, Floor & Space Planning" at bounding box center [430, 484] width 263 height 288
copy div "[STREET_ADDRESS][PERSON_NAME]"
drag, startPoint x: 449, startPoint y: 132, endPoint x: 499, endPoint y: 135, distance: 49.8
click at [499, 135] on h2 "[PERSON_NAME]" at bounding box center [655, 132] width 421 height 20
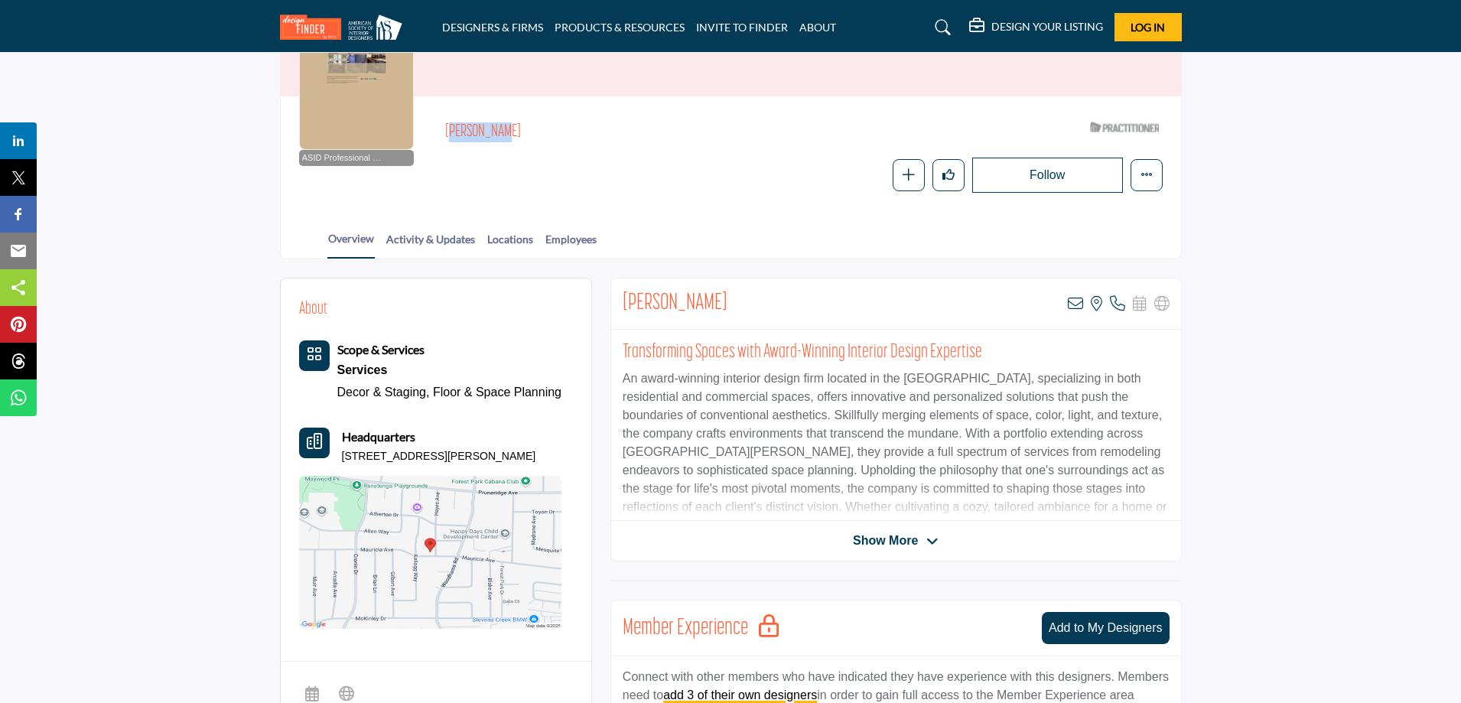
copy h2 "[PERSON_NAME]"
click at [1117, 308] on icon at bounding box center [1117, 303] width 15 height 15
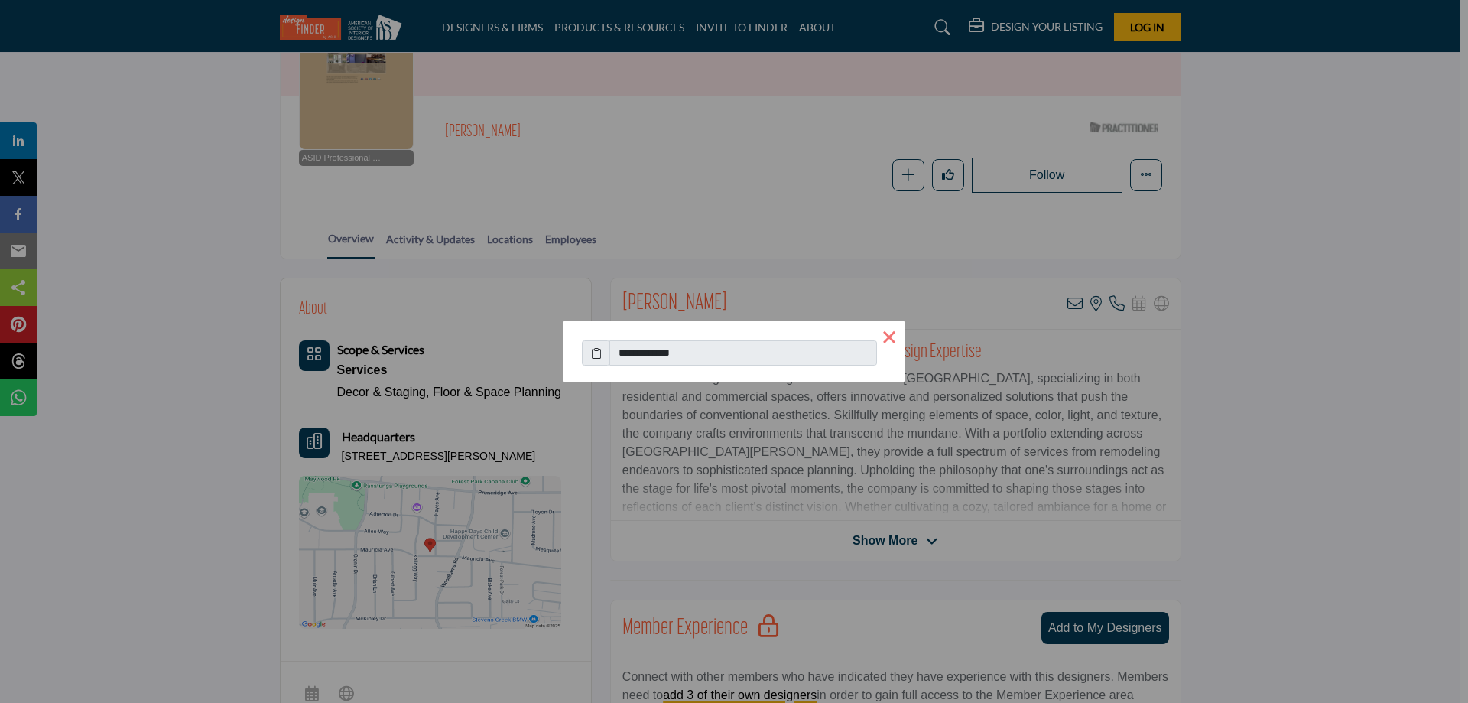
click at [894, 334] on button "×" at bounding box center [889, 336] width 32 height 32
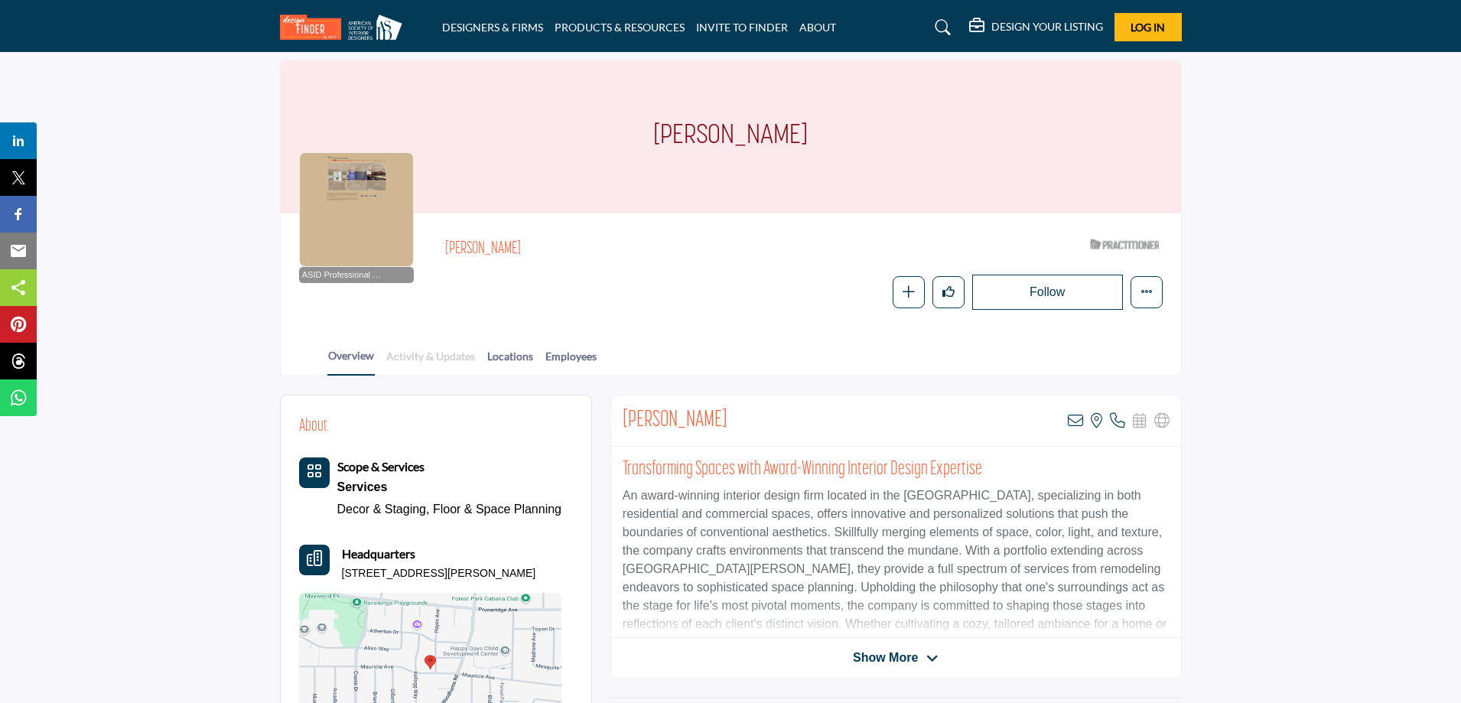
scroll to position [0, 0]
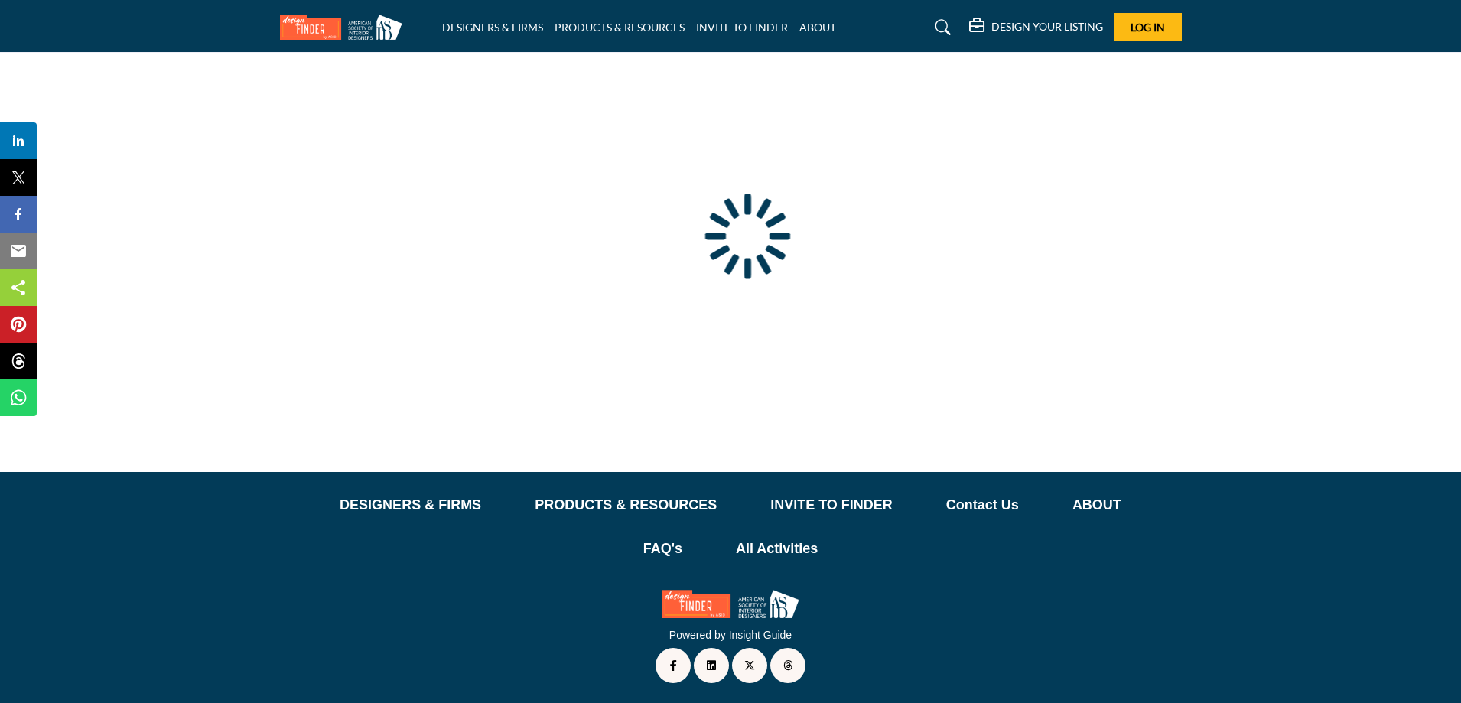
scroll to position [55, 0]
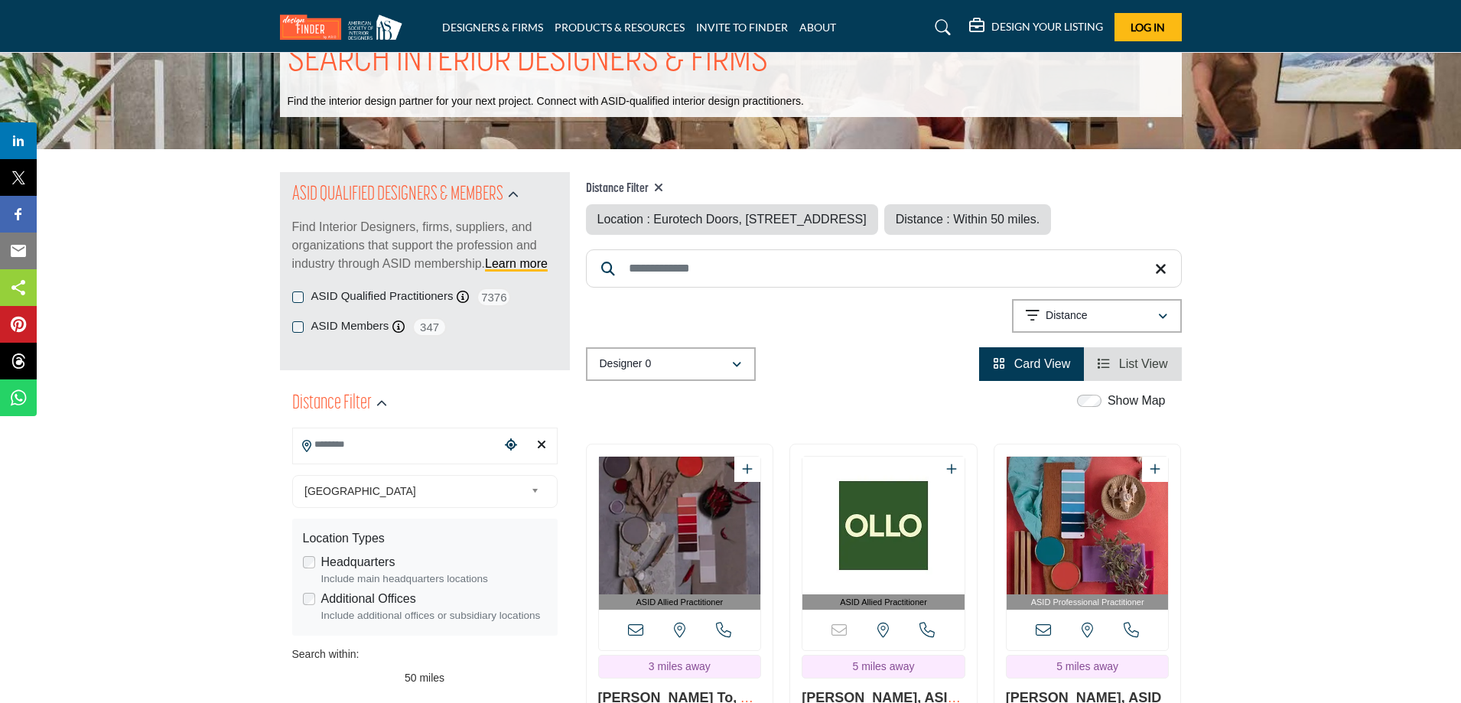
type input "**********"
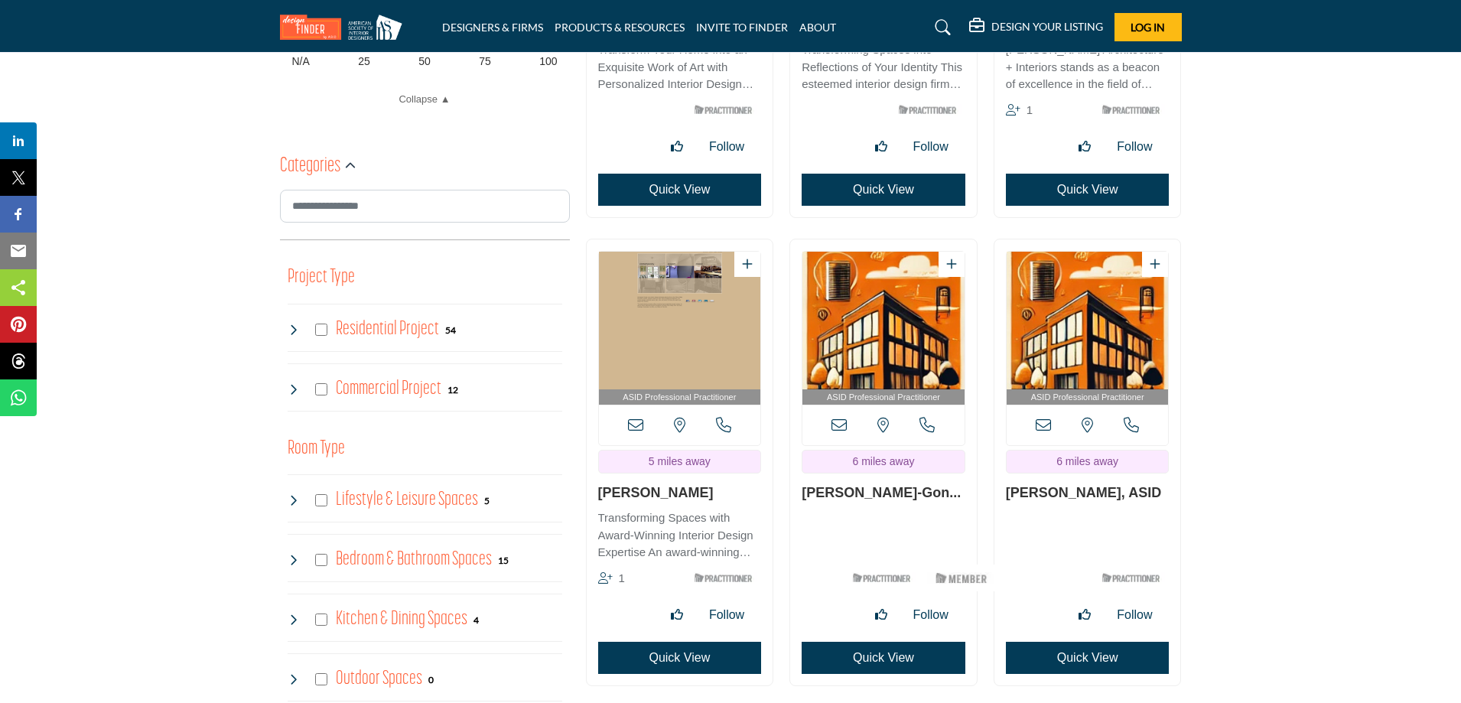
scroll to position [765, 0]
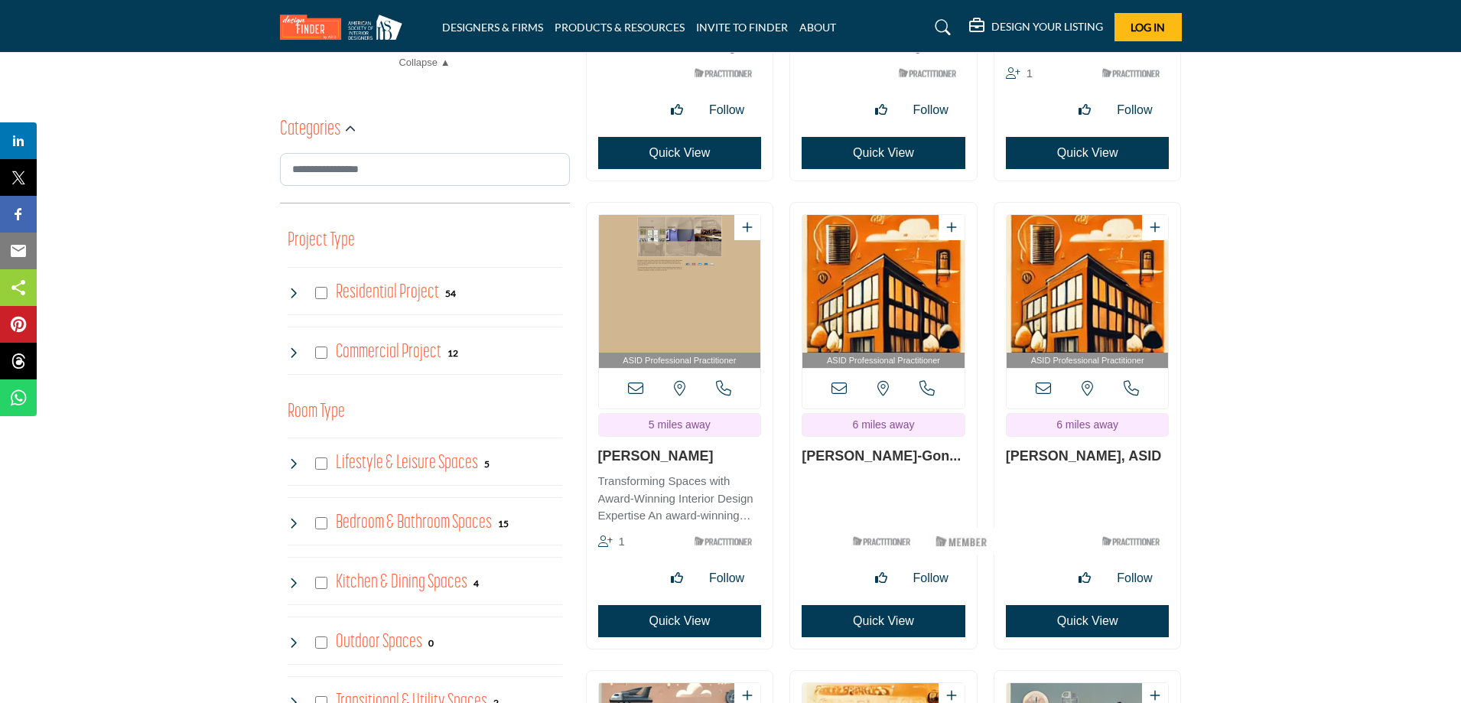
click at [876, 349] on img "Open Listing in new tab" at bounding box center [883, 284] width 162 height 138
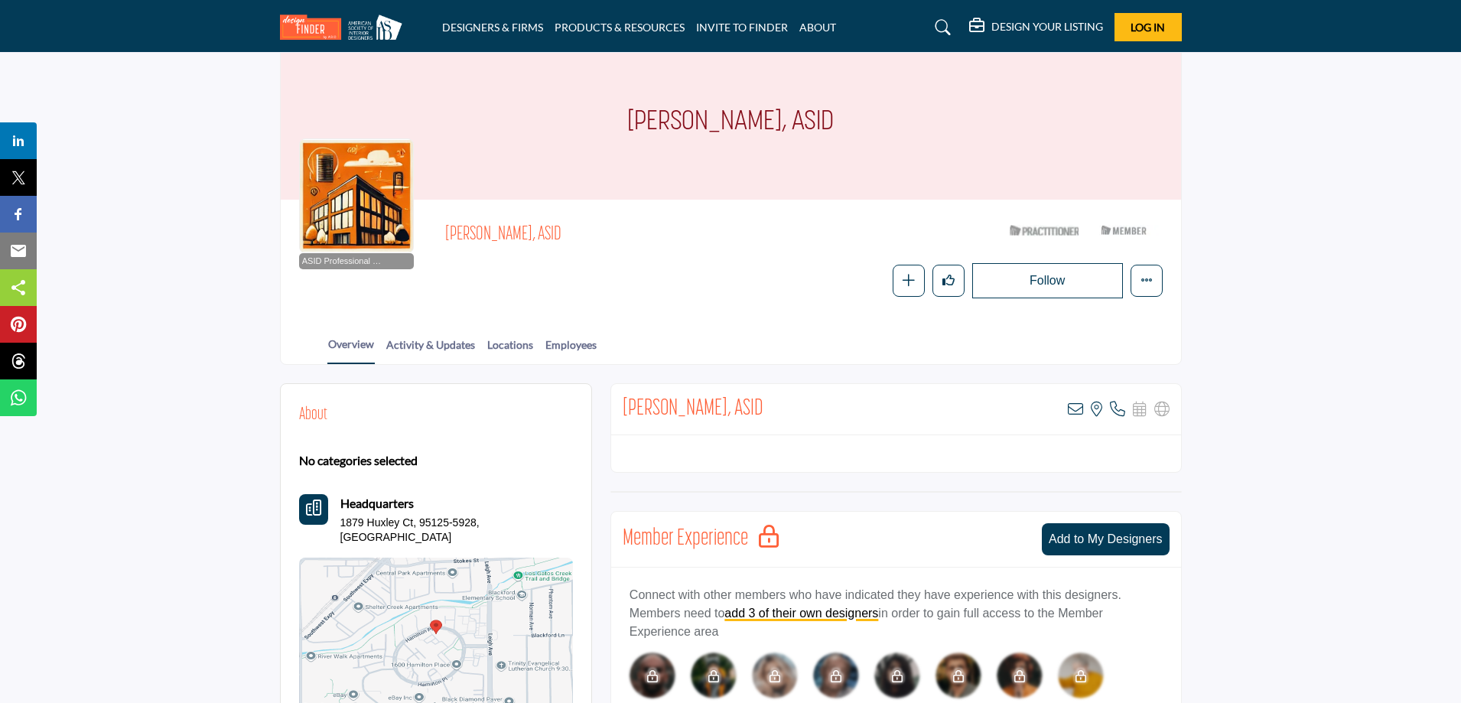
scroll to position [76, 0]
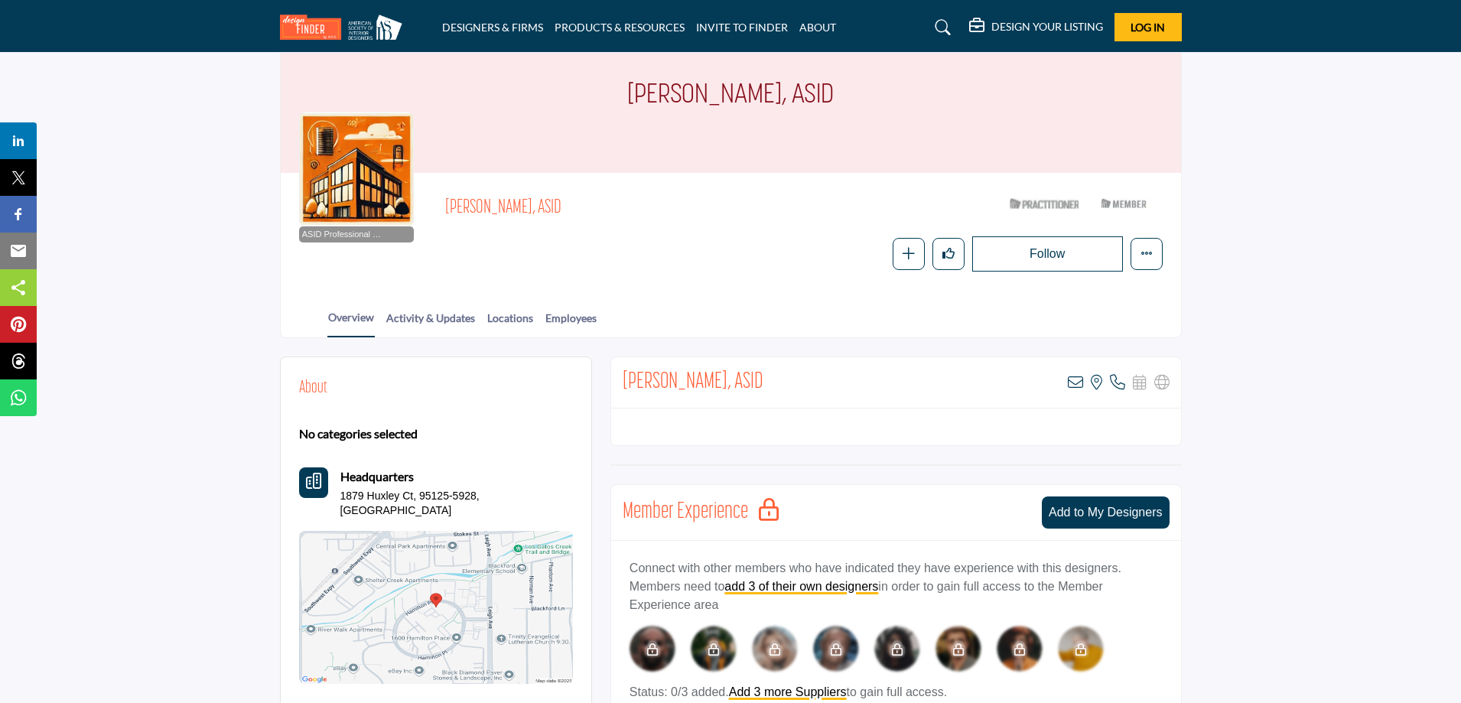
drag, startPoint x: 610, startPoint y: 201, endPoint x: 446, endPoint y: 210, distance: 163.9
click at [446, 210] on span "Sarina Tafarella-Gonzales, ASID" at bounding box center [617, 208] width 345 height 25
copy span "Sarina Tafarella-Gonzales, ASID"
drag, startPoint x: 343, startPoint y: 497, endPoint x: 510, endPoint y: 503, distance: 167.6
click at [510, 503] on div "Headquarters 1879 Huxley Ct, 95125-5928, USA" at bounding box center [436, 492] width 274 height 51
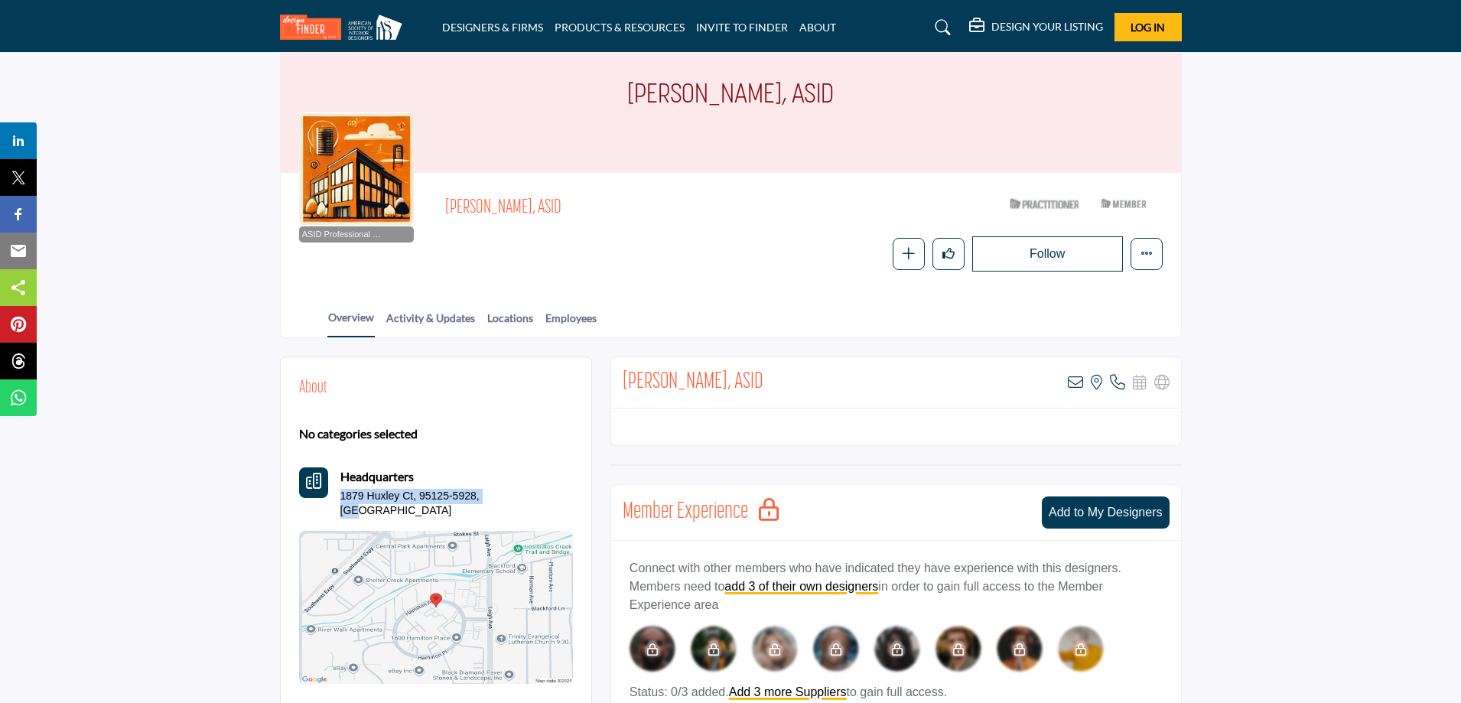
copy p "1879 Huxley Ct, 95125-5928, USA"
click at [1113, 383] on icon at bounding box center [1117, 382] width 15 height 15
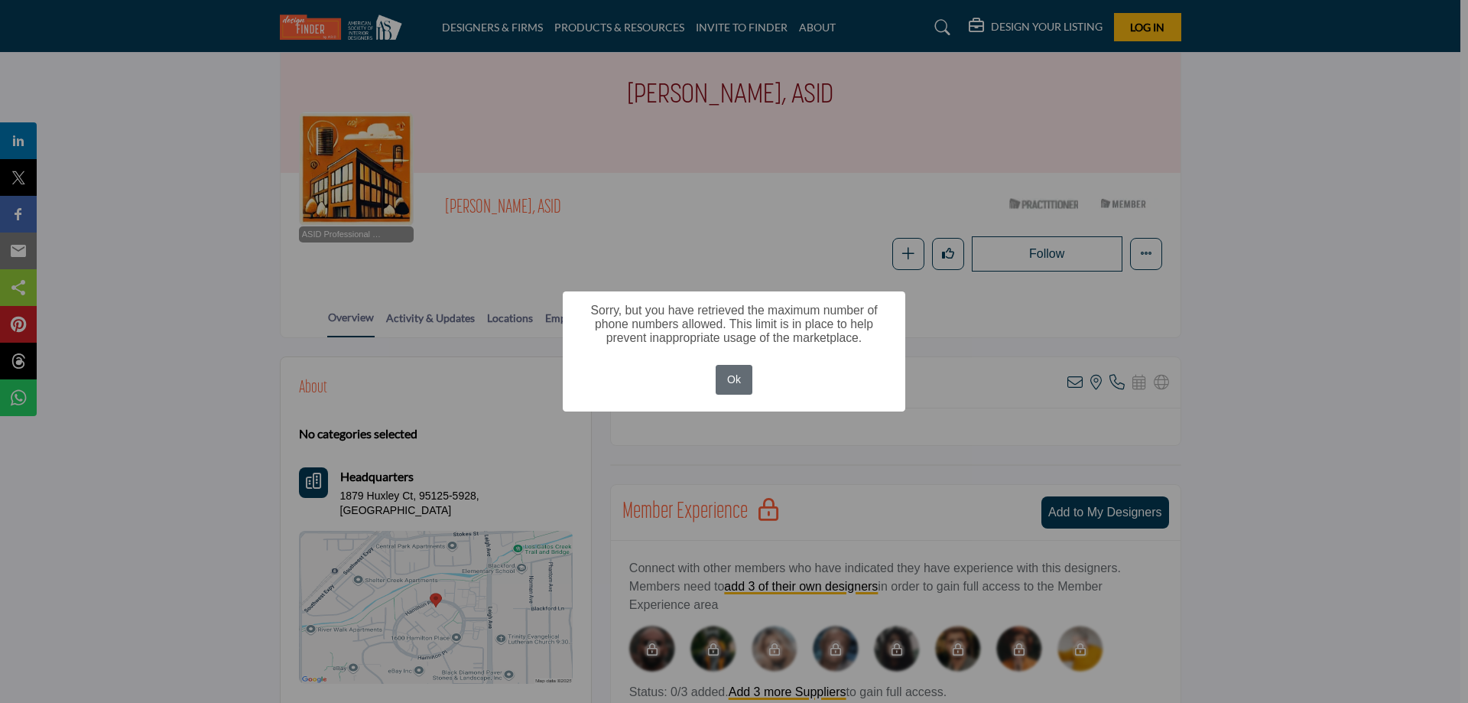
click at [740, 384] on button "Ok" at bounding box center [734, 380] width 37 height 30
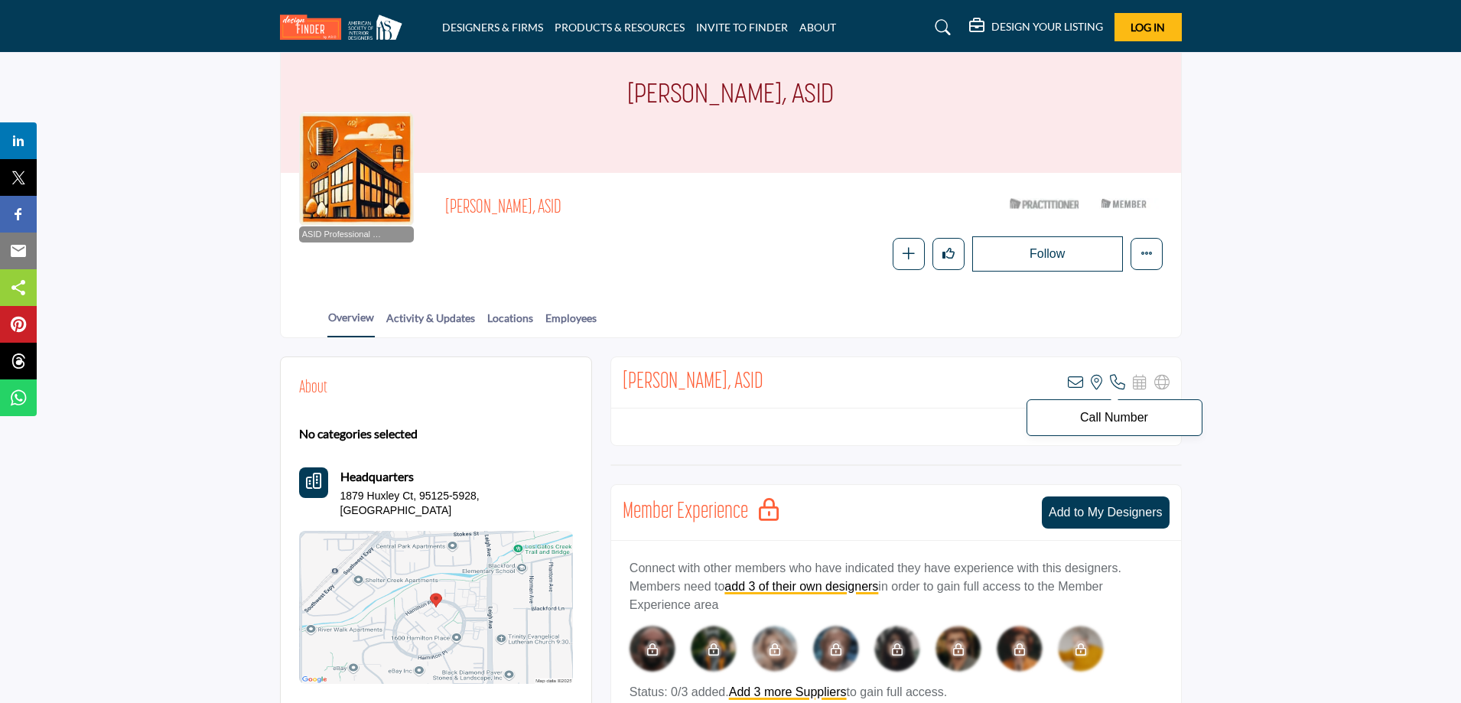
click at [1115, 384] on icon at bounding box center [1117, 382] width 15 height 15
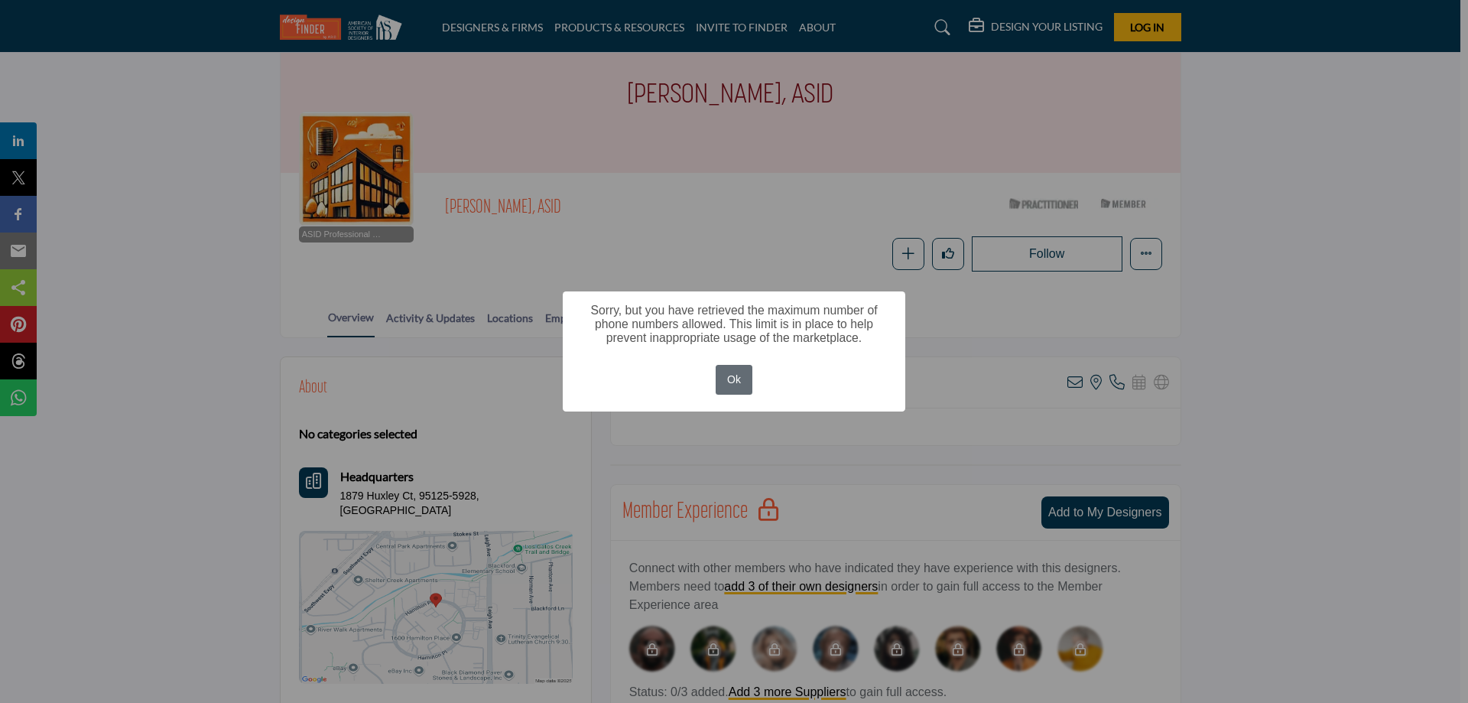
click at [730, 379] on button "Ok" at bounding box center [734, 380] width 37 height 30
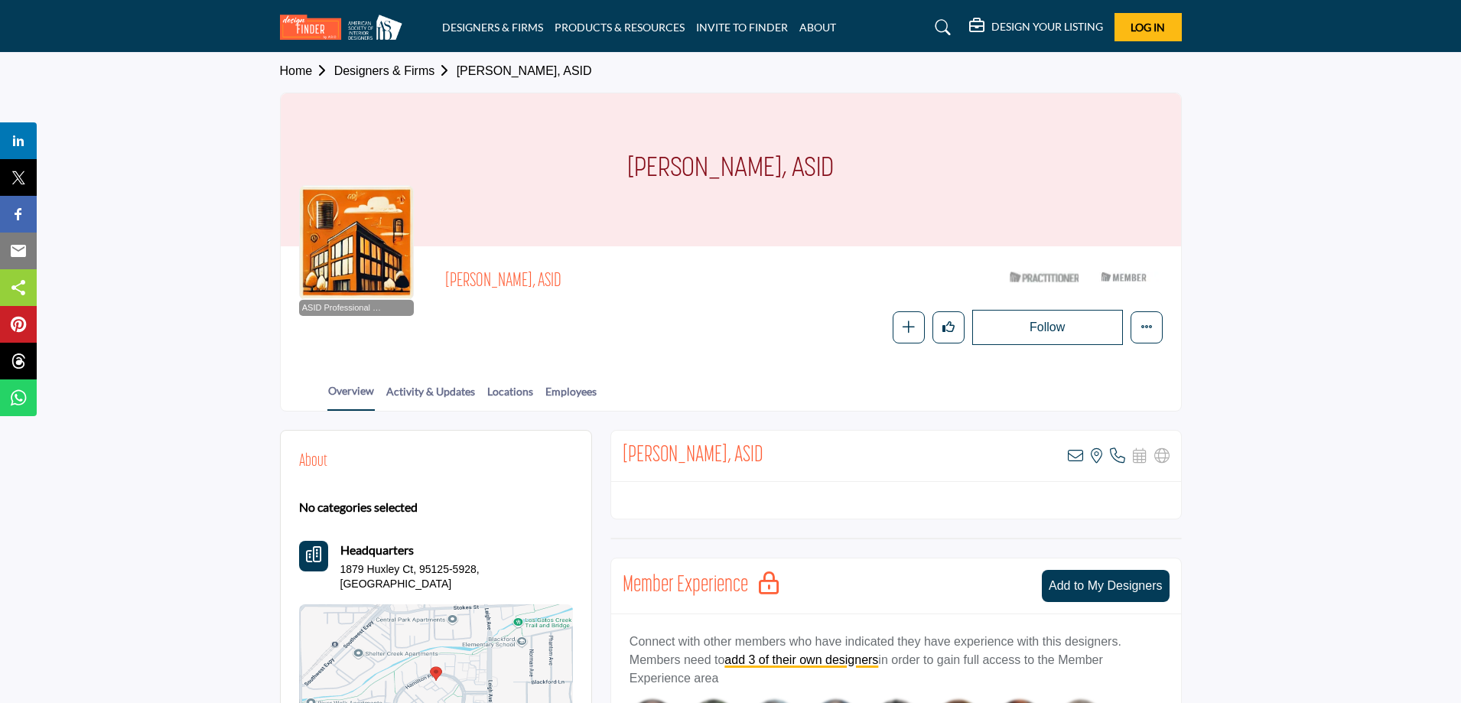
scroll to position [0, 0]
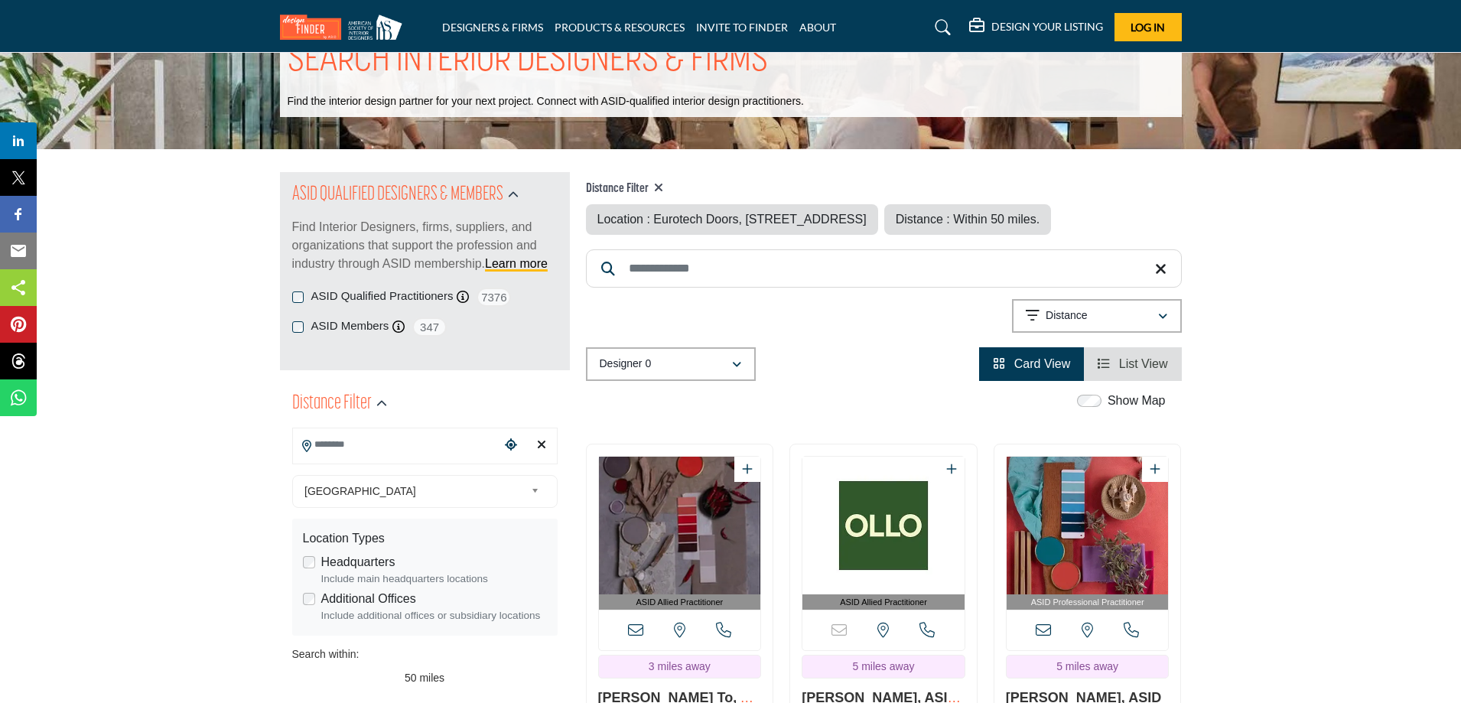
type input "**********"
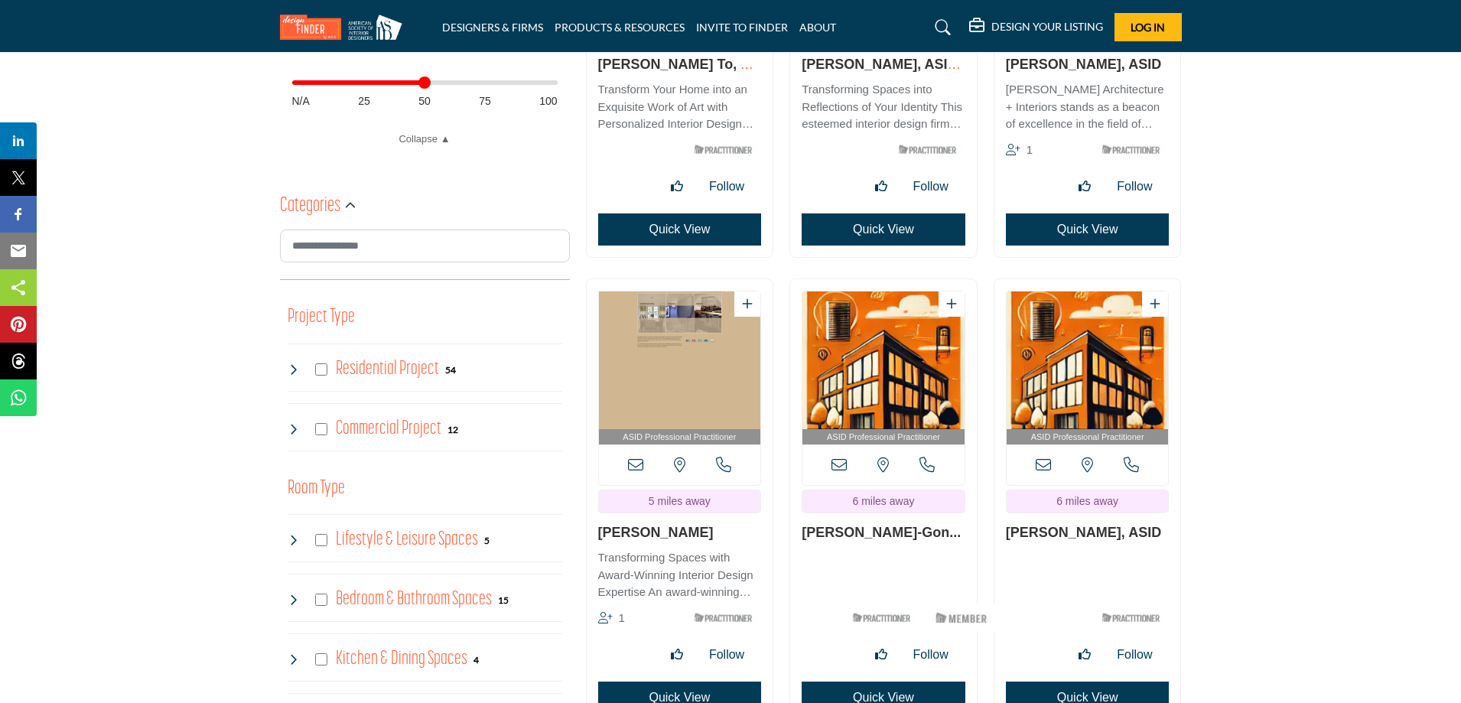
scroll to position [765, 0]
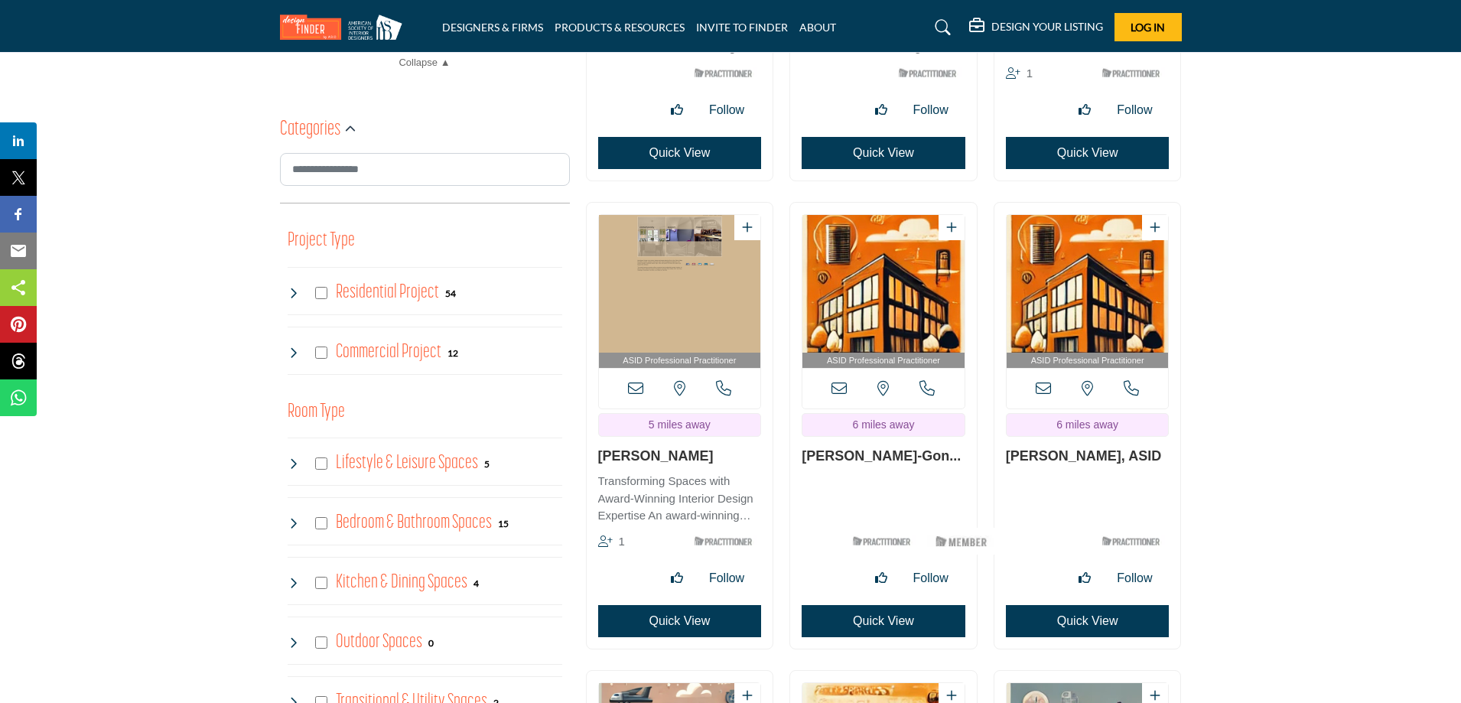
click at [1073, 346] on img "Open Listing in new tab" at bounding box center [1087, 284] width 162 height 138
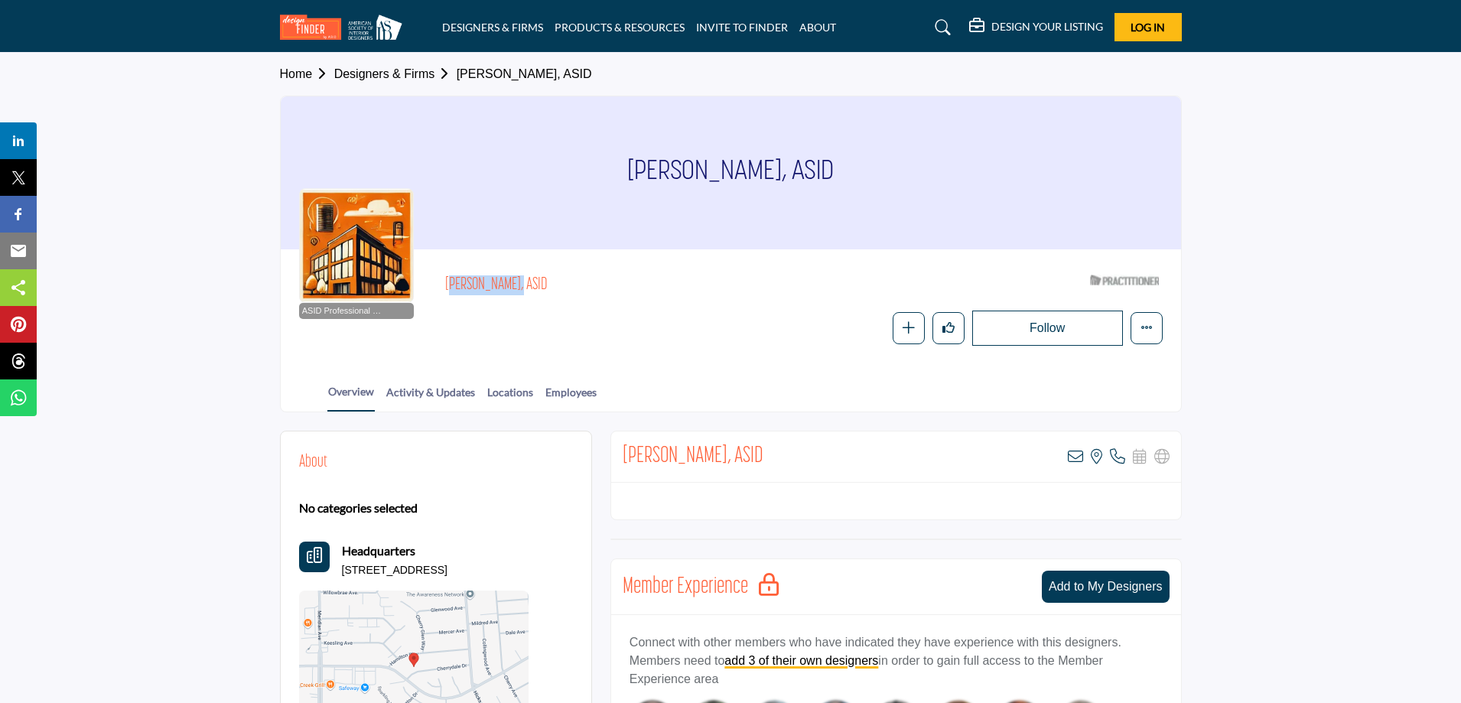
drag, startPoint x: 509, startPoint y: 285, endPoint x: 440, endPoint y: 284, distance: 68.8
click at [440, 284] on div "ASID Professional Practitioner ASID Professional Practitioners have successfull…" at bounding box center [730, 307] width 863 height 78
copy h2 "[PERSON_NAME], ASID"
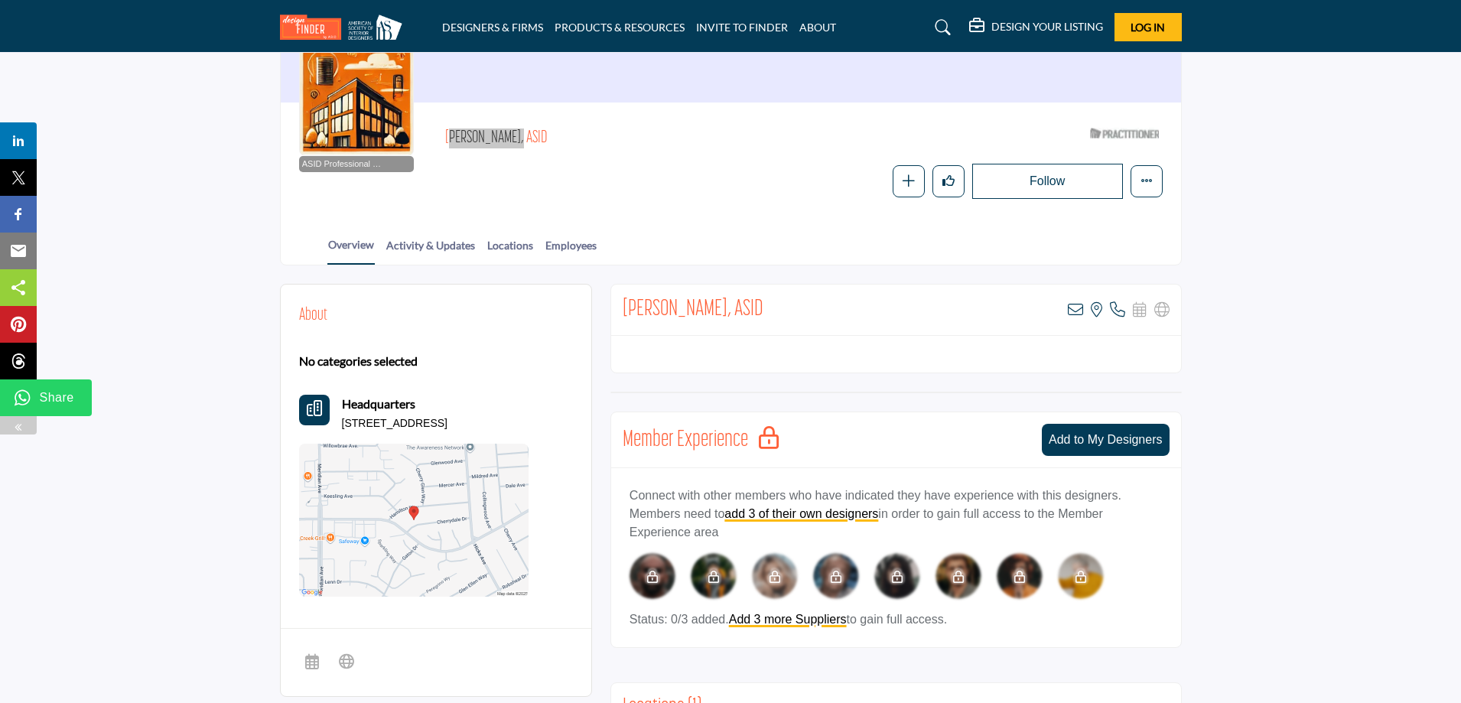
scroll to position [153, 0]
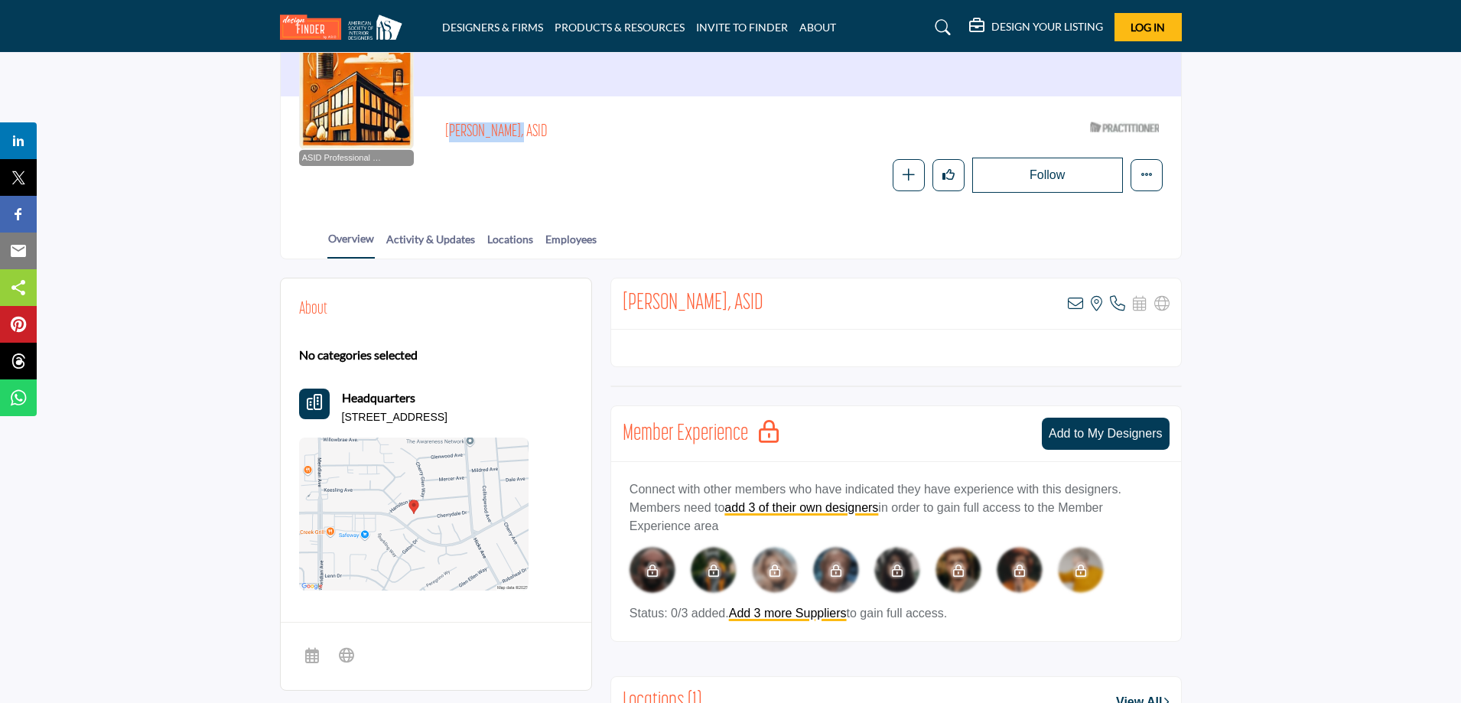
drag, startPoint x: 527, startPoint y: 417, endPoint x: 334, endPoint y: 418, distance: 192.7
click at [334, 418] on div "Headquarters [STREET_ADDRESS]" at bounding box center [413, 407] width 229 height 37
click at [340, 418] on div "Headquarters [STREET_ADDRESS]" at bounding box center [413, 407] width 229 height 37
click at [346, 418] on p "[STREET_ADDRESS]" at bounding box center [395, 417] width 106 height 15
drag, startPoint x: 342, startPoint y: 415, endPoint x: 532, endPoint y: 422, distance: 190.6
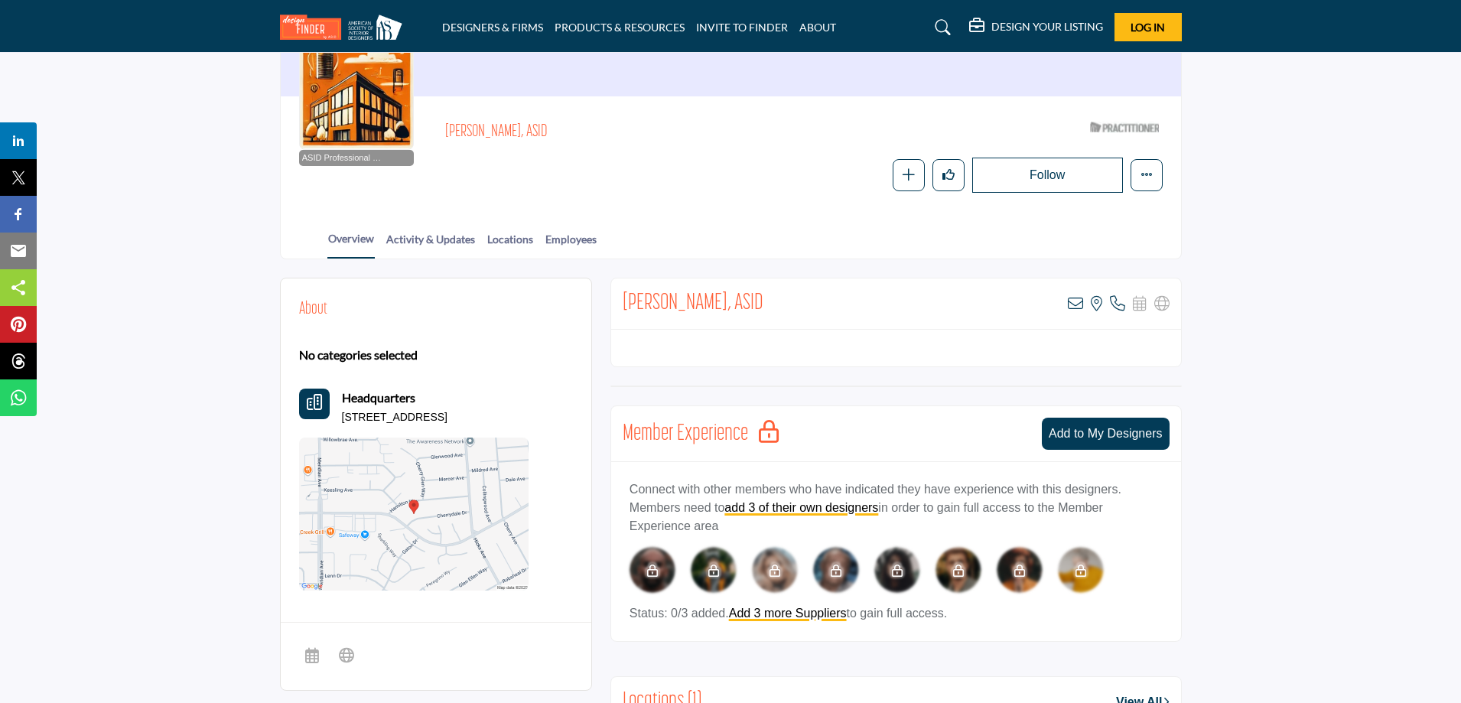
click at [532, 422] on div "About No categories selected Headquarters [STREET_ADDRESS]" at bounding box center [436, 444] width 274 height 294
copy p "[STREET_ADDRESS]"
click at [1114, 305] on icon at bounding box center [1117, 303] width 15 height 15
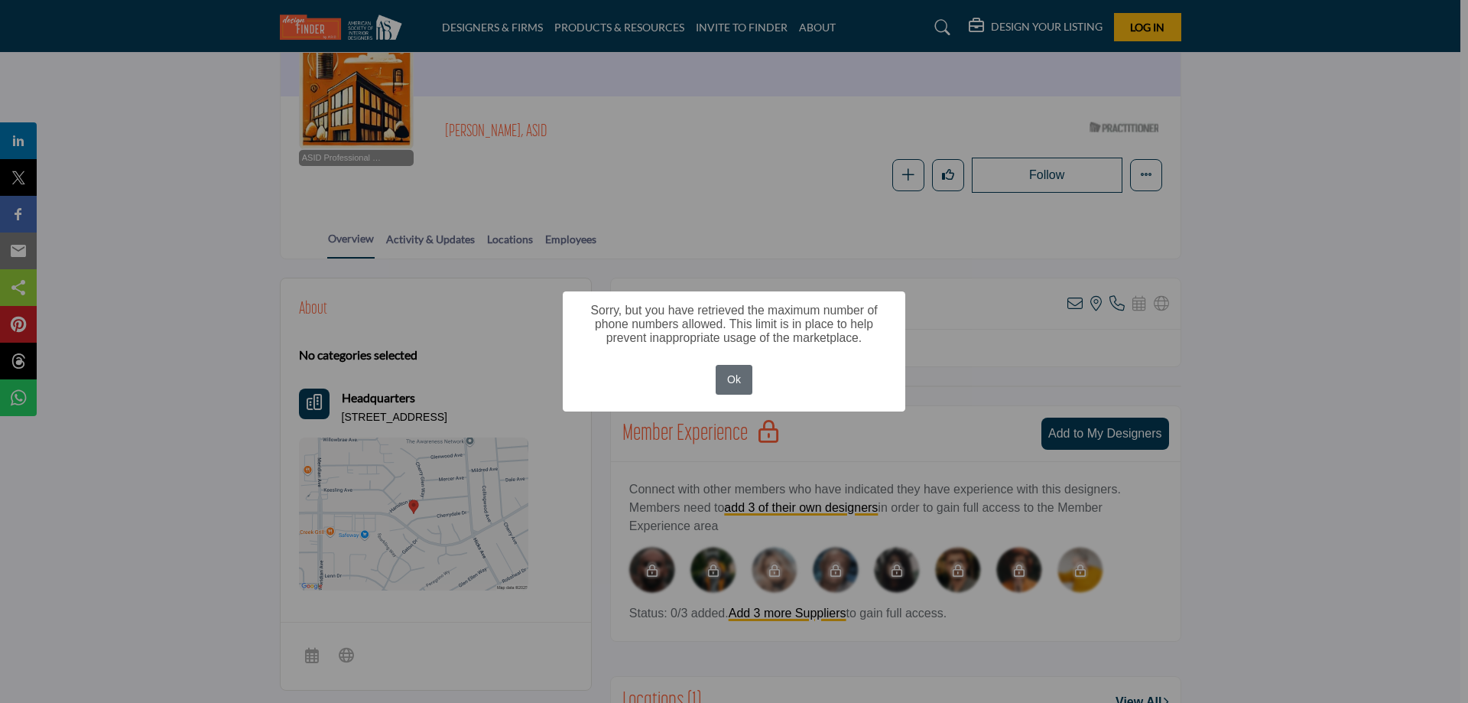
click at [736, 385] on button "Ok" at bounding box center [734, 380] width 37 height 30
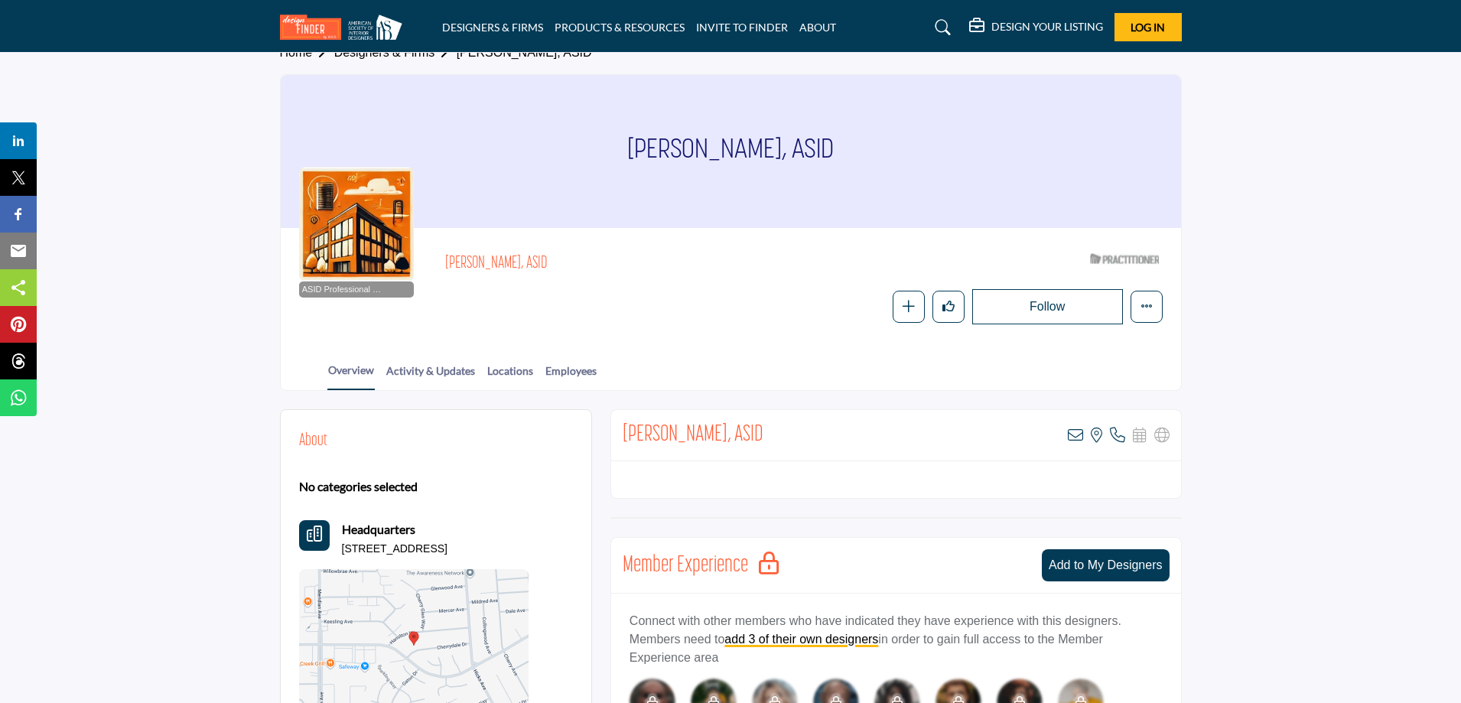
scroll to position [0, 0]
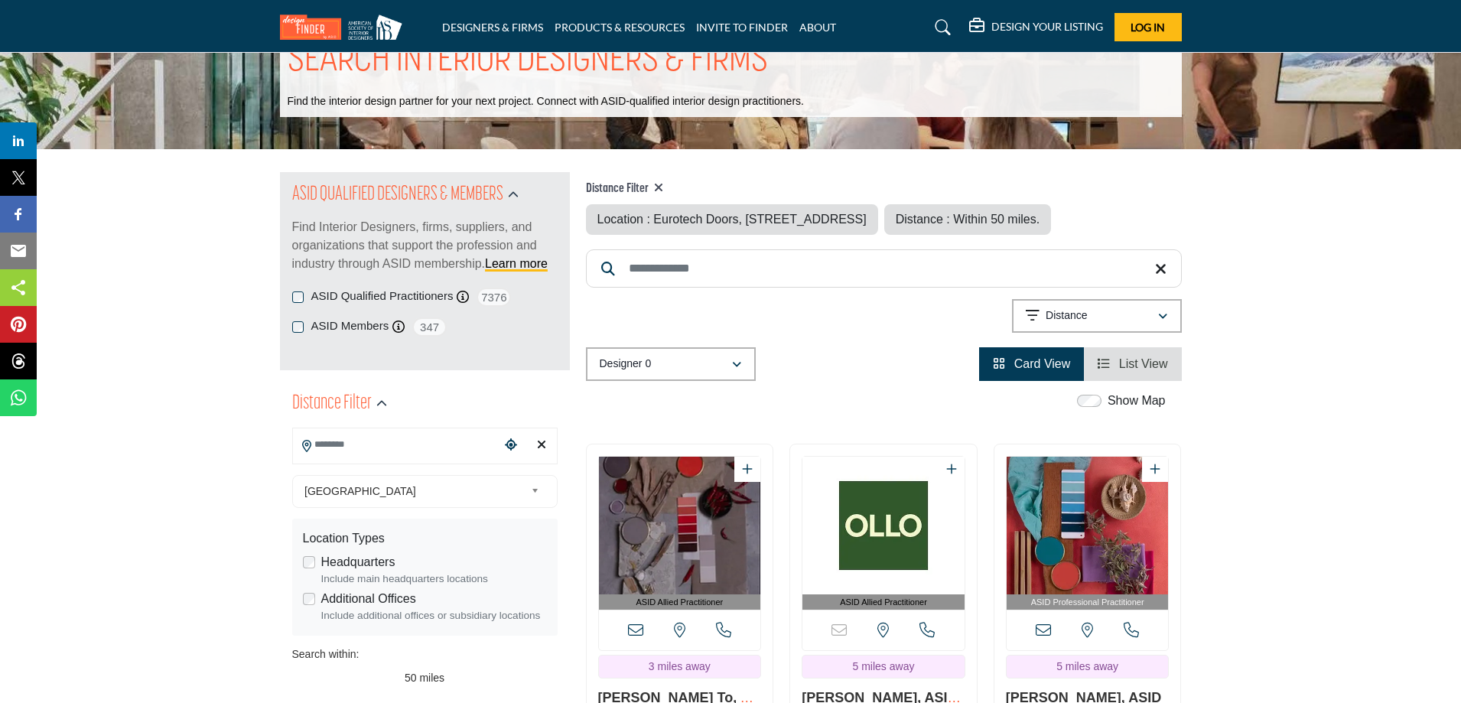
type input "**********"
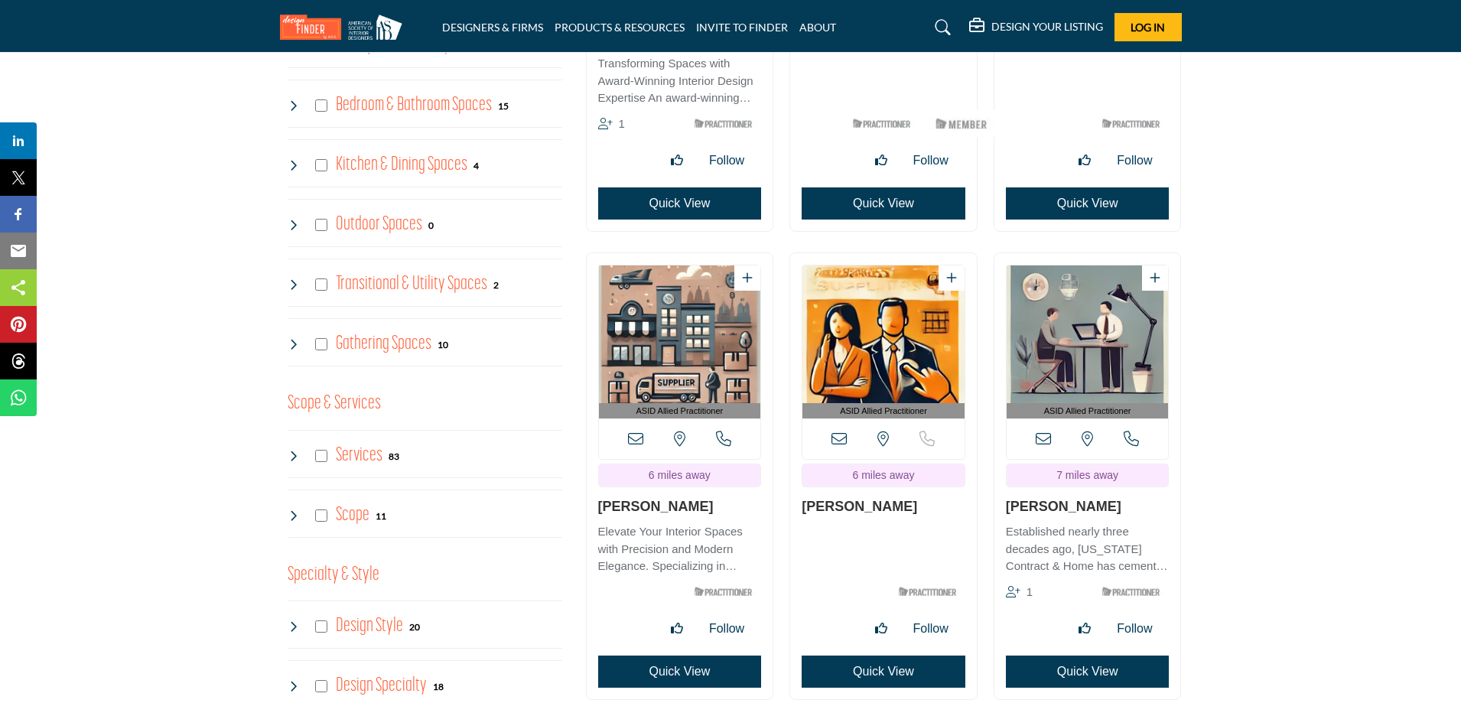
scroll to position [1224, 0]
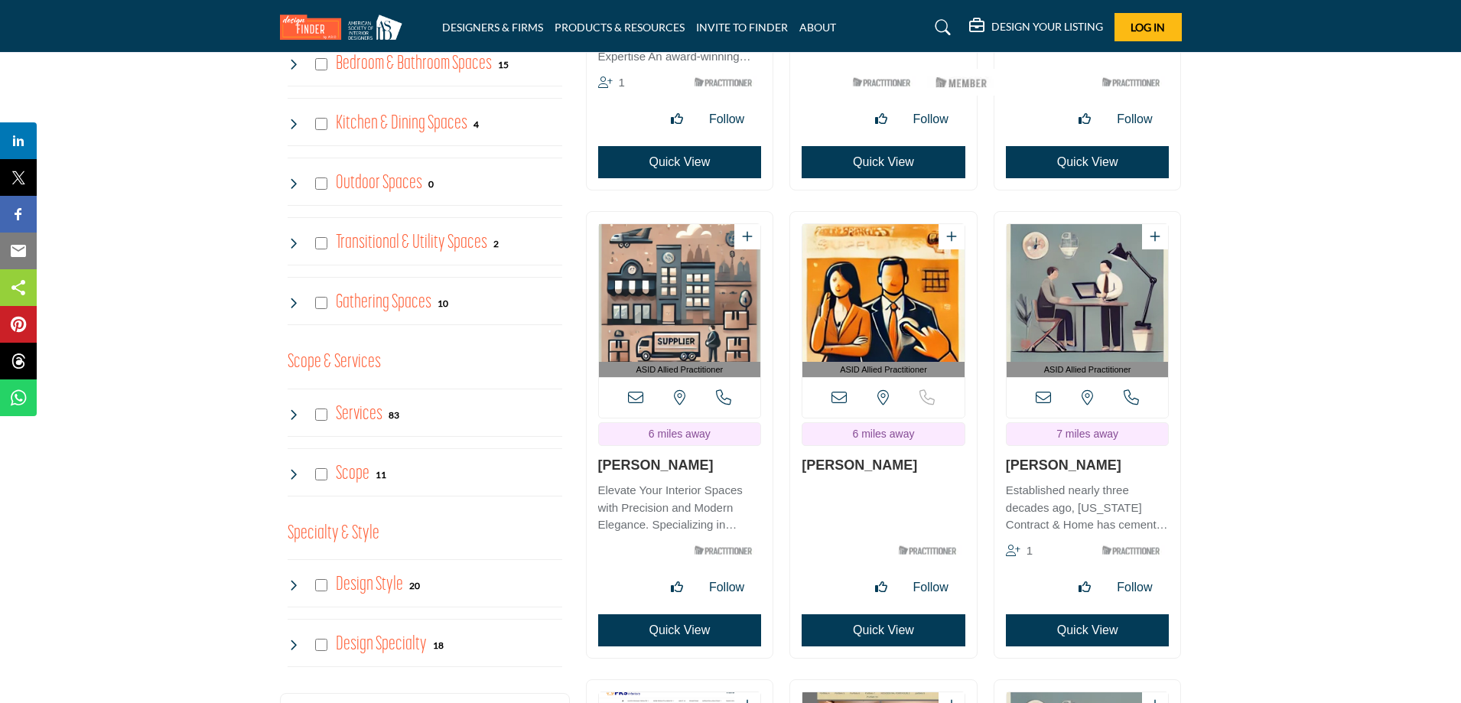
click at [668, 362] on img "Open Listing in new tab" at bounding box center [680, 293] width 162 height 138
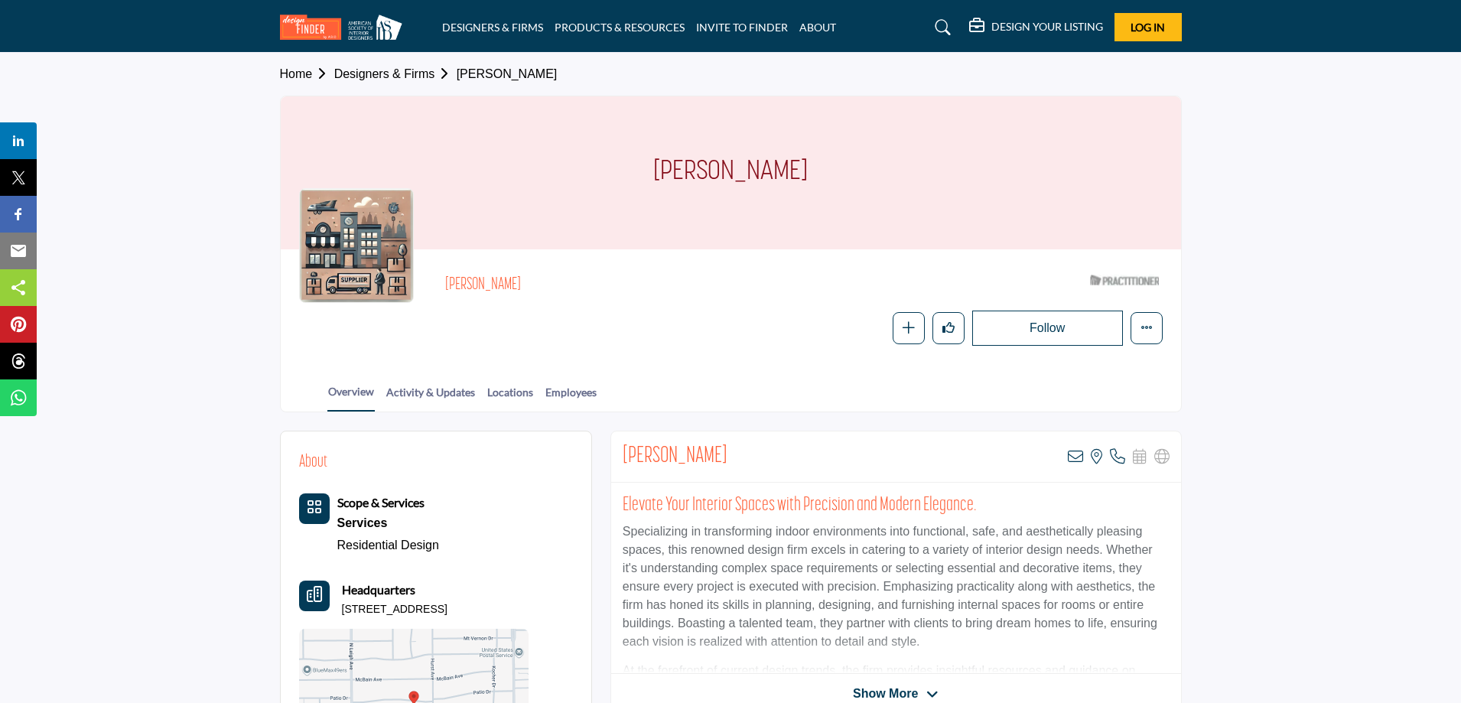
drag, startPoint x: 675, startPoint y: 169, endPoint x: 785, endPoint y: 182, distance: 110.9
click at [785, 182] on div "[PERSON_NAME]" at bounding box center [731, 172] width 900 height 153
copy h1 "[PERSON_NAME]"
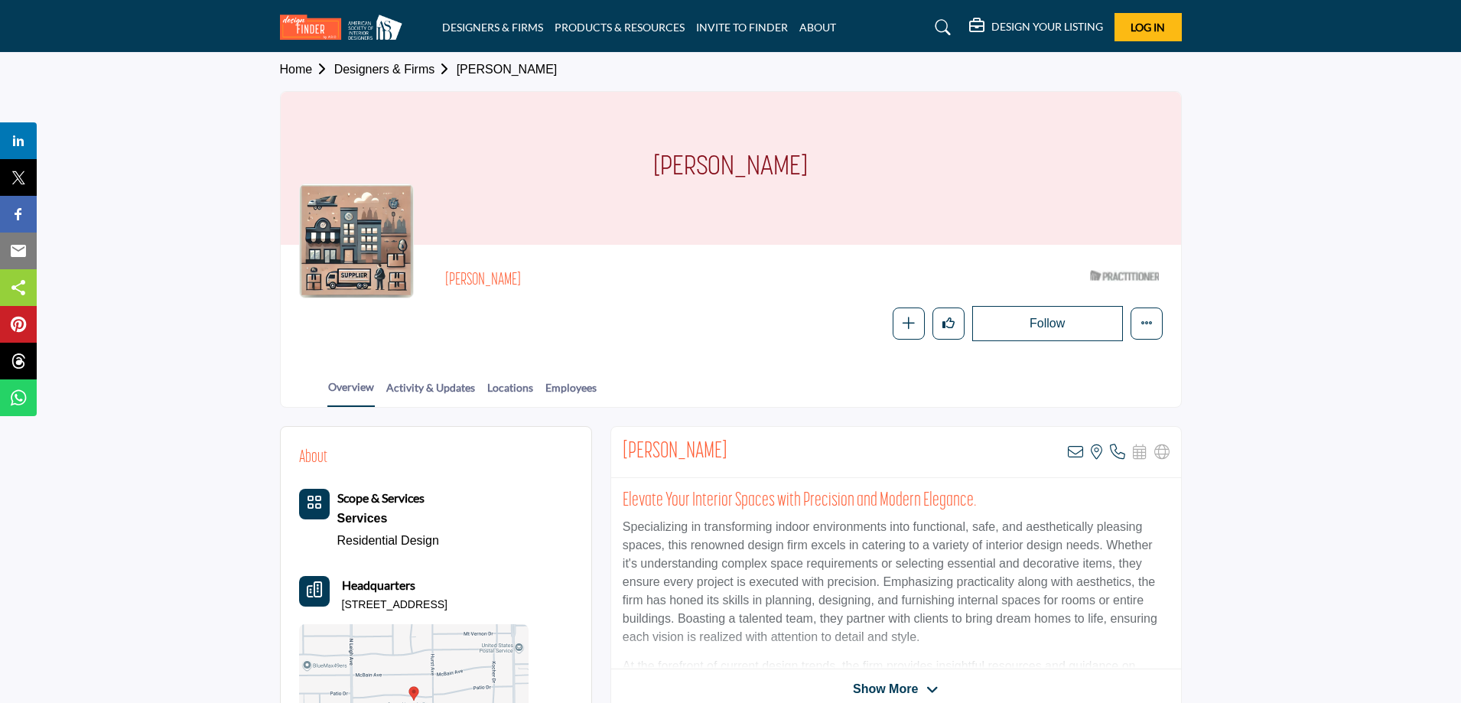
scroll to position [76, 0]
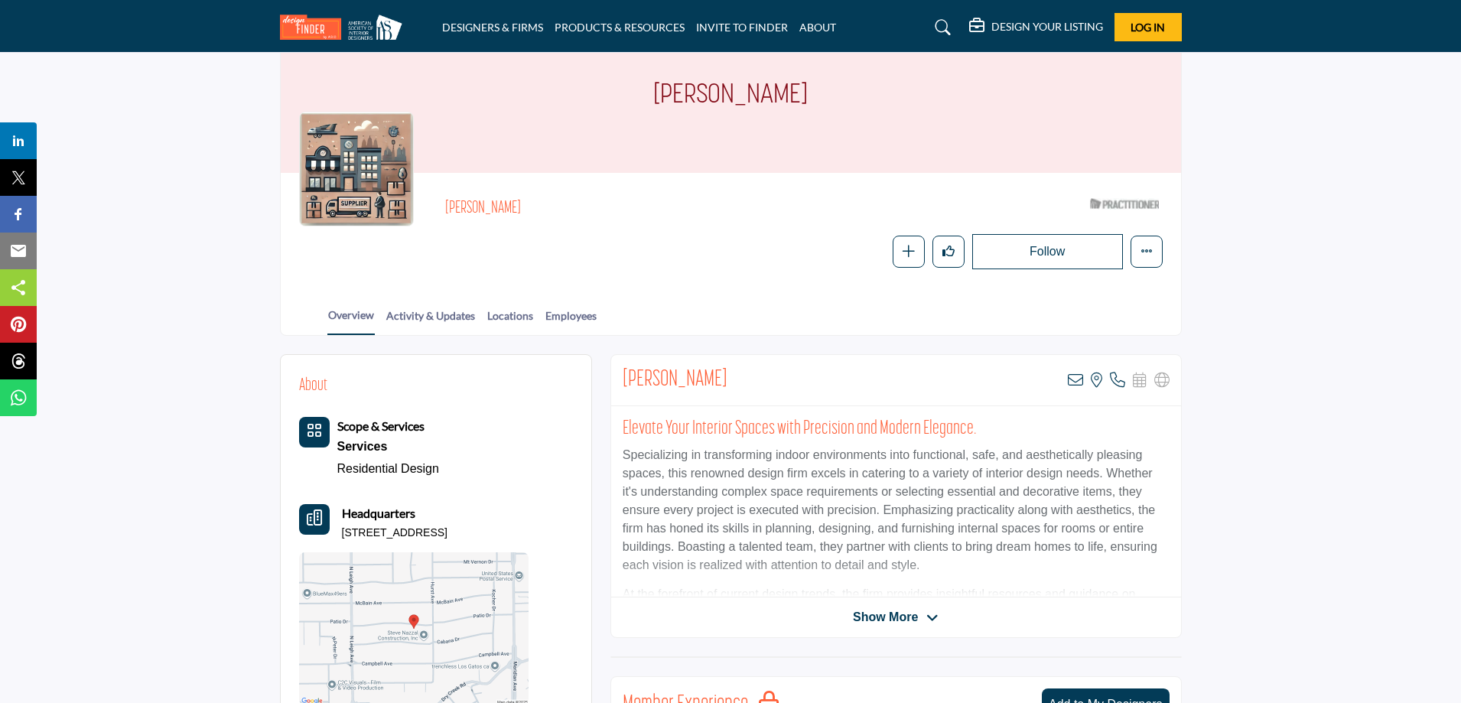
drag, startPoint x: 343, startPoint y: 532, endPoint x: 502, endPoint y: 527, distance: 159.2
click at [502, 527] on div "Headquarters [STREET_ADDRESS]" at bounding box center [413, 522] width 229 height 37
copy p "[STREET_ADDRESS]"
click at [446, 468] on div "Scope & Services Services Residential Design" at bounding box center [413, 448] width 229 height 62
drag, startPoint x: 444, startPoint y: 468, endPoint x: 330, endPoint y: 476, distance: 113.4
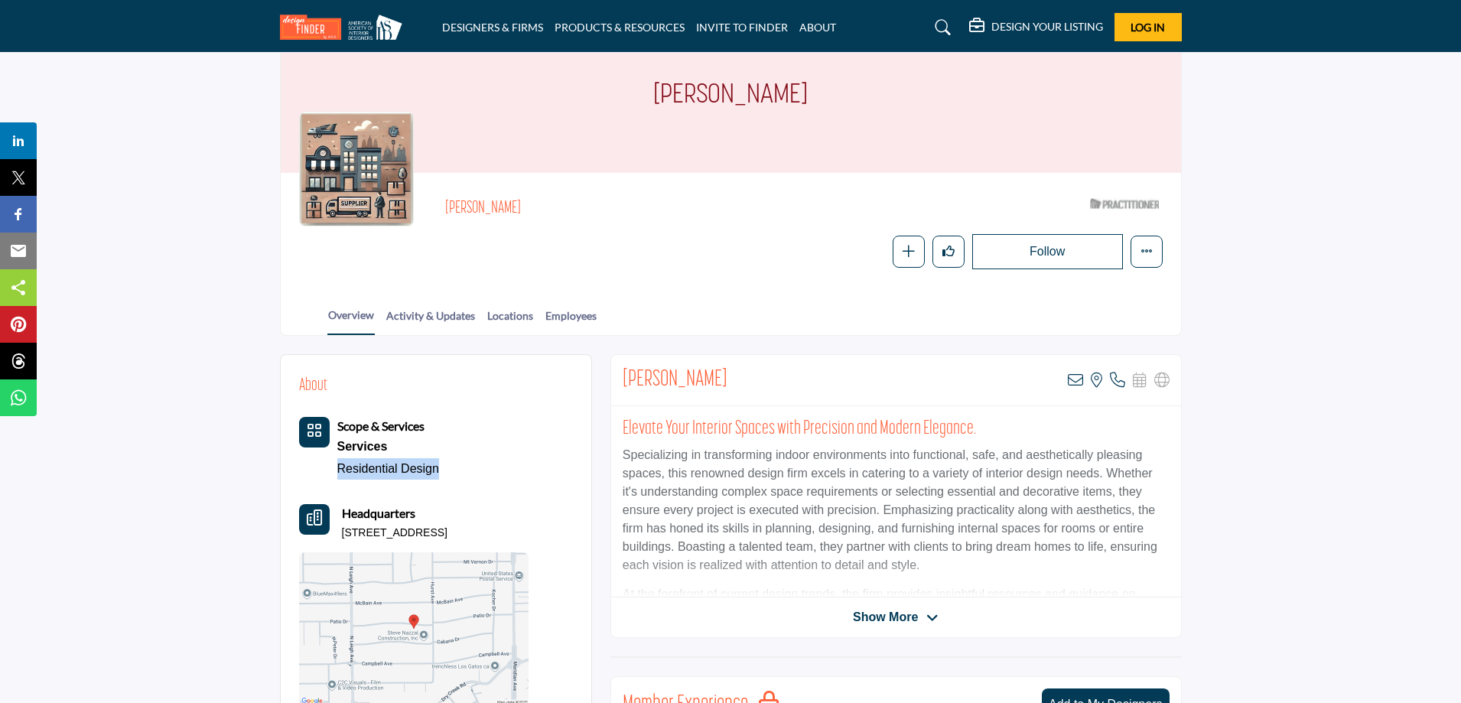
click at [333, 476] on div "Scope & Services Services Residential Design" at bounding box center [413, 448] width 229 height 62
copy link "Residential Design"
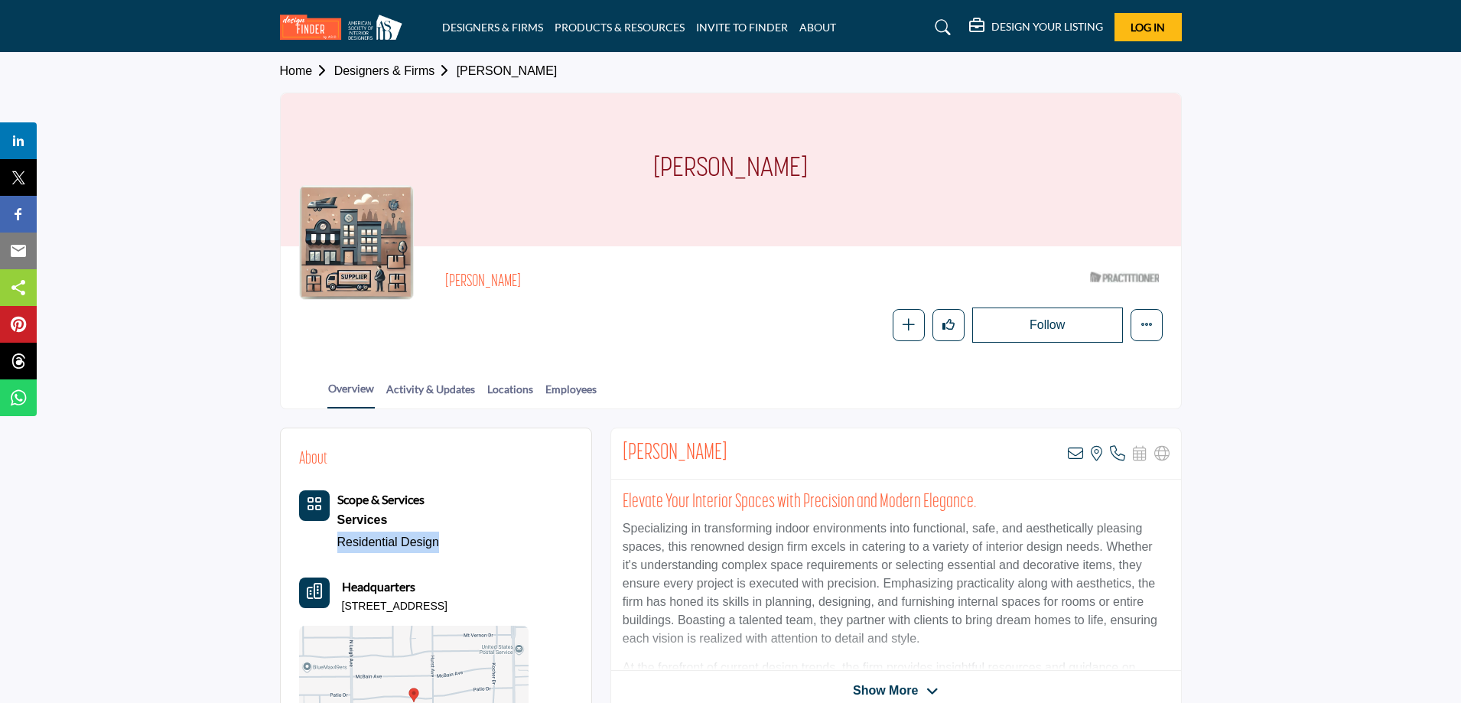
scroll to position [0, 0]
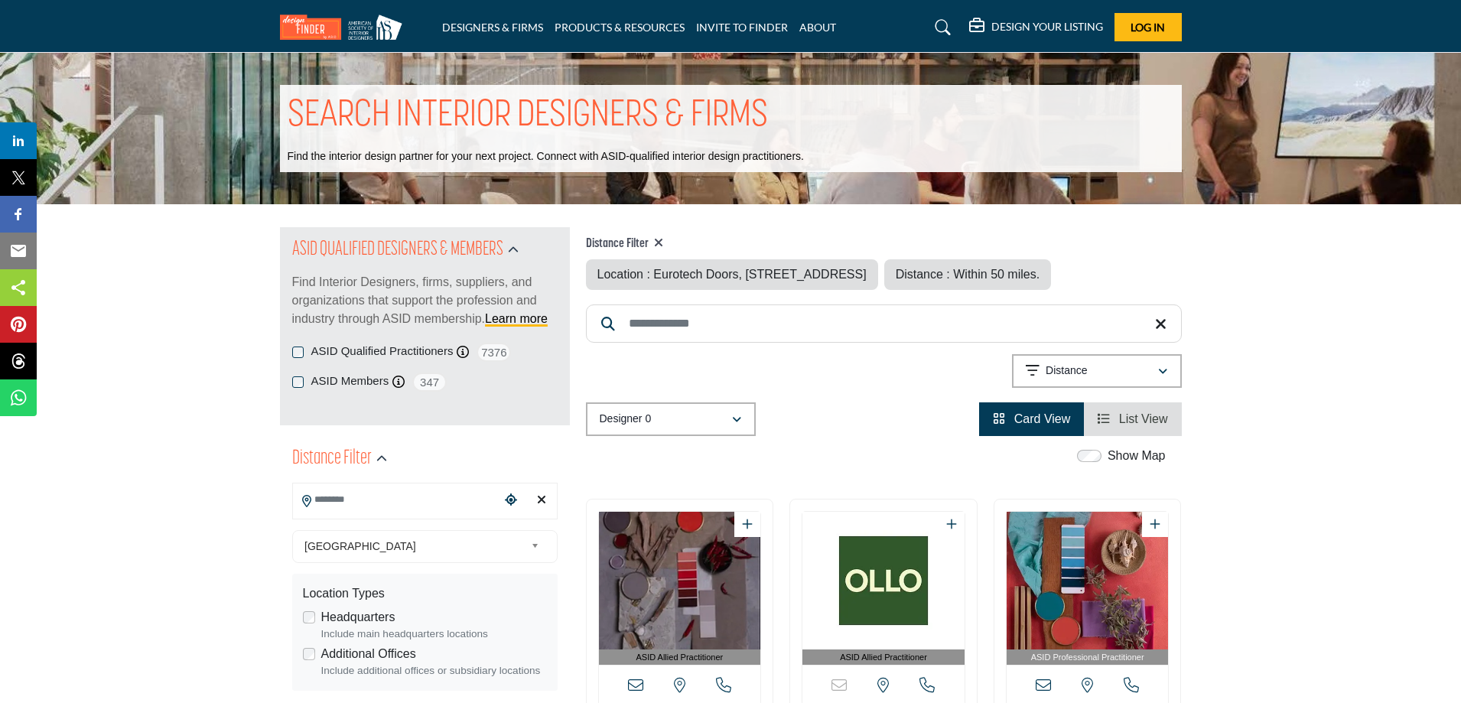
type input "**********"
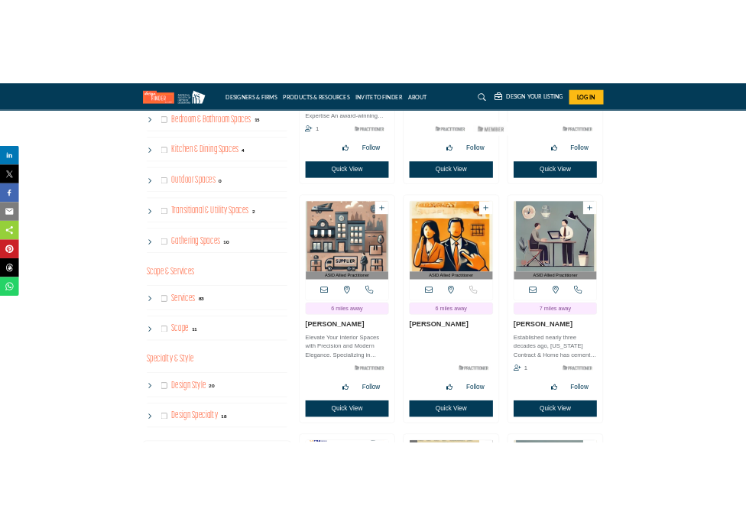
scroll to position [1224, 0]
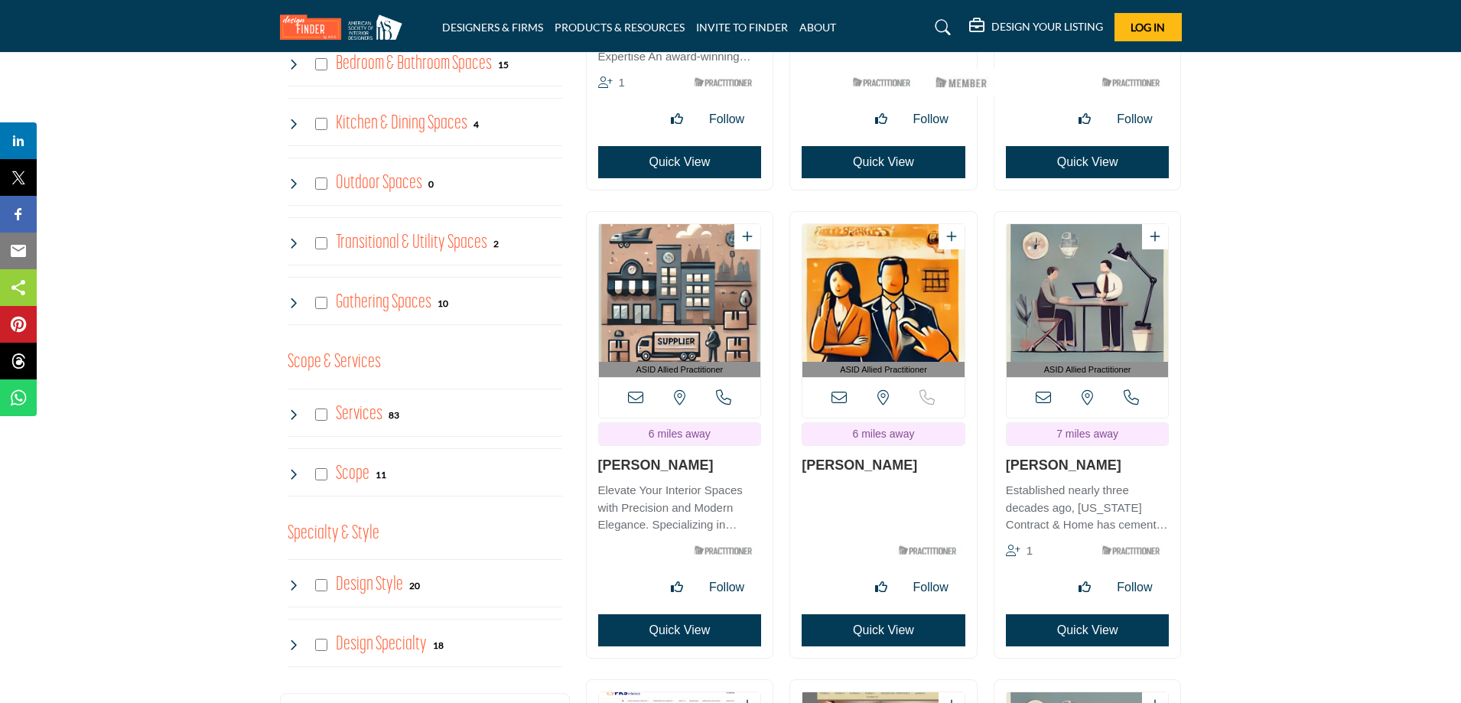
drag, startPoint x: 800, startPoint y: 502, endPoint x: 900, endPoint y: 502, distance: 100.2
click at [900, 502] on div "ASID Allied Practitioner ASID Allied Practitioners have successfully completed …" at bounding box center [883, 435] width 187 height 446
copy link "[PERSON_NAME]"
click at [1077, 474] on h3 "[PERSON_NAME]" at bounding box center [1088, 465] width 164 height 17
drag, startPoint x: 1084, startPoint y: 503, endPoint x: 996, endPoint y: 505, distance: 88.7
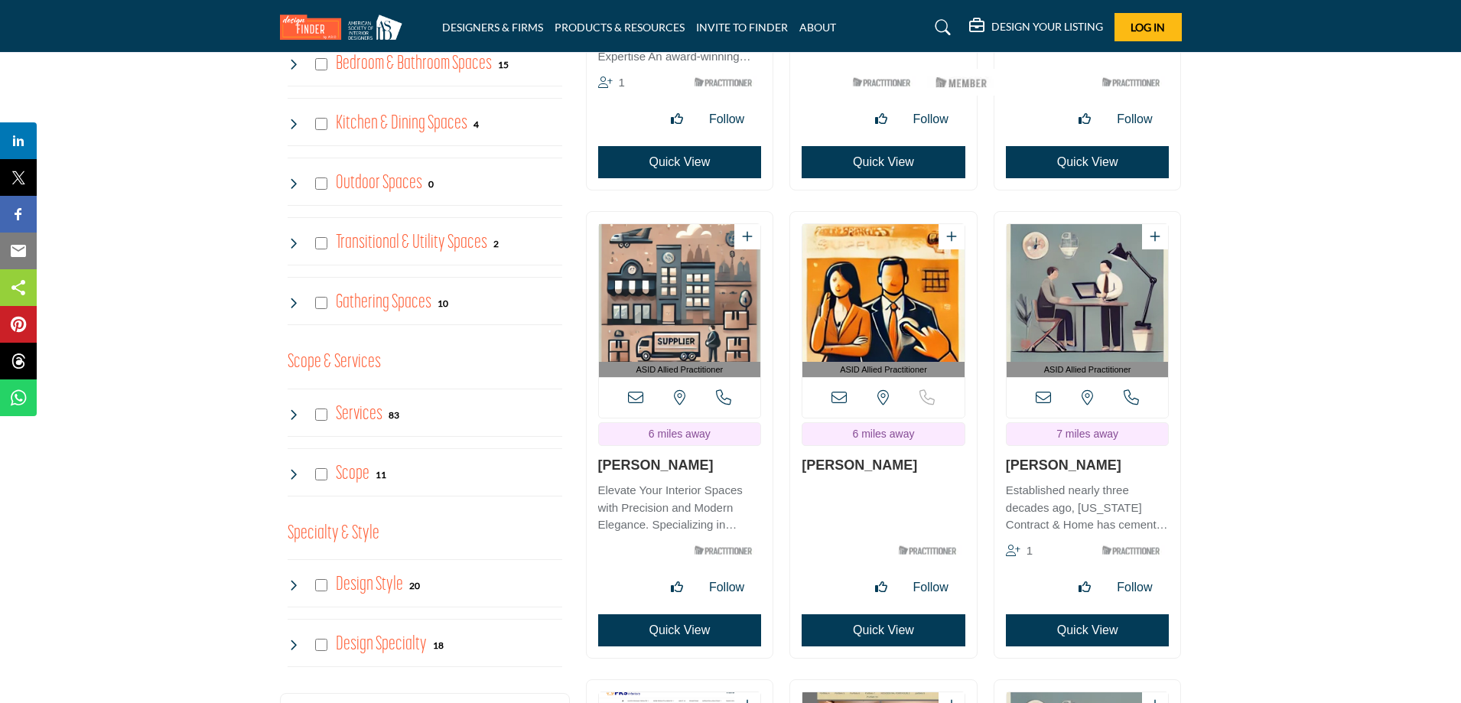
click at [1003, 506] on div "ASID Allied Practitioner ASID Allied Practitioners have successfully completed …" at bounding box center [1087, 435] width 187 height 446
copy link "[PERSON_NAME]"
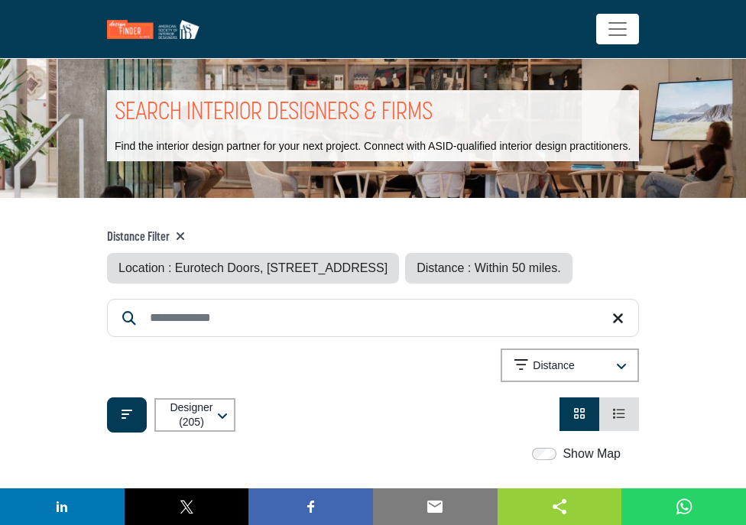
scroll to position [0, 0]
